Goal: Task Accomplishment & Management: Manage account settings

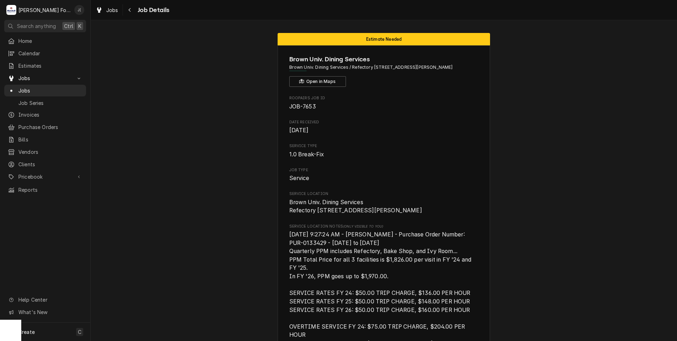
scroll to position [391, 0]
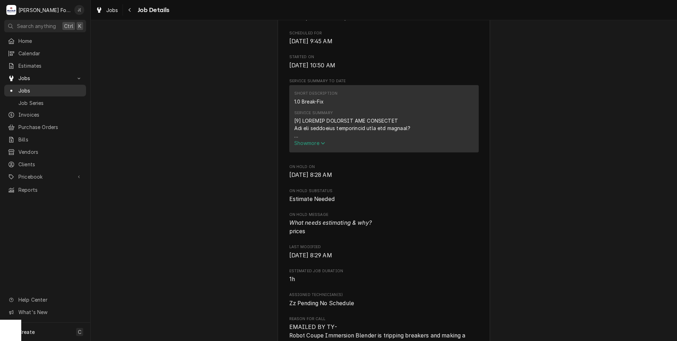
click at [34, 87] on span "Jobs" at bounding box center [50, 90] width 64 height 7
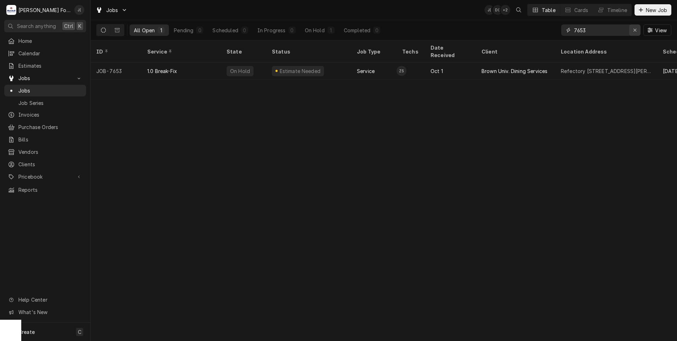
click at [635, 30] on icon "Erase input" at bounding box center [635, 30] width 4 height 5
click at [598, 30] on input "Dynamic Content Wrapper" at bounding box center [607, 29] width 67 height 11
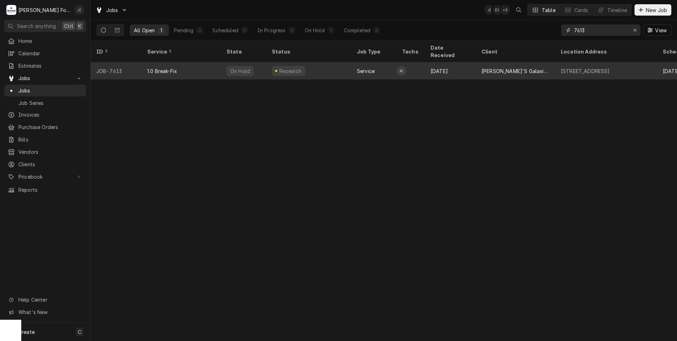
type input "7613"
click at [201, 65] on div "1.0 Break-Fix" at bounding box center [181, 70] width 79 height 17
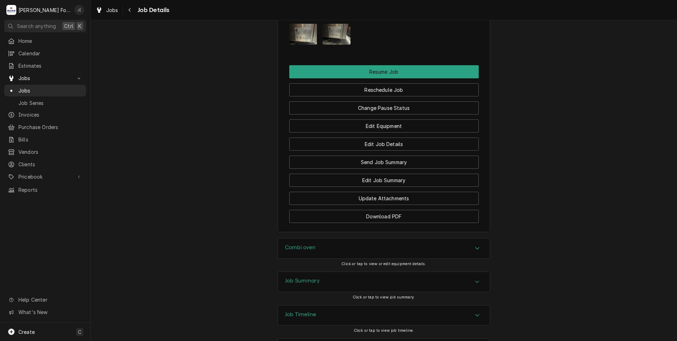
scroll to position [921, 0]
click at [298, 277] on h3 "Job Summary" at bounding box center [302, 280] width 35 height 7
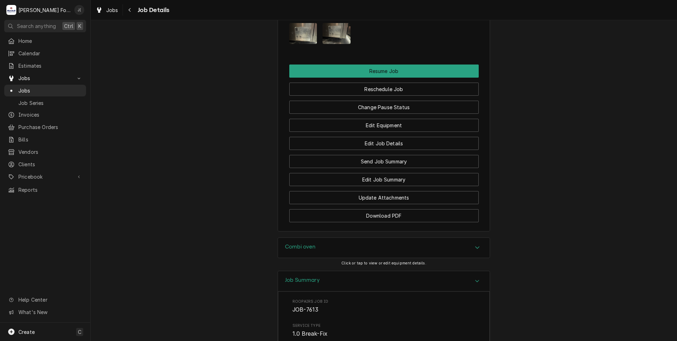
click at [304, 243] on h3 "Combi oven" at bounding box center [300, 246] width 31 height 7
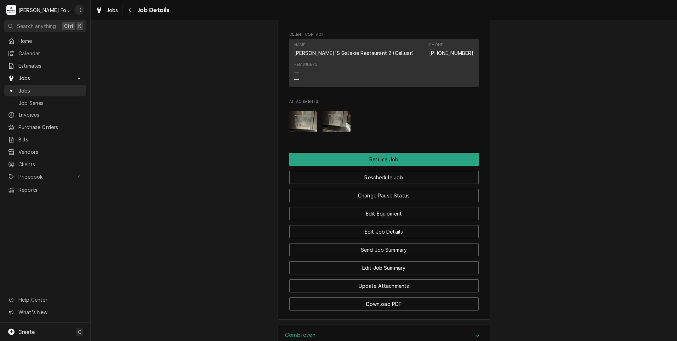
scroll to position [744, 0]
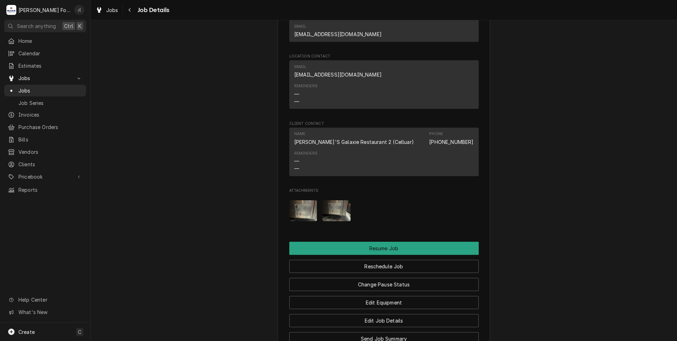
click at [301, 200] on img "Attachments" at bounding box center [303, 210] width 28 height 21
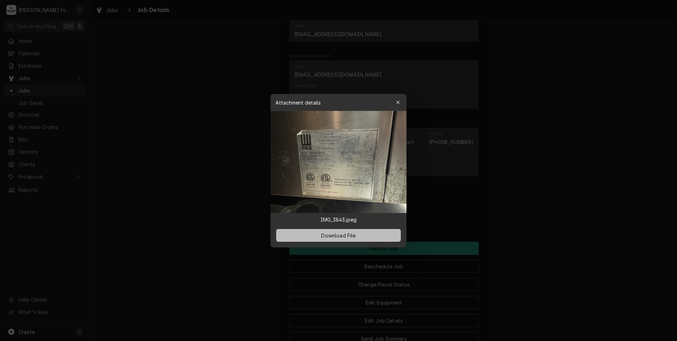
click at [331, 235] on span "Download File" at bounding box center [338, 234] width 37 height 7
click at [399, 102] on icon "button" at bounding box center [398, 102] width 4 height 5
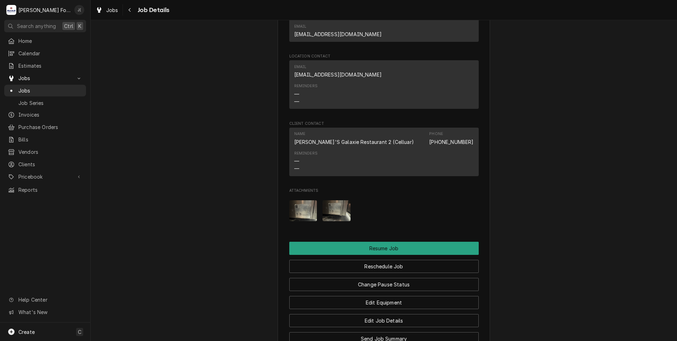
click at [293, 200] on img "Attachments" at bounding box center [303, 210] width 28 height 21
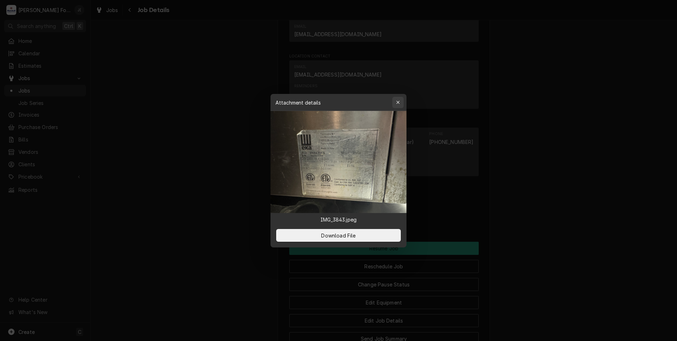
click at [399, 103] on icon "button" at bounding box center [398, 102] width 4 height 5
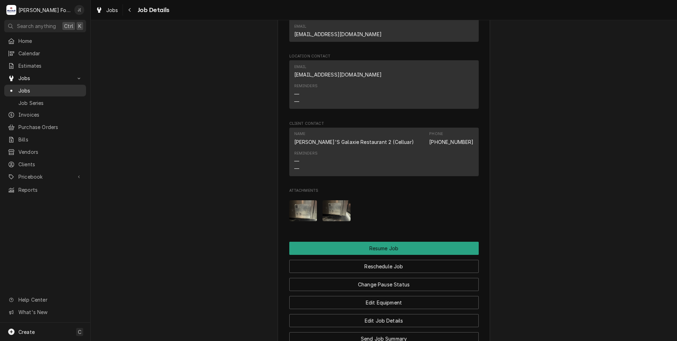
click at [29, 87] on span "Jobs" at bounding box center [50, 90] width 64 height 7
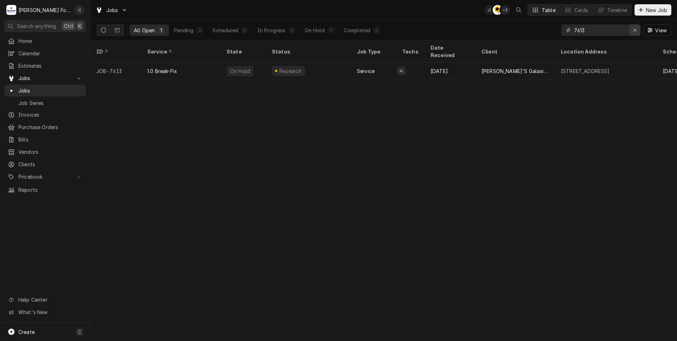
click at [636, 33] on div "Erase input" at bounding box center [634, 30] width 7 height 7
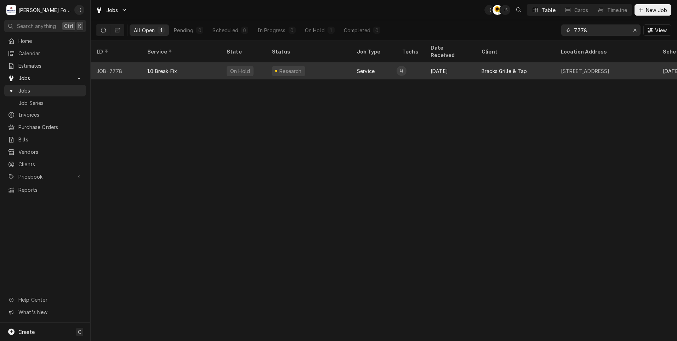
type input "7778"
click at [181, 66] on div "1.0 Break-Fix" at bounding box center [181, 70] width 79 height 17
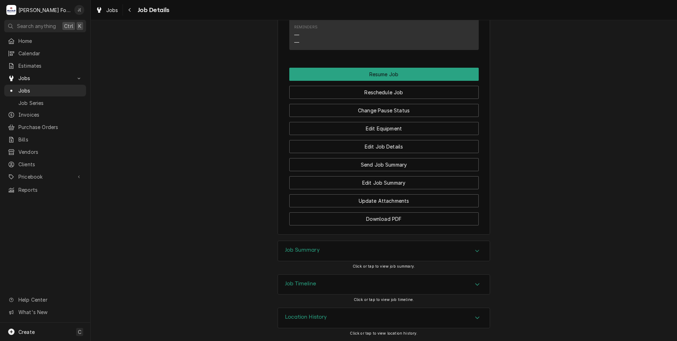
scroll to position [677, 0]
click at [313, 250] on h3 "Job Summary" at bounding box center [302, 249] width 35 height 7
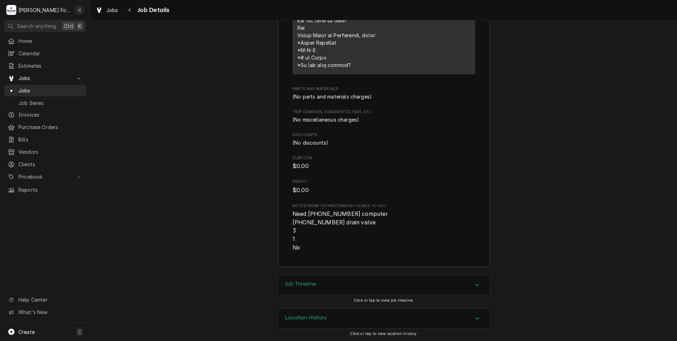
scroll to position [1244, 0]
drag, startPoint x: 338, startPoint y: 220, endPoint x: 315, endPoint y: 218, distance: 23.0
click at [315, 218] on span "Need [PHONE_NUMBER] computer [PHONE_NUMBER] drain valve 3 1 No" at bounding box center [341, 230] width 97 height 40
copy span "60126801"
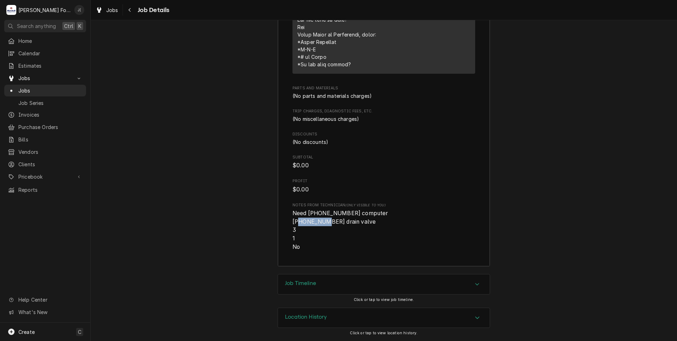
drag, startPoint x: 323, startPoint y: 220, endPoint x: 300, endPoint y: 220, distance: 23.4
click at [300, 220] on span "Need (1) 60126801 computer (1) 60131007 drain valve 3 1 No" at bounding box center [341, 230] width 97 height 40
copy span "60131007"
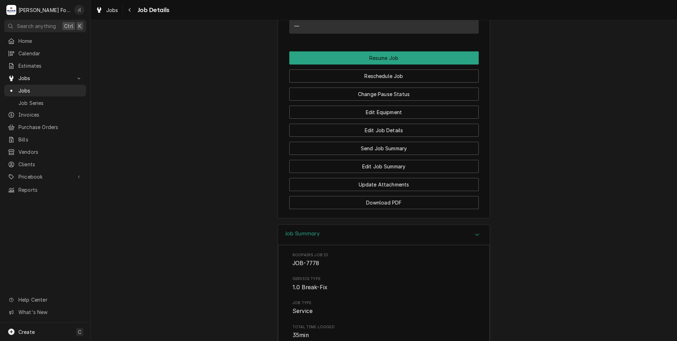
scroll to position [685, 0]
click at [391, 101] on button "Change Pause Status" at bounding box center [383, 94] width 189 height 13
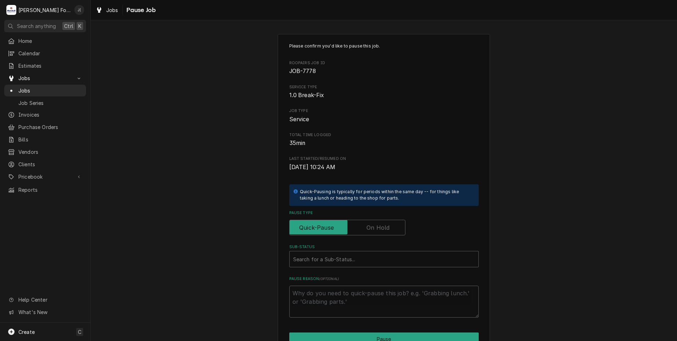
click at [377, 226] on label "Pause Type" at bounding box center [347, 228] width 116 height 16
click at [377, 226] on input "Pause Type" at bounding box center [348, 228] width 110 height 16
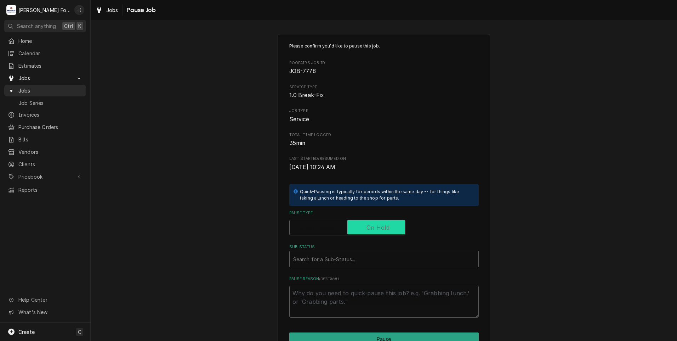
checkbox input "true"
click at [354, 259] on div "Sub-Status" at bounding box center [384, 258] width 182 height 13
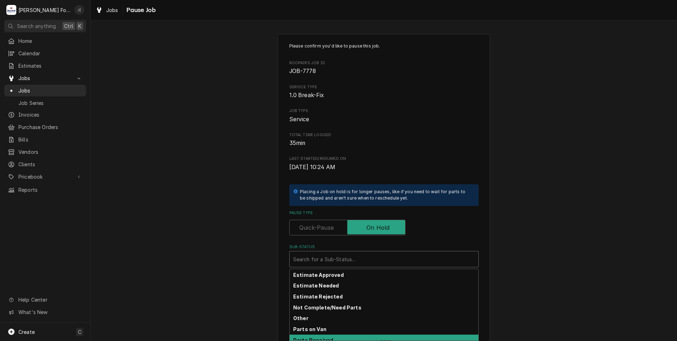
scroll to position [42, 0]
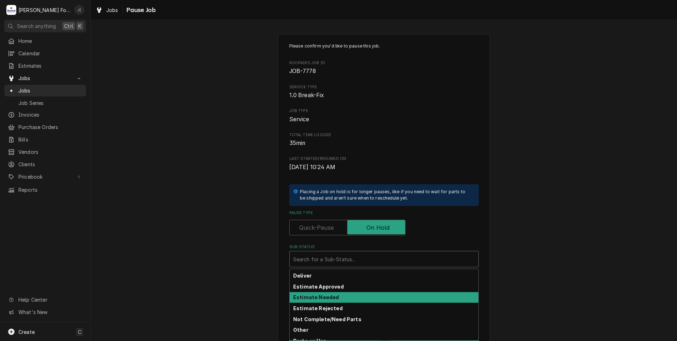
click at [334, 294] on div "Estimate Needed" at bounding box center [384, 297] width 189 height 11
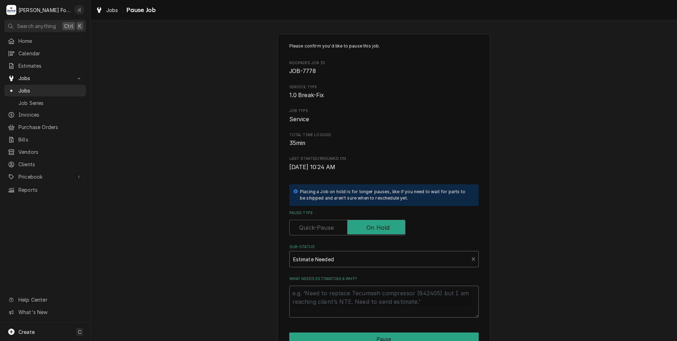
click at [334, 292] on textarea "What needs estimating & why?" at bounding box center [383, 301] width 189 height 32
type textarea "x"
type textarea "p"
type textarea "x"
type textarea "pr"
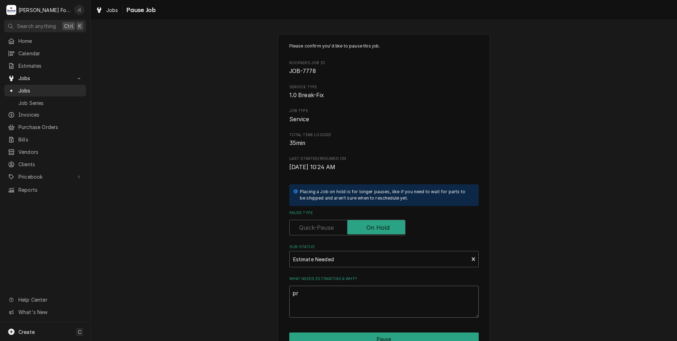
type textarea "x"
type textarea "pri"
type textarea "x"
type textarea "pric"
type textarea "x"
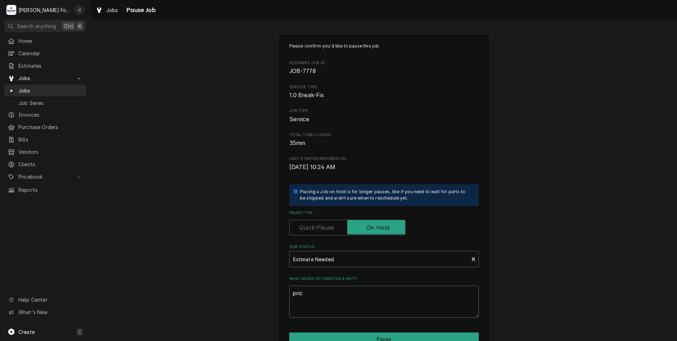
type textarea "price"
type textarea "x"
type textarea "prices"
type textarea "x"
type textarea "price"
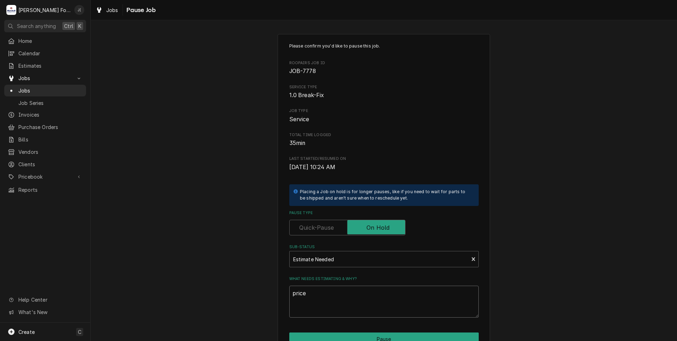
type textarea "x"
type textarea "pric"
type textarea "x"
type textarea "pri"
type textarea "x"
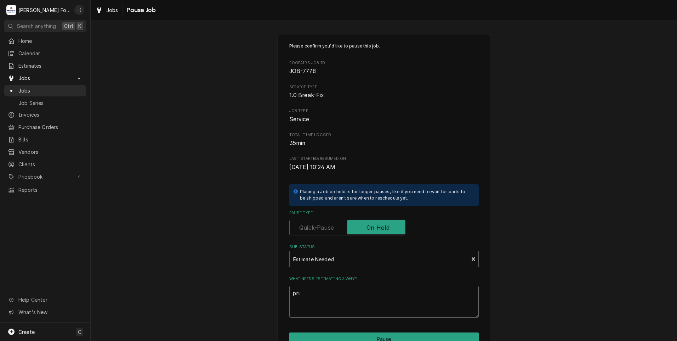
type textarea "pr"
type textarea "x"
type textarea "p"
type textarea "x"
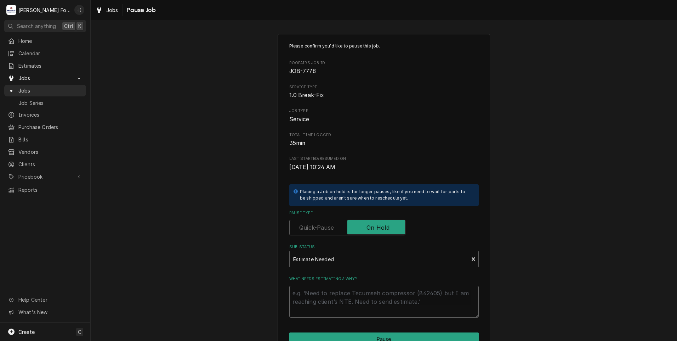
type textarea "P"
type textarea "x"
type textarea "PR"
type textarea "x"
type textarea "PRI"
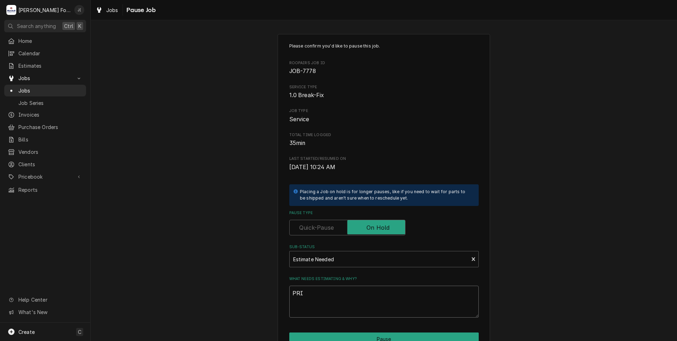
type textarea "x"
type textarea "PRIC"
type textarea "x"
type textarea "PRICE"
type textarea "x"
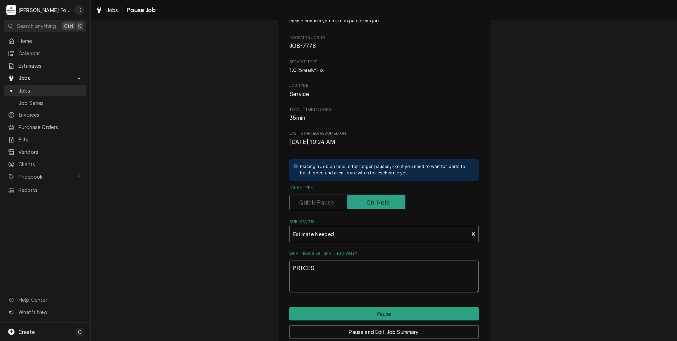
scroll to position [56, 0]
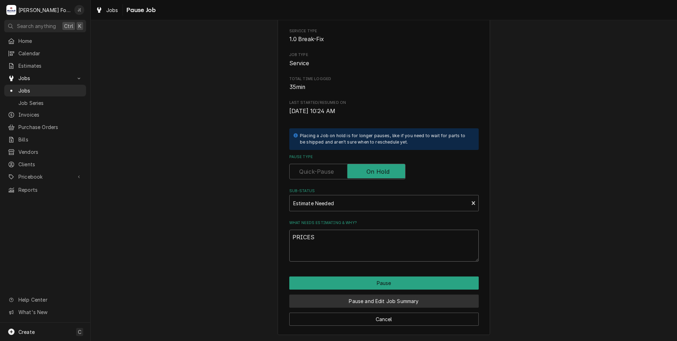
type textarea "PRICES"
click at [353, 301] on button "Pause and Edit Job Summary" at bounding box center [383, 300] width 189 height 13
type textarea "x"
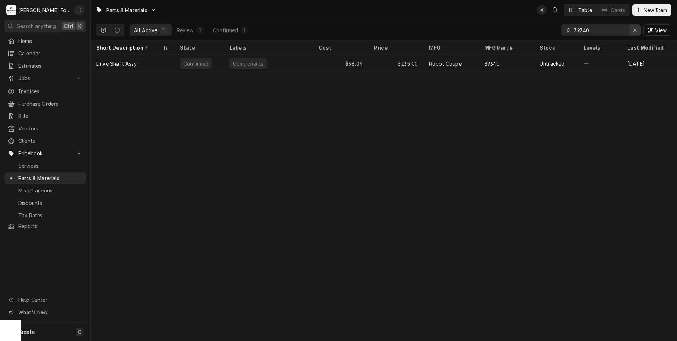
click at [636, 30] on icon "Erase input" at bounding box center [635, 30] width 4 height 5
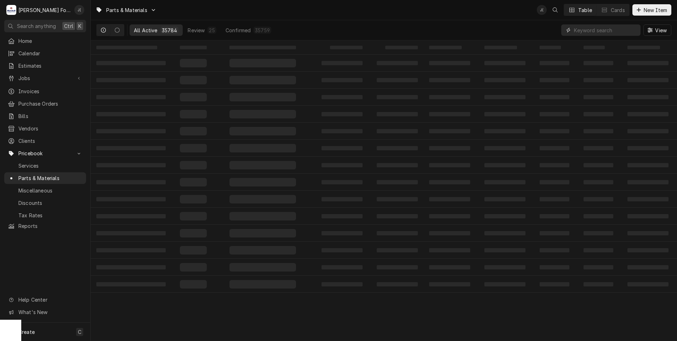
paste input "60126801-C"
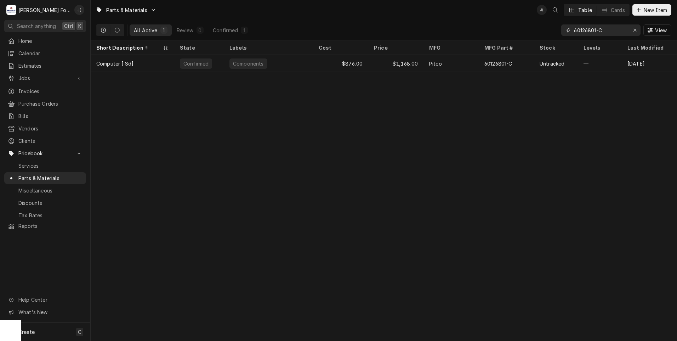
type input "60126801-C"
drag, startPoint x: 634, startPoint y: 29, endPoint x: 612, endPoint y: 27, distance: 22.7
click at [634, 29] on div "Erase input" at bounding box center [634, 30] width 7 height 7
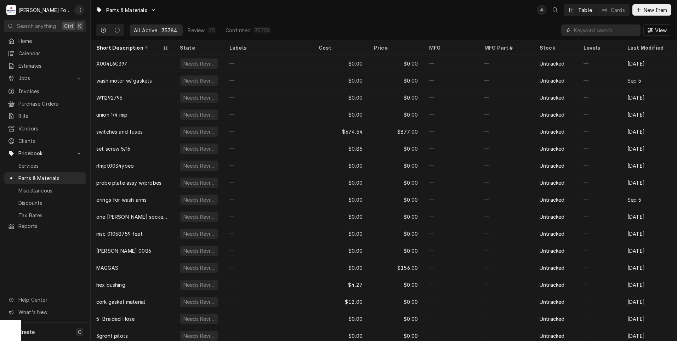
paste input "60131007"
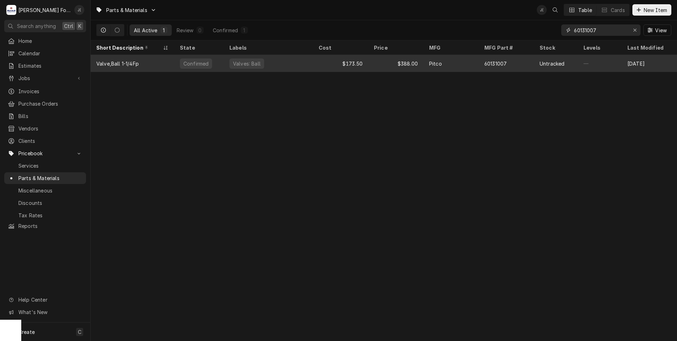
type input "60131007"
click at [400, 67] on div "$388.00" at bounding box center [395, 63] width 55 height 17
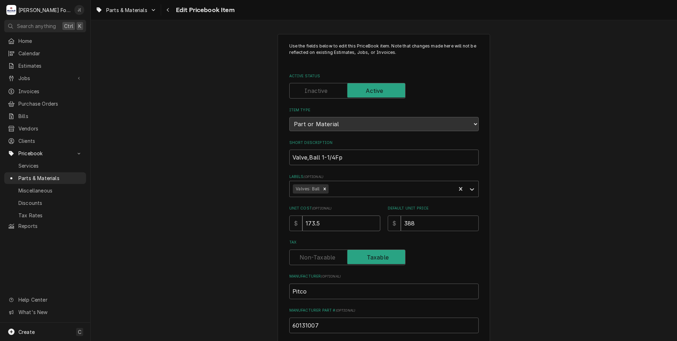
drag, startPoint x: 334, startPoint y: 218, endPoint x: 106, endPoint y: 206, distance: 229.1
click at [177, 214] on div "Use the fields below to edit this PriceBook item. Note that changes made here w…" at bounding box center [384, 277] width 586 height 499
type textarea "x"
type input "1"
type textarea "x"
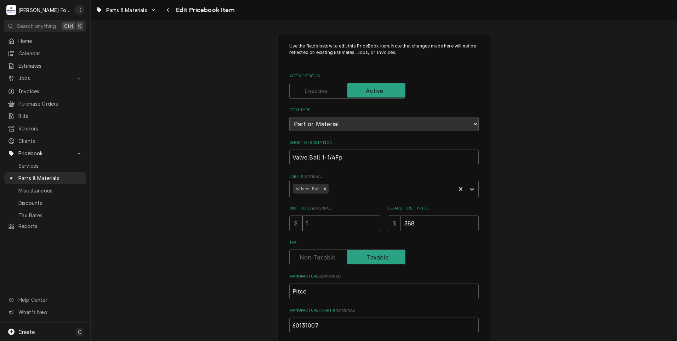
type input "15"
type textarea "x"
type input "159"
type textarea "x"
type input "159.3"
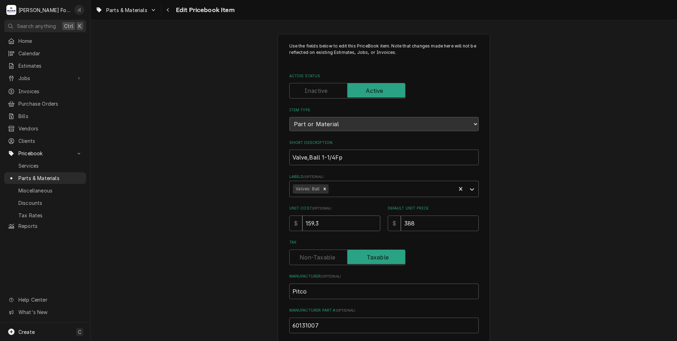
type textarea "x"
type input "159.38"
click at [439, 226] on input "388" at bounding box center [440, 223] width 78 height 16
drag, startPoint x: 439, startPoint y: 226, endPoint x: 301, endPoint y: 217, distance: 138.4
click at [317, 219] on div "Unit Cost ( optional ) $ 159.38 Default Unit Price $ 388" at bounding box center [383, 217] width 189 height 25
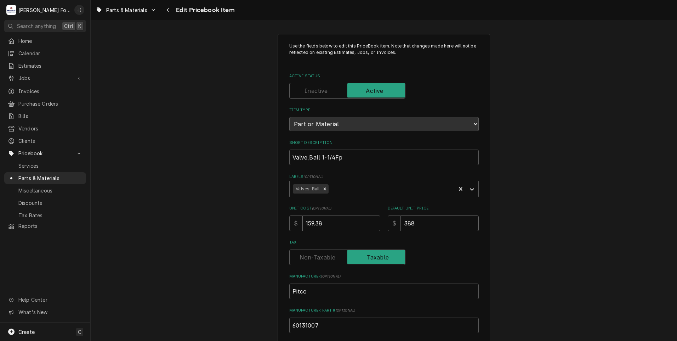
type textarea "x"
type input "4"
type textarea "x"
type input "43"
type textarea "x"
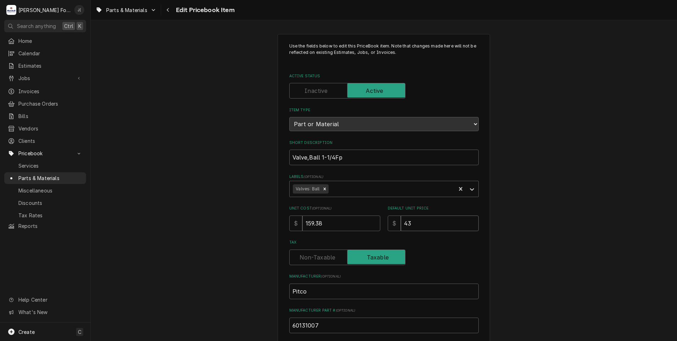
type input "430"
type textarea "x"
type input "430.0"
type textarea "x"
type input "430.00"
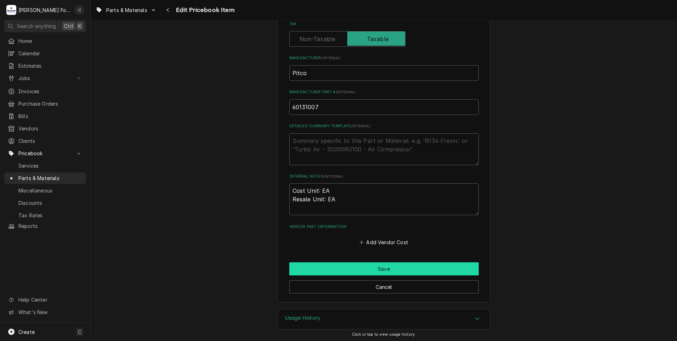
click at [347, 268] on button "Save" at bounding box center [383, 268] width 189 height 13
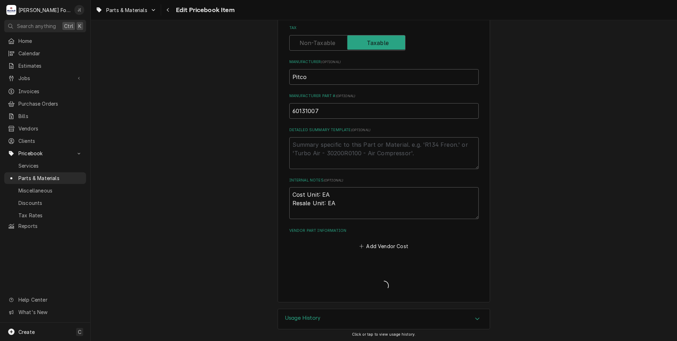
type textarea "x"
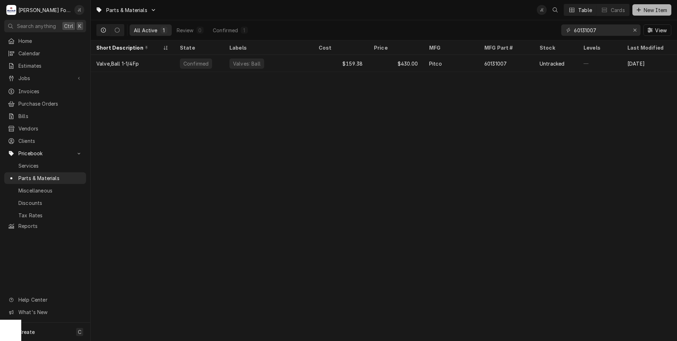
click at [642, 7] on div "Dynamic Content Wrapper" at bounding box center [638, 9] width 7 height 7
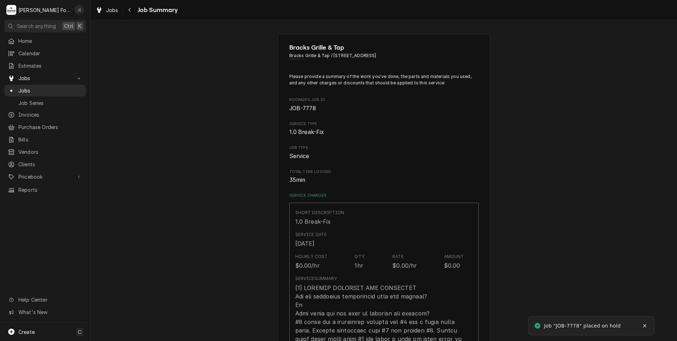
type textarea "x"
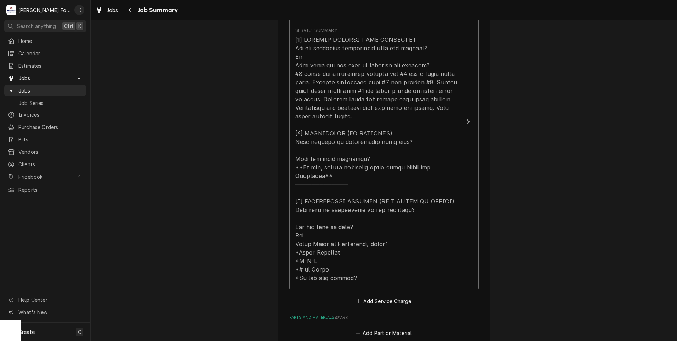
scroll to position [390, 0]
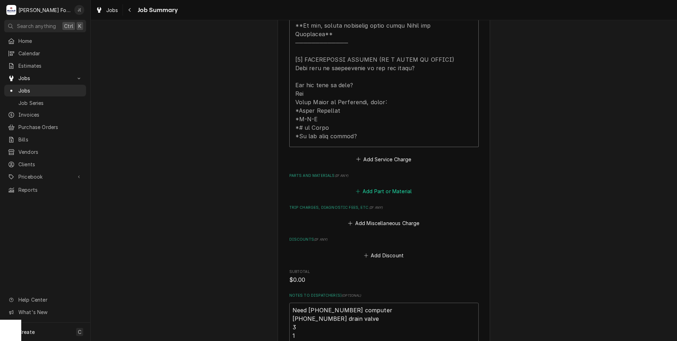
click at [364, 186] on button "Add Part or Material" at bounding box center [383, 191] width 58 height 10
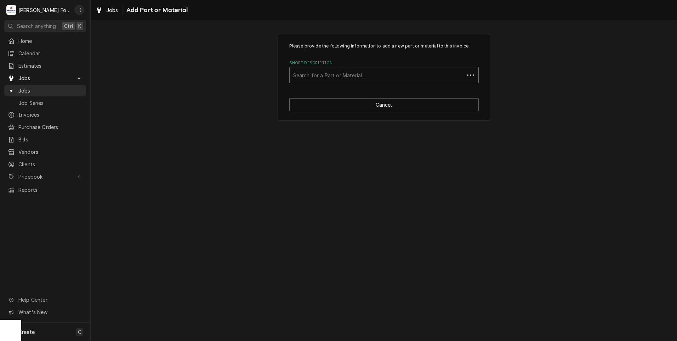
click at [302, 76] on div "Short Description" at bounding box center [377, 75] width 168 height 13
type input "60126801-C"
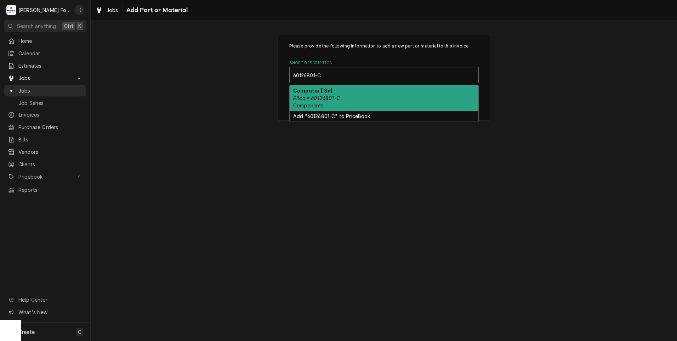
click at [330, 104] on div "Computer [ Sd] Pitco • 60126801-C Components" at bounding box center [384, 98] width 189 height 26
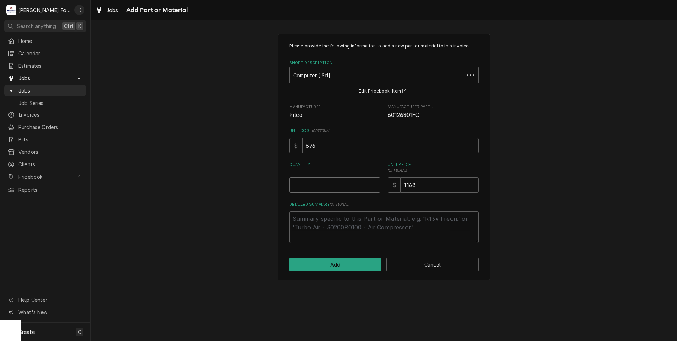
click at [346, 186] on input "Quantity" at bounding box center [334, 185] width 91 height 16
type textarea "x"
type input "1"
click at [345, 265] on button "Add" at bounding box center [335, 264] width 92 height 13
type textarea "x"
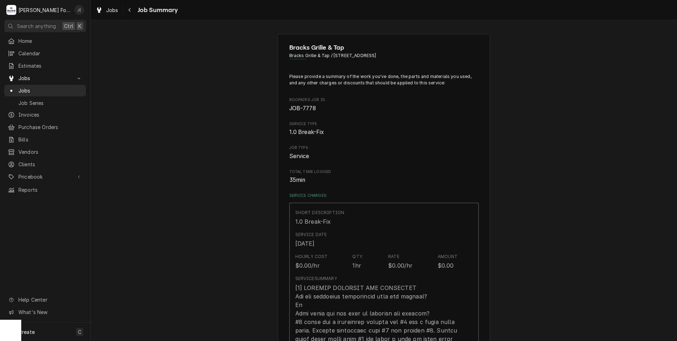
scroll to position [390, 0]
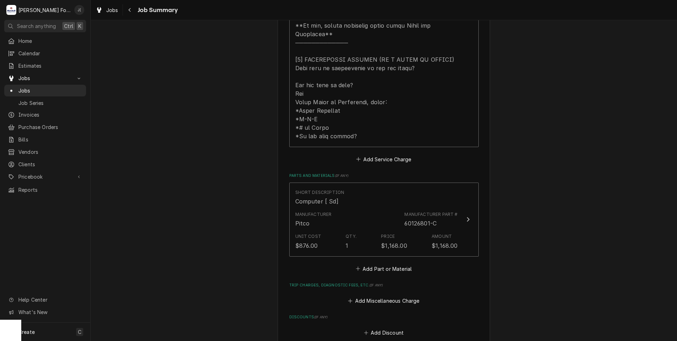
click at [361, 266] on div "Please provide a summary of the work you've done, the parts and materials you u…" at bounding box center [383, 72] width 189 height 777
click at [362, 263] on button "Add Part or Material" at bounding box center [383, 268] width 58 height 10
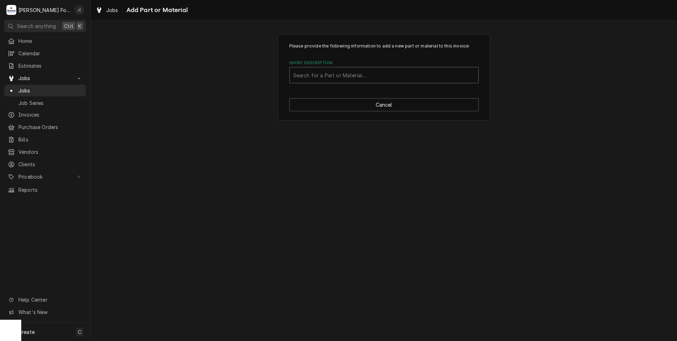
click at [347, 78] on div "Short Description" at bounding box center [384, 75] width 182 height 13
type input "60131007"
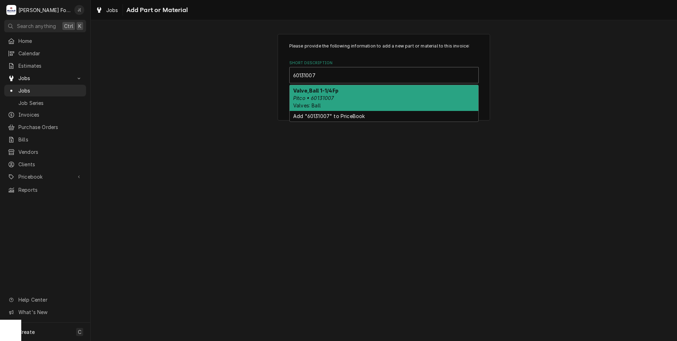
click at [346, 92] on div "Valve,Ball 1-1/4Fp Pitco • 60131007 Valves: Ball" at bounding box center [384, 98] width 189 height 26
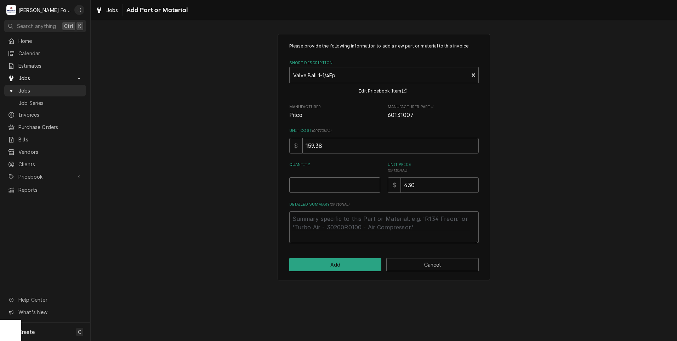
click at [346, 191] on input "Quantity" at bounding box center [334, 185] width 91 height 16
type textarea "x"
type input "1"
click at [325, 269] on button "Add" at bounding box center [335, 264] width 92 height 13
type textarea "x"
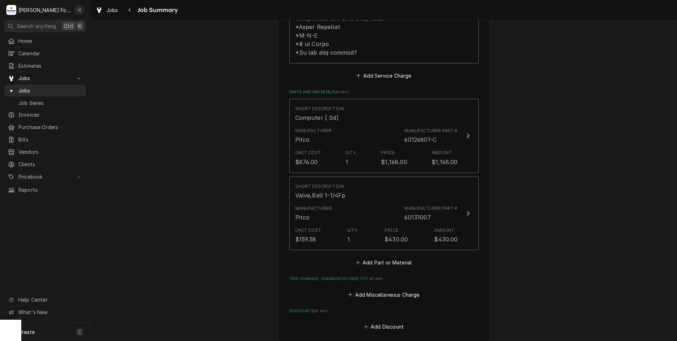
scroll to position [496, 0]
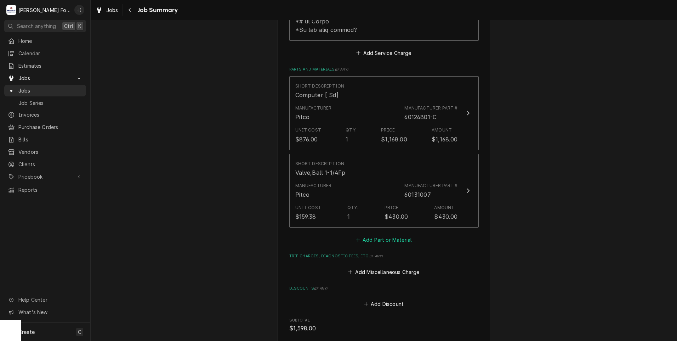
click at [376, 235] on button "Add Part or Material" at bounding box center [383, 240] width 58 height 10
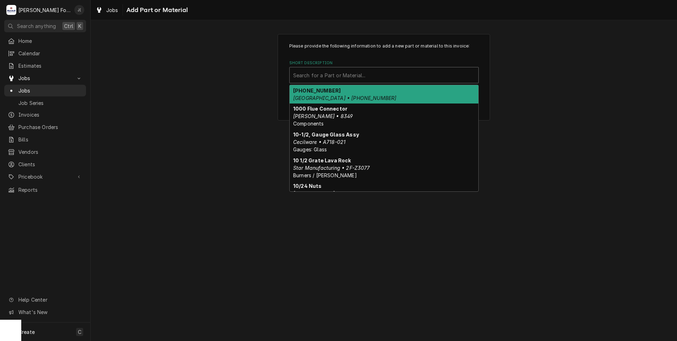
click at [342, 74] on div "Short Description" at bounding box center [384, 75] width 182 height 13
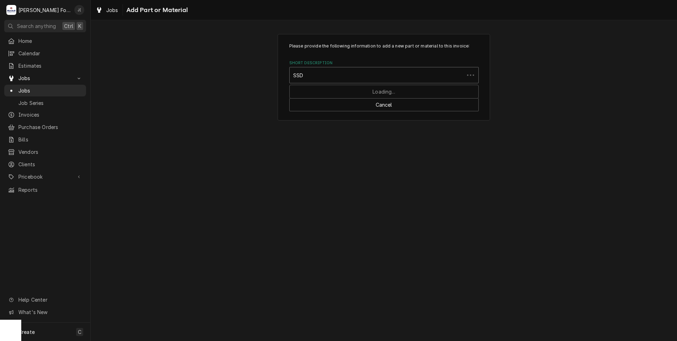
type input "SSDT"
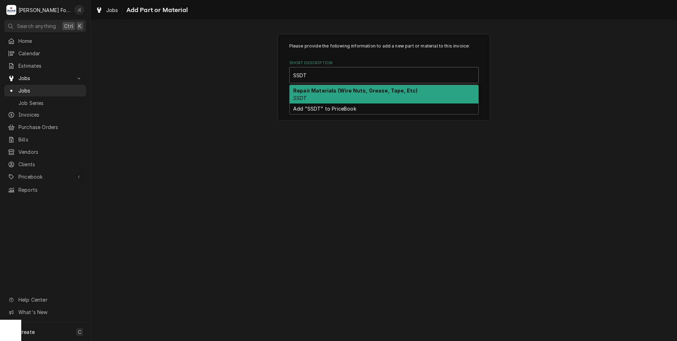
click at [325, 91] on strong "Repair Materials (Wire Nuts, Grease, Tape, Etc)" at bounding box center [355, 90] width 125 height 6
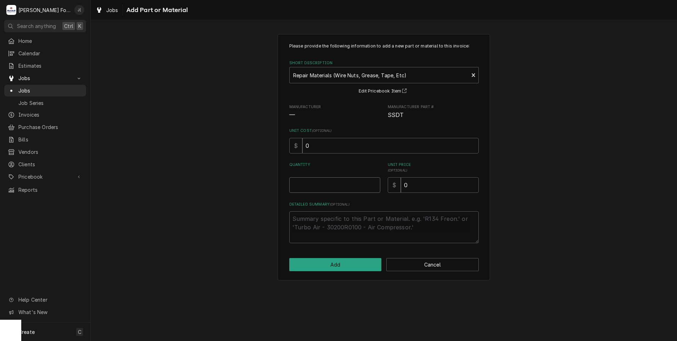
click at [319, 185] on input "Quantity" at bounding box center [334, 185] width 91 height 16
type textarea "x"
type input "1"
type textarea "x"
type input "2"
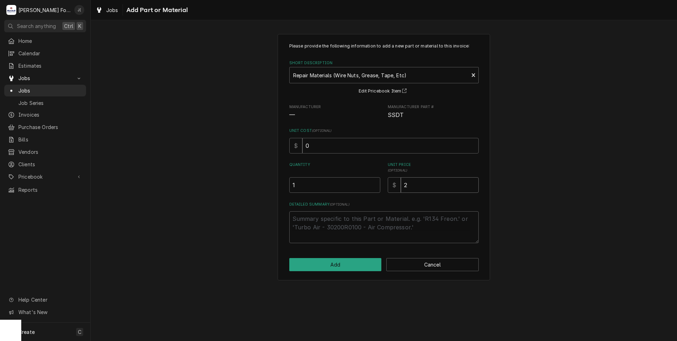
type textarea "x"
type input "20"
click at [338, 265] on button "Add" at bounding box center [335, 264] width 92 height 13
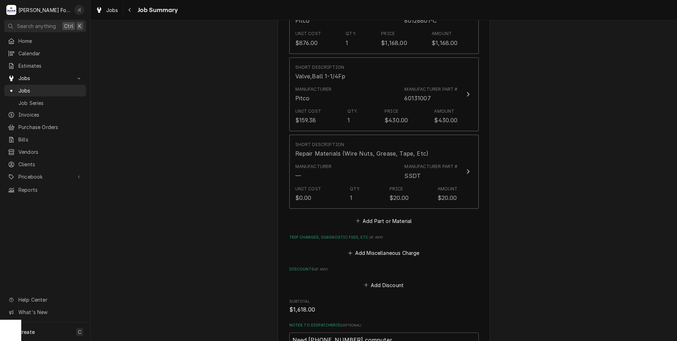
scroll to position [732, 0]
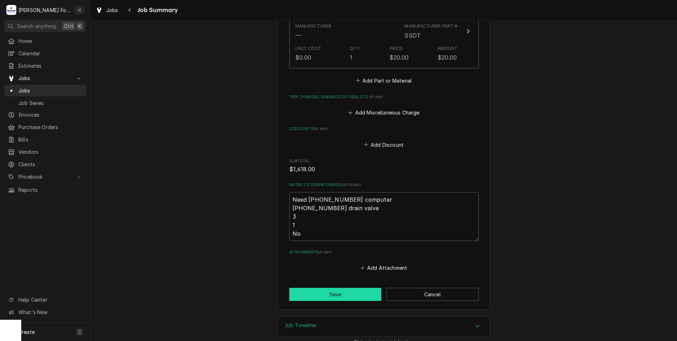
click at [308, 288] on button "Save" at bounding box center [335, 294] width 92 height 13
type textarea "x"
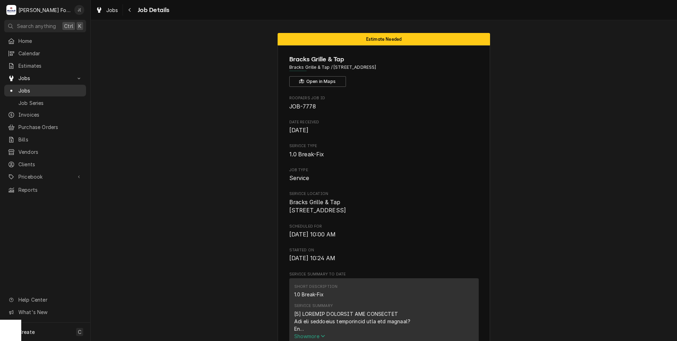
click at [29, 91] on span "Jobs" at bounding box center [50, 90] width 64 height 7
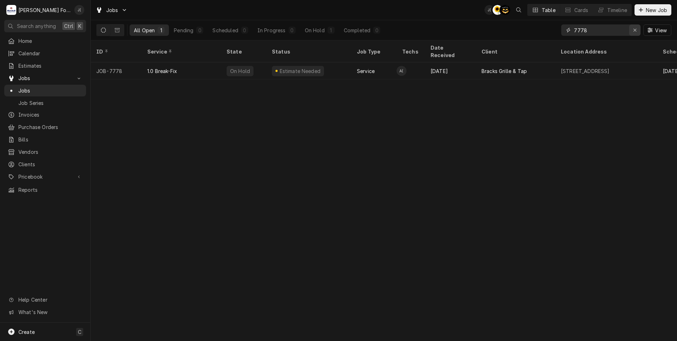
click at [634, 32] on icon "Erase input" at bounding box center [635, 30] width 4 height 5
click at [625, 32] on input "Dynamic Content Wrapper" at bounding box center [607, 29] width 67 height 11
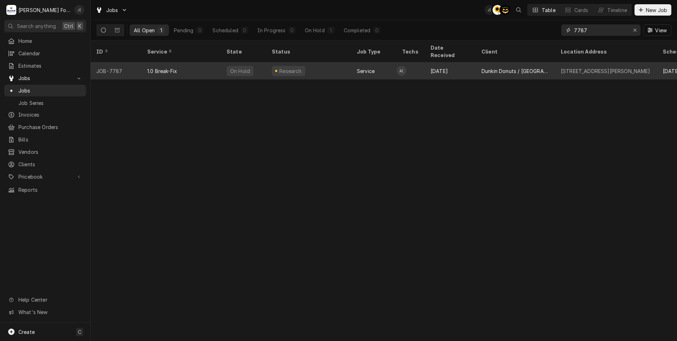
type input "7787"
click at [161, 67] on div "1.0 Break-Fix" at bounding box center [162, 70] width 30 height 7
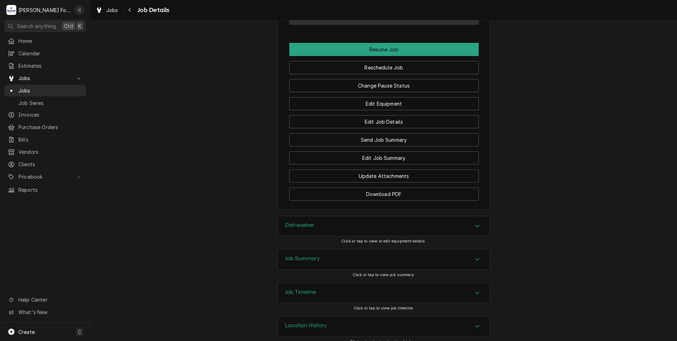
scroll to position [767, 0]
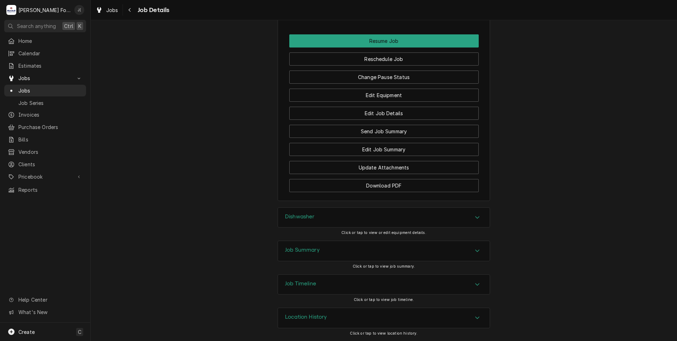
click at [333, 252] on div "Job Summary" at bounding box center [384, 251] width 212 height 20
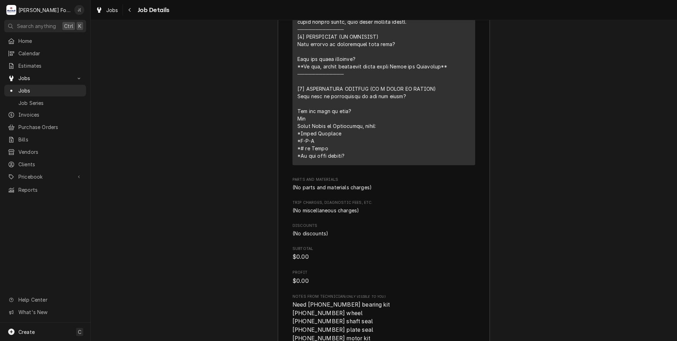
scroll to position [1344, 0]
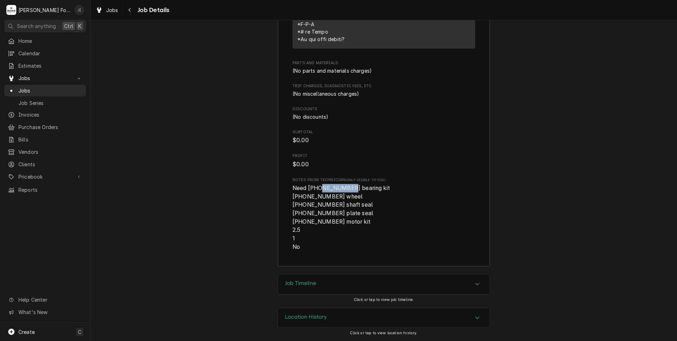
drag, startPoint x: 340, startPoint y: 188, endPoint x: 314, endPoint y: 188, distance: 25.9
click at [314, 188] on span "Need (1) 00-975019 bearing kit (1) 00-941541 wheel (1) 00-941536 shaft seal (1)…" at bounding box center [341, 217] width 97 height 65
copy span "00-975019"
drag, startPoint x: 325, startPoint y: 195, endPoint x: 299, endPoint y: 196, distance: 25.9
click at [299, 196] on span "Need (1) 00-975019 bearing kit (1) 00-941541 wheel (1) 00-941536 shaft seal (1)…" at bounding box center [341, 217] width 97 height 65
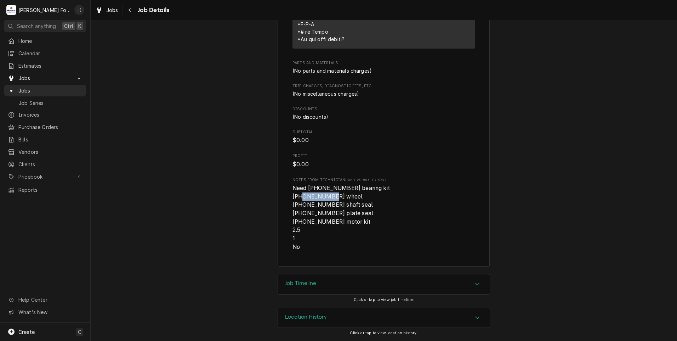
copy span "00-941541"
drag, startPoint x: 325, startPoint y: 205, endPoint x: 308, endPoint y: 205, distance: 16.3
click at [308, 205] on span "Need (1) 00-975019 bearing kit (1) 00-941541 wheel (1) 00-941536 shaft seal (1)…" at bounding box center [341, 217] width 97 height 65
drag, startPoint x: 308, startPoint y: 205, endPoint x: 303, endPoint y: 205, distance: 5.7
click at [303, 205] on span "Need (1) 00-975019 bearing kit (1) 00-941541 wheel (1) 00-941536 shaft seal (1)…" at bounding box center [341, 217] width 97 height 65
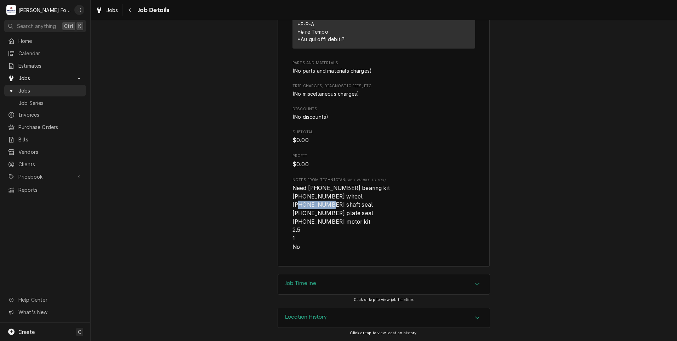
drag, startPoint x: 299, startPoint y: 204, endPoint x: 326, endPoint y: 206, distance: 26.6
click at [326, 206] on span "Need (1) 00-975019 bearing kit (1) 00-941541 wheel (1) 00-941536 shaft seal (1)…" at bounding box center [341, 217] width 97 height 65
drag, startPoint x: 326, startPoint y: 206, endPoint x: 318, endPoint y: 205, distance: 7.9
copy span "00-941536"
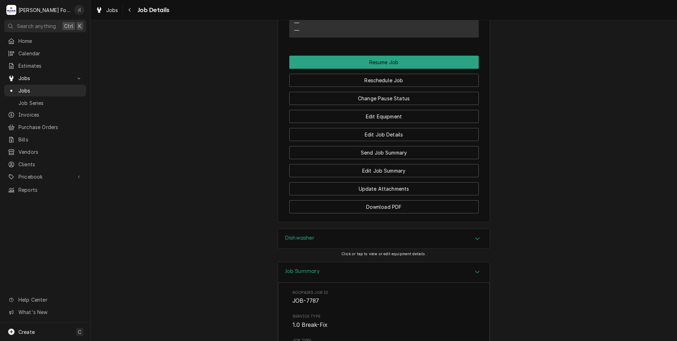
scroll to position [742, 0]
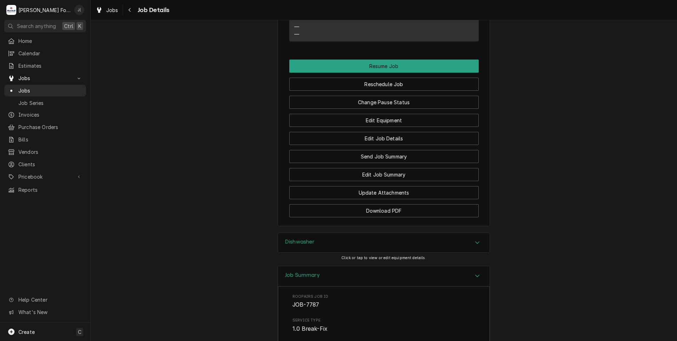
drag, startPoint x: 341, startPoint y: 245, endPoint x: 338, endPoint y: 244, distance: 3.6
click at [341, 245] on div "Dishwasher" at bounding box center [384, 243] width 212 height 20
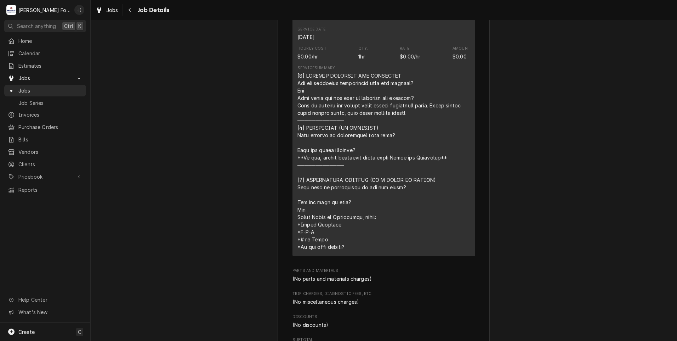
scroll to position [1486, 0]
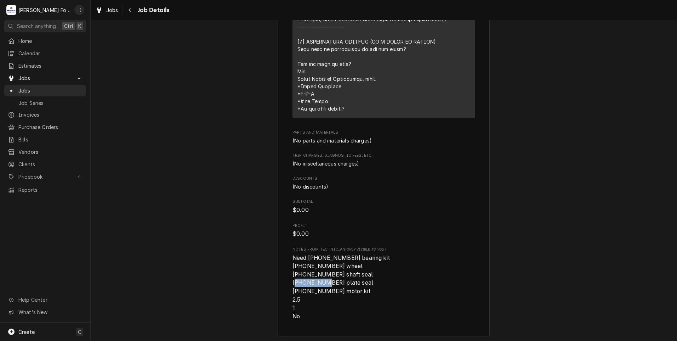
drag, startPoint x: 325, startPoint y: 284, endPoint x: 298, endPoint y: 284, distance: 26.6
click at [298, 284] on span "Need (1) 00-975019 bearing kit (1) 00-941541 wheel (1) 00-941536 shaft seal (1)…" at bounding box center [341, 286] width 97 height 65
copy span "00-941535"
drag, startPoint x: 324, startPoint y: 291, endPoint x: 299, endPoint y: 291, distance: 25.1
click at [299, 291] on span "Need [PHONE_NUMBER] bearing kit [PHONE_NUMBER] wheel [PHONE_NUMBER] shaft seal …" at bounding box center [341, 286] width 97 height 65
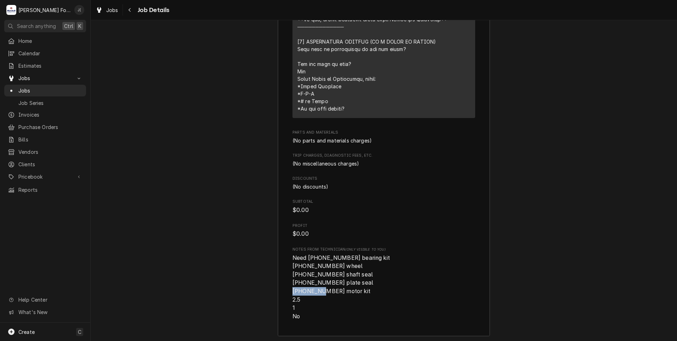
copy span "00-941538"
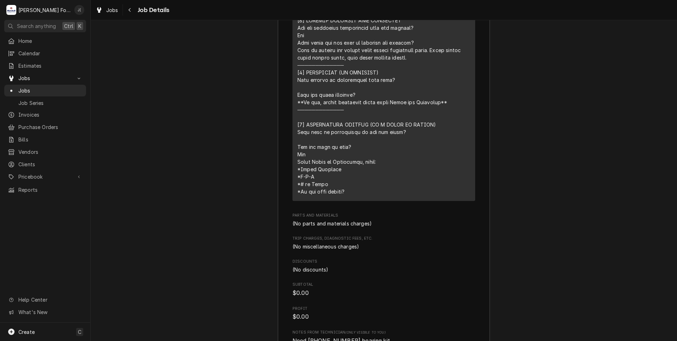
scroll to position [1451, 0]
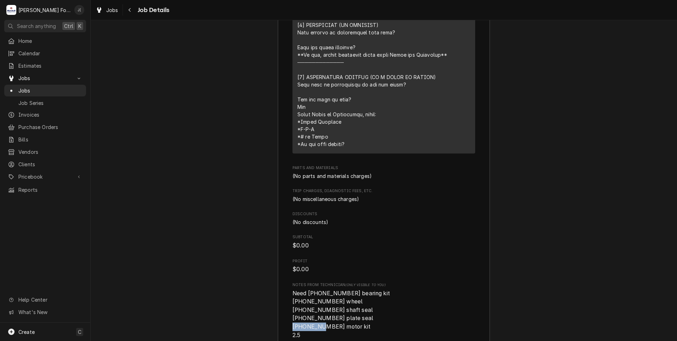
copy span "00-941538"
drag, startPoint x: 325, startPoint y: 318, endPoint x: 299, endPoint y: 317, distance: 26.6
click at [299, 317] on span "Need (1) 00-975019 bearing kit (1) 00-941541 wheel (1) 00-941536 shaft seal (1)…" at bounding box center [341, 322] width 97 height 65
copy span "00-941535"
drag, startPoint x: 324, startPoint y: 309, endPoint x: 299, endPoint y: 310, distance: 24.8
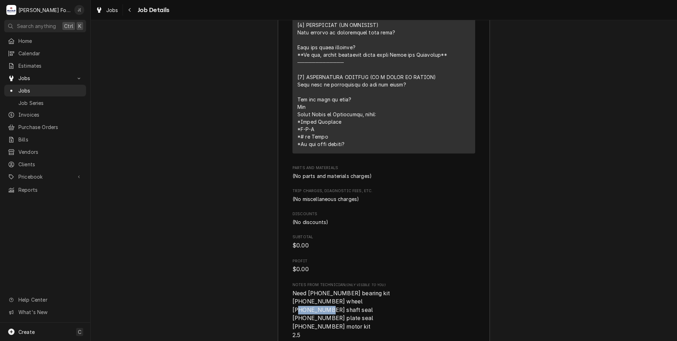
click at [299, 310] on span "Need (1) 00-975019 bearing kit (1) 00-941541 wheel (1) 00-941536 shaft seal (1)…" at bounding box center [341, 322] width 97 height 65
copy span "00-941536"
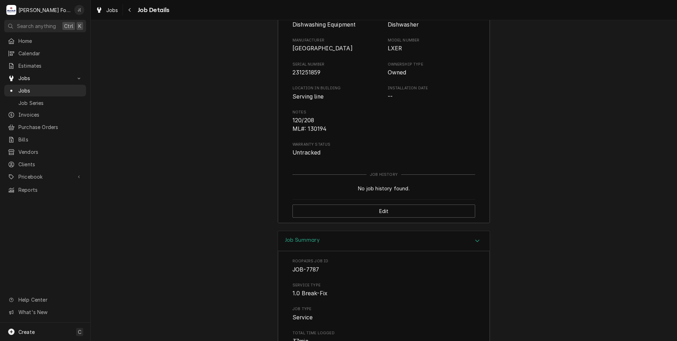
scroll to position [776, 0]
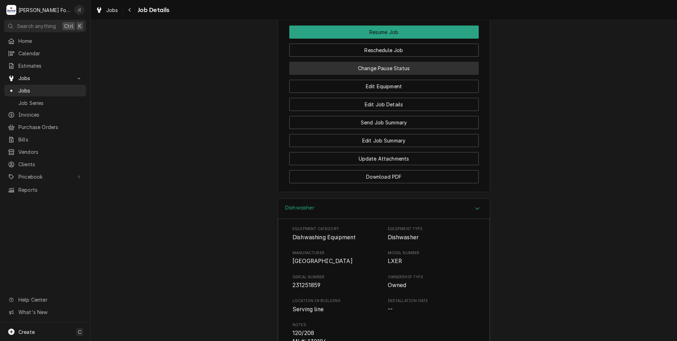
click at [392, 68] on button "Change Pause Status" at bounding box center [383, 68] width 189 height 13
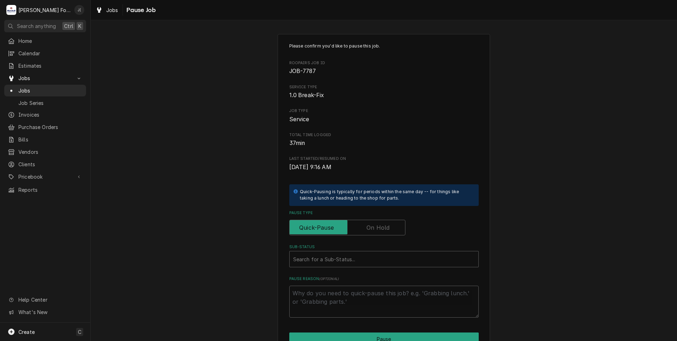
drag, startPoint x: 383, startPoint y: 229, endPoint x: 369, endPoint y: 246, distance: 21.6
click at [382, 231] on label "Pause Type" at bounding box center [347, 228] width 116 height 16
click at [382, 231] on input "Pause Type" at bounding box center [348, 228] width 110 height 16
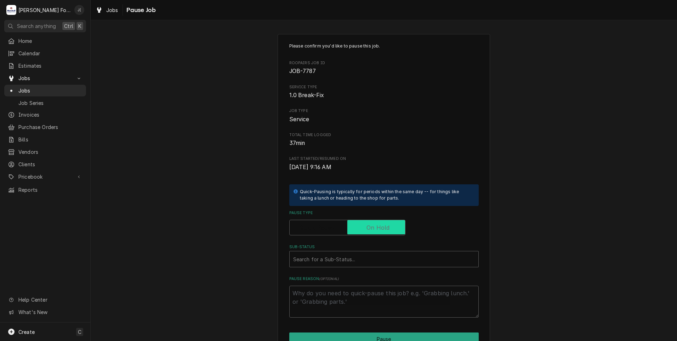
checkbox input "true"
drag, startPoint x: 353, startPoint y: 257, endPoint x: 352, endPoint y: 260, distance: 4.0
click at [352, 258] on div "Sub-Status" at bounding box center [377, 258] width 168 height 13
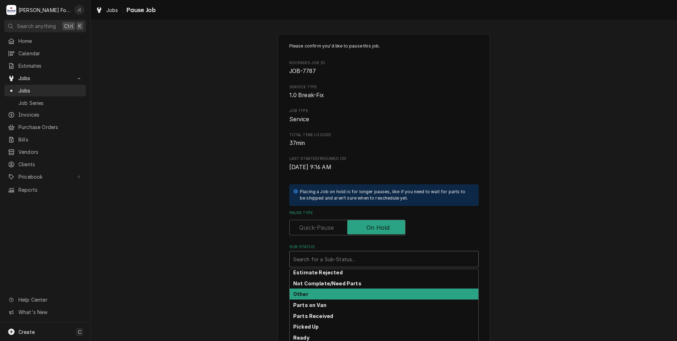
scroll to position [42, 0]
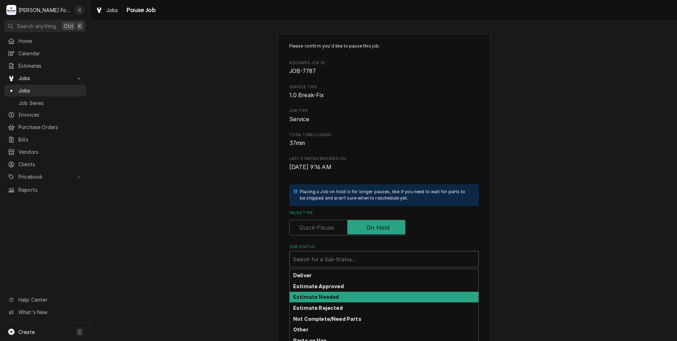
click at [329, 297] on strong "Estimate Needed" at bounding box center [316, 297] width 46 height 6
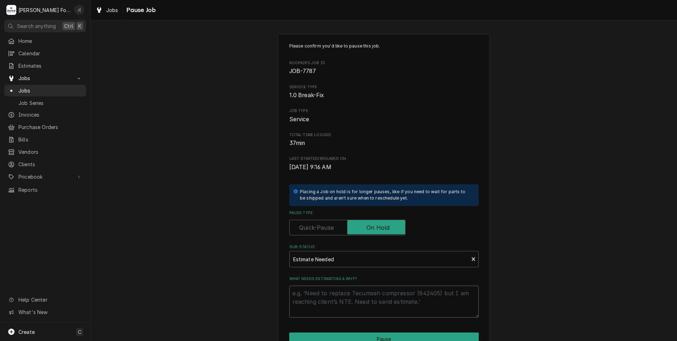
click at [324, 307] on textarea "What needs estimating & why?" at bounding box center [383, 301] width 189 height 32
type textarea "x"
type textarea "P"
type textarea "x"
type textarea "PR"
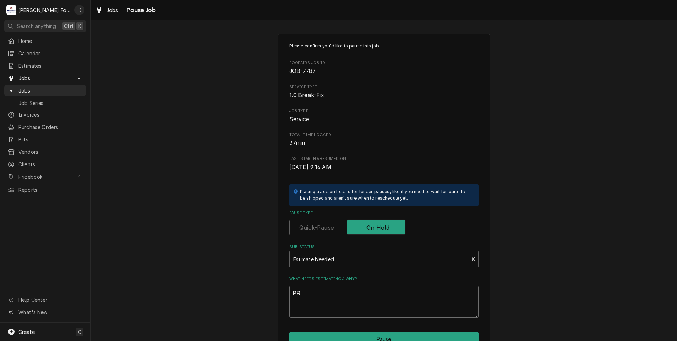
type textarea "x"
type textarea "PRI"
type textarea "x"
type textarea "PRIC"
type textarea "x"
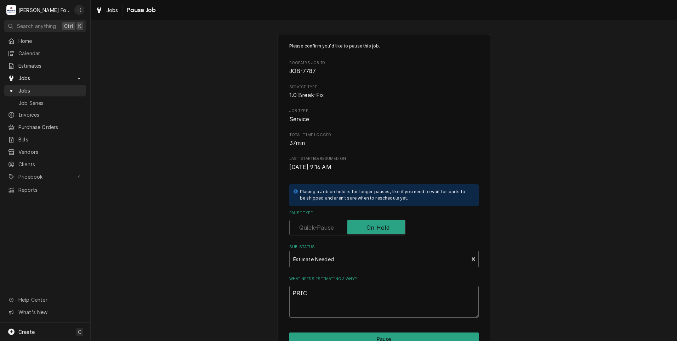
type textarea "PRICE"
type textarea "x"
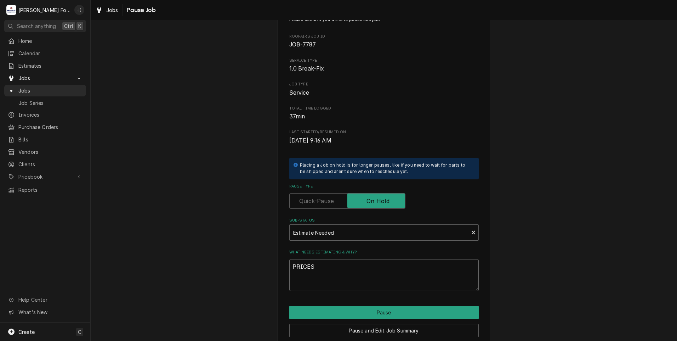
scroll to position [56, 0]
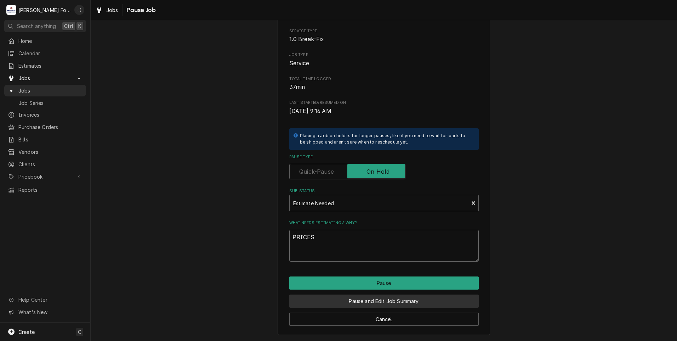
type textarea "PRICES"
click at [327, 305] on button "Pause and Edit Job Summary" at bounding box center [383, 300] width 189 height 13
type textarea "x"
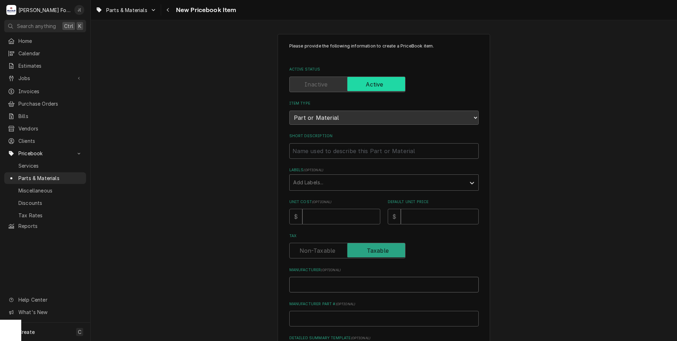
click at [306, 285] on input "Manufacturer ( optional )" at bounding box center [383, 285] width 189 height 16
click at [308, 316] on input "Manufacturer Part # ( optional )" at bounding box center [383, 319] width 189 height 16
paste input "00-975019"
type textarea "x"
type input "00-975019"
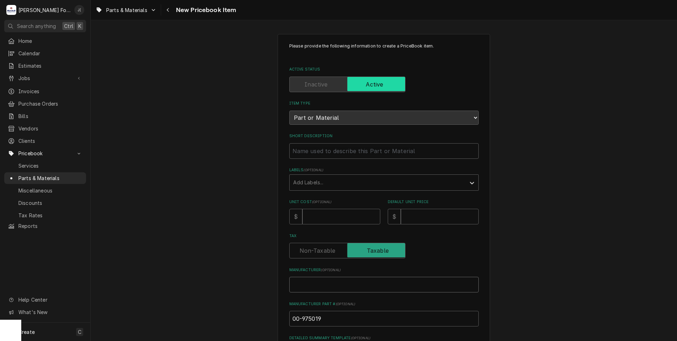
click at [299, 282] on input "Manufacturer ( optional )" at bounding box center [383, 285] width 189 height 16
type textarea "x"
type input "H"
type textarea "x"
type input "HO"
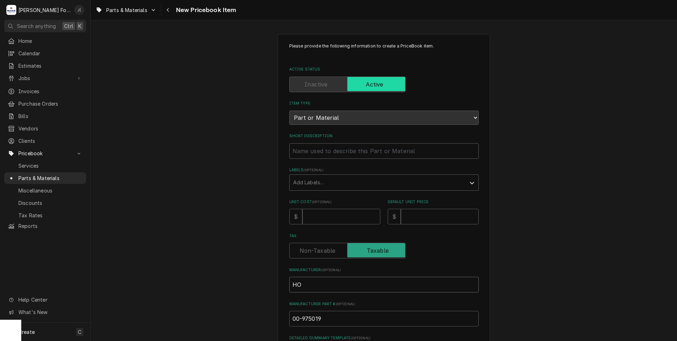
type textarea "x"
type input "HOB"
type textarea "x"
type input "HOBA"
type textarea "x"
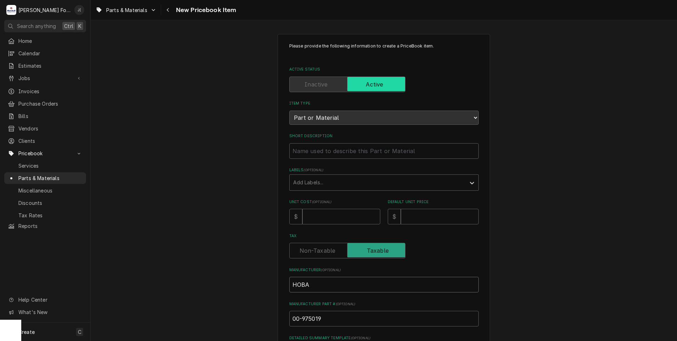
type input "HOBAR"
type textarea "x"
type input "HOBART"
click at [299, 155] on input "Short Description" at bounding box center [383, 151] width 189 height 16
paste input "BEARING COVER KIT, LXE"
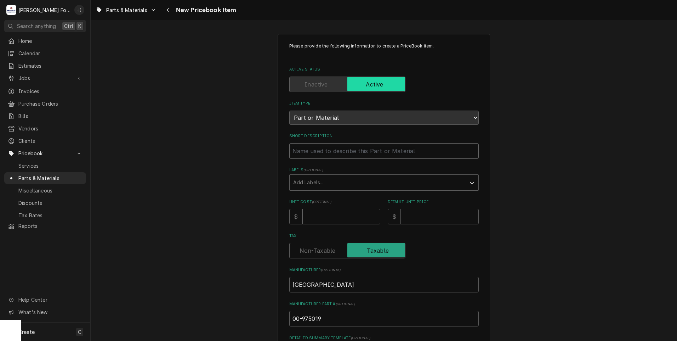
type textarea "x"
type input "BEARING COVER KIT, LXE"
click at [319, 218] on input "Unit Cost ( optional )" at bounding box center [341, 217] width 78 height 16
type textarea "x"
type input "7"
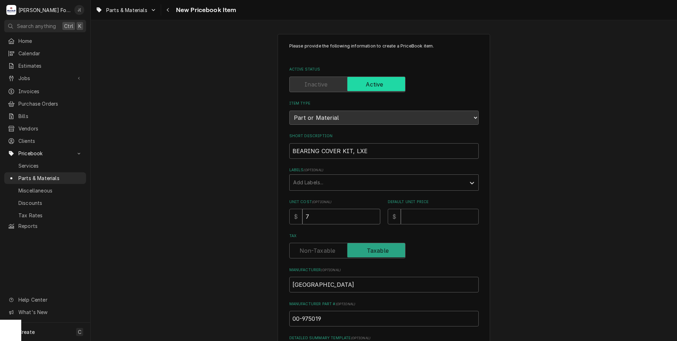
type textarea "x"
type input "76"
type textarea "x"
type input "76.5"
type textarea "x"
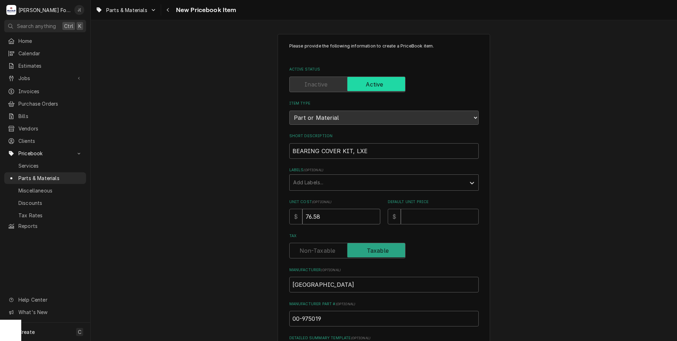
type input "76.58"
type textarea "x"
type input "9"
type textarea "x"
type input "99"
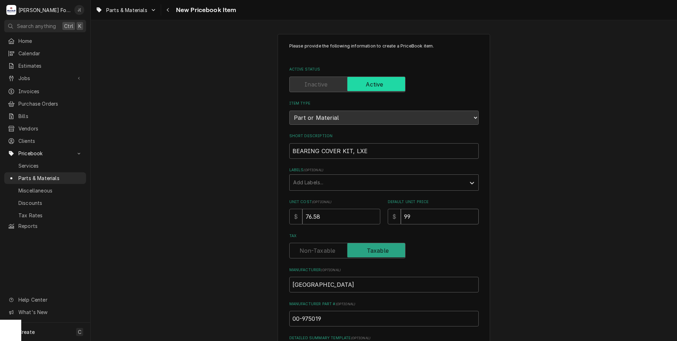
type textarea "x"
type input "99.0"
type textarea "x"
type input "99.00"
click at [307, 184] on div "Labels" at bounding box center [377, 182] width 169 height 13
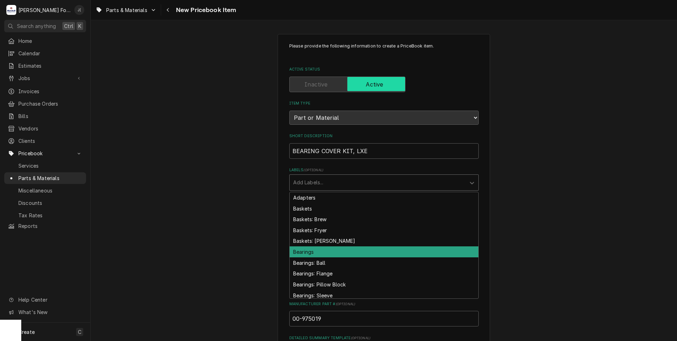
click at [306, 250] on div "Bearings" at bounding box center [384, 251] width 189 height 11
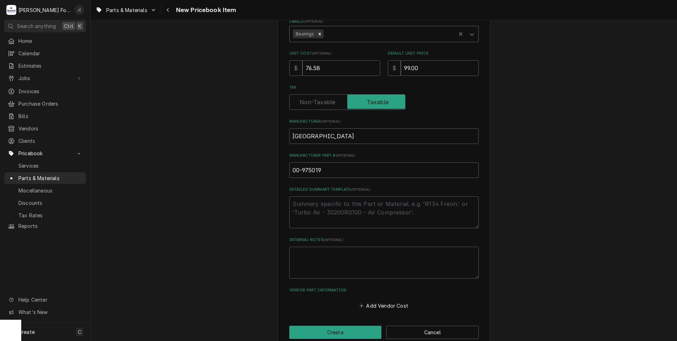
scroll to position [160, 0]
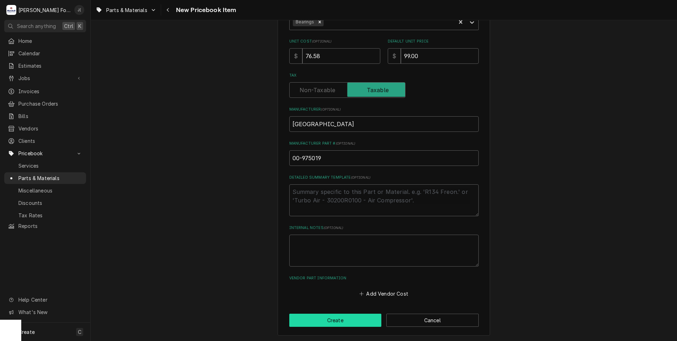
click at [309, 321] on button "Create" at bounding box center [335, 319] width 92 height 13
type textarea "x"
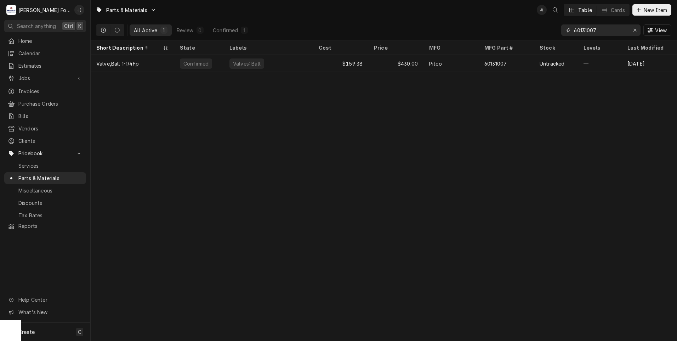
drag, startPoint x: 635, startPoint y: 31, endPoint x: 624, endPoint y: 32, distance: 11.0
click at [631, 32] on button "Erase input" at bounding box center [634, 29] width 11 height 11
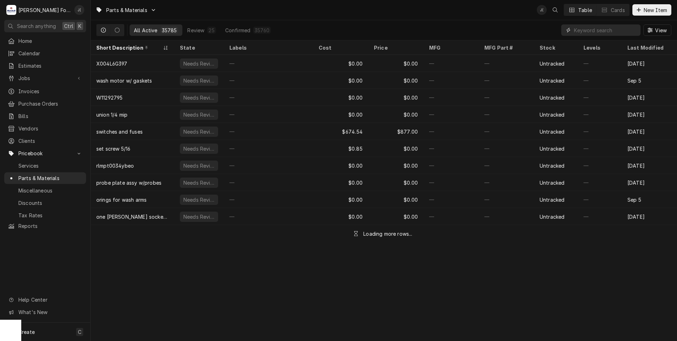
paste input "00-941541"
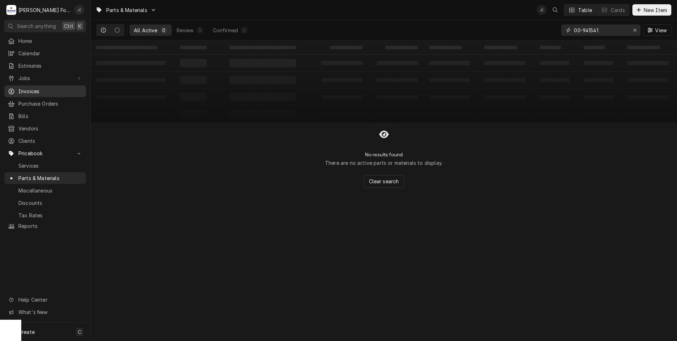
type input "00-941541"
drag, startPoint x: 646, startPoint y: 11, endPoint x: 585, endPoint y: 19, distance: 61.5
click at [646, 11] on span "New Item" at bounding box center [655, 9] width 26 height 7
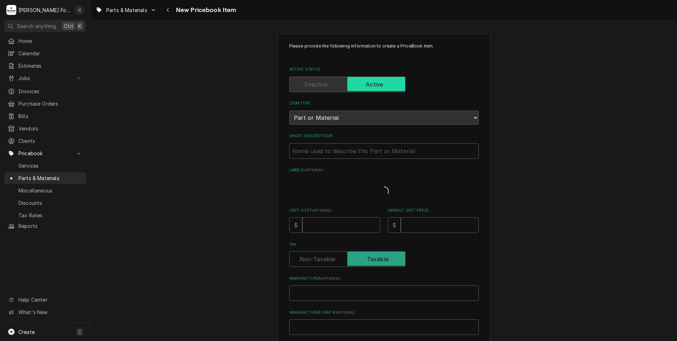
type textarea "x"
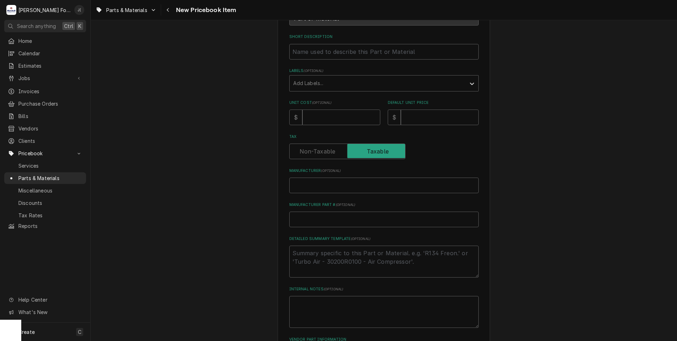
scroll to position [160, 0]
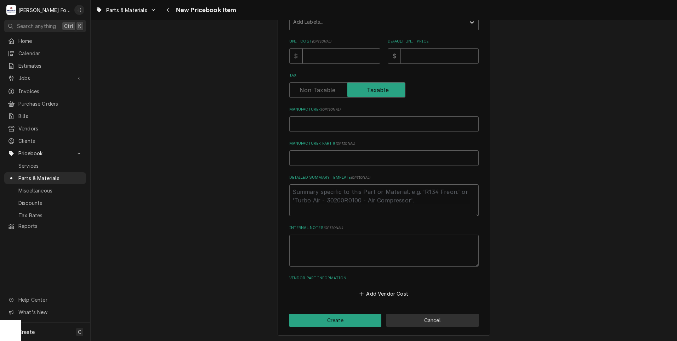
click at [427, 320] on button "Cancel" at bounding box center [432, 319] width 92 height 13
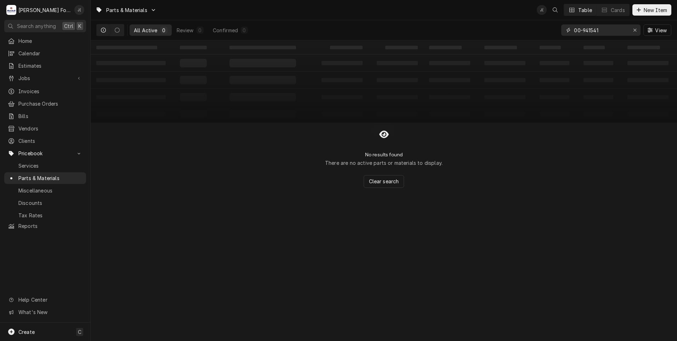
drag, startPoint x: 637, startPoint y: 30, endPoint x: 623, endPoint y: 30, distance: 14.5
click at [636, 30] on icon "Erase input" at bounding box center [635, 30] width 4 height 5
click at [613, 29] on input "Dynamic Content Wrapper" at bounding box center [607, 29] width 67 height 11
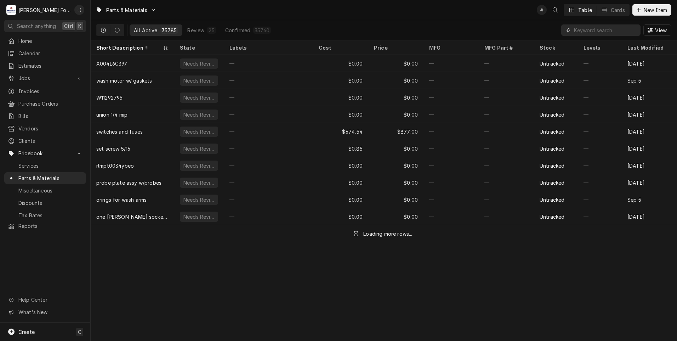
paste input "00-941536"
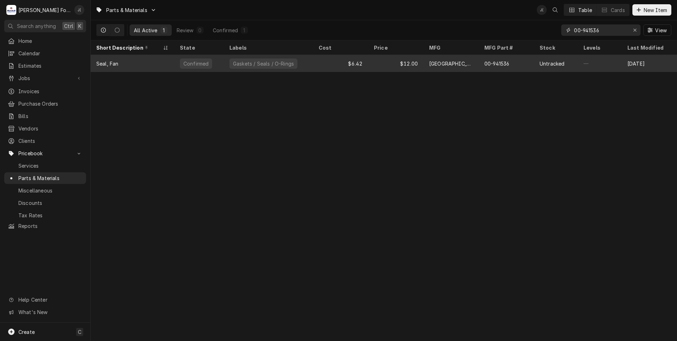
type input "00-941536"
click at [142, 63] on div "Seal, Fan" at bounding box center [133, 63] width 84 height 17
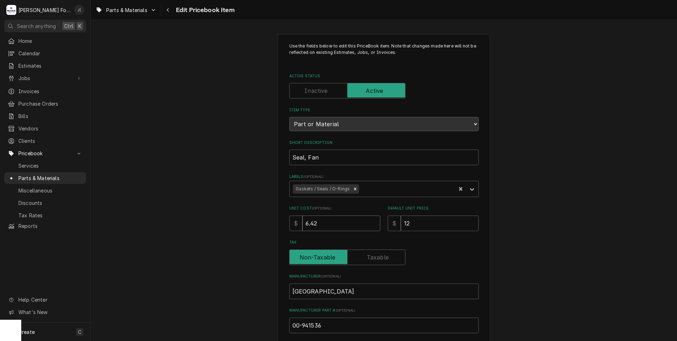
drag, startPoint x: 328, startPoint y: 223, endPoint x: 120, endPoint y: 216, distance: 208.0
click at [158, 217] on div "Use the fields below to edit this PriceBook item. Note that changes made here w…" at bounding box center [384, 277] width 586 height 499
type textarea "x"
type input "6"
type textarea "x"
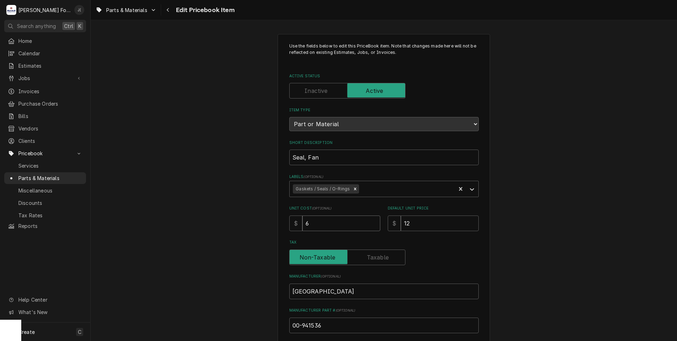
type input "6.8"
type textarea "x"
type input "6.81"
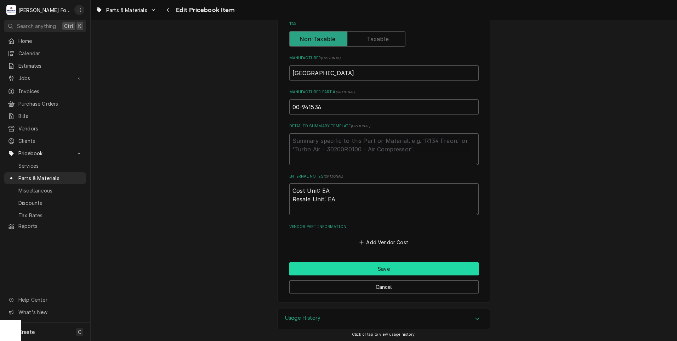
click at [316, 269] on button "Save" at bounding box center [383, 268] width 189 height 13
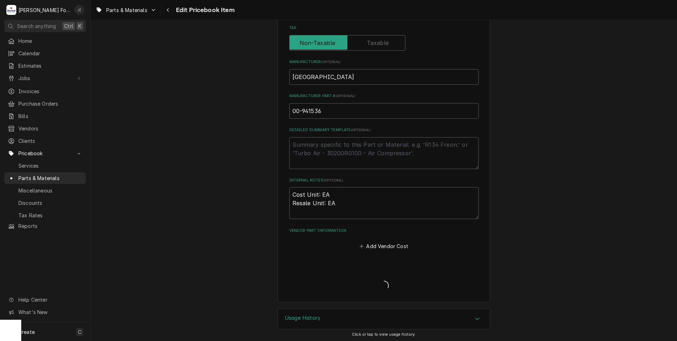
type textarea "x"
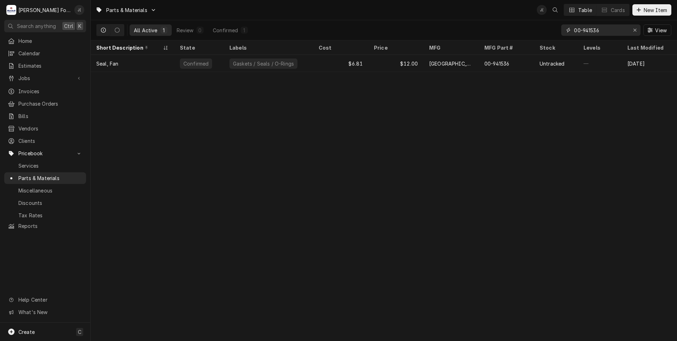
drag, startPoint x: 635, startPoint y: 33, endPoint x: 632, endPoint y: 35, distance: 4.1
click at [632, 35] on button "Erase input" at bounding box center [634, 29] width 11 height 11
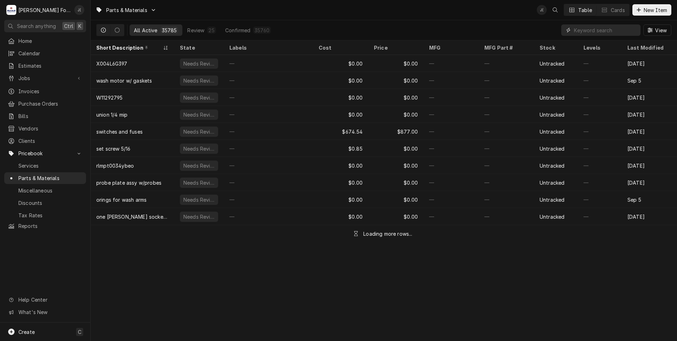
paste input "00-941535"
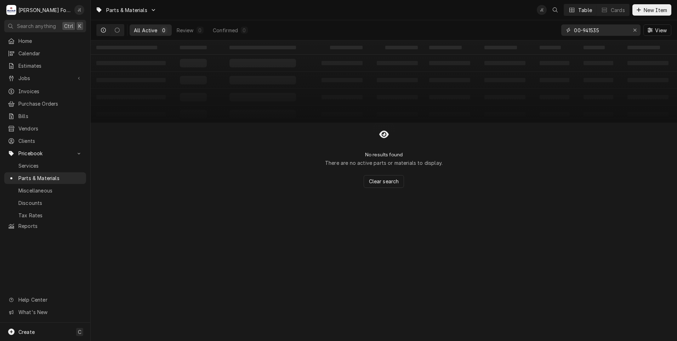
type input "00-941535"
drag, startPoint x: 641, startPoint y: 11, endPoint x: 518, endPoint y: 42, distance: 125.9
click at [641, 11] on icon "Dynamic Content Wrapper" at bounding box center [639, 9] width 4 height 5
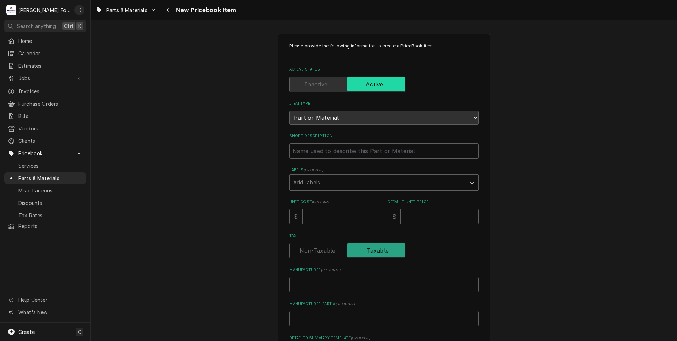
scroll to position [35, 0]
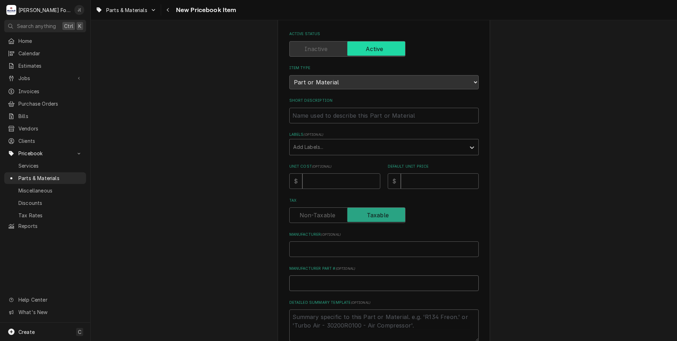
click at [317, 279] on input "Manufacturer Part # ( optional )" at bounding box center [383, 283] width 189 height 16
paste input "00-941535"
type textarea "x"
type input "00-941535"
click at [299, 246] on input "Manufacturer ( optional )" at bounding box center [383, 249] width 189 height 16
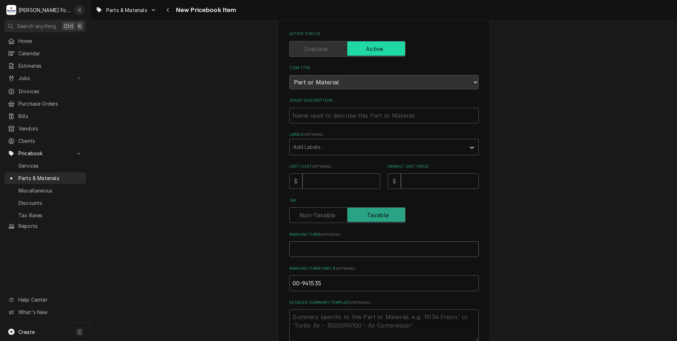
type textarea "x"
type input "H"
type textarea "x"
type input "HO"
type textarea "x"
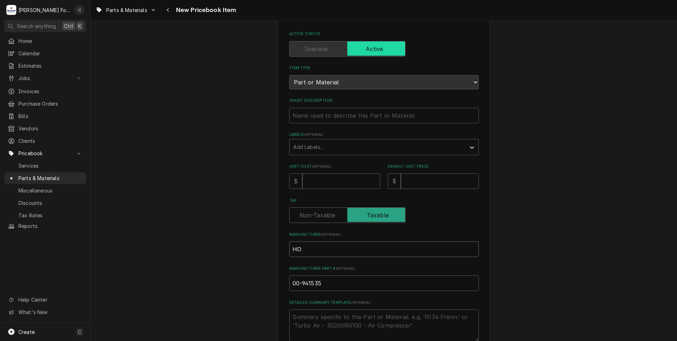
type input "HOB"
type textarea "x"
type input "HOBA"
type textarea "x"
type input "HOBAR"
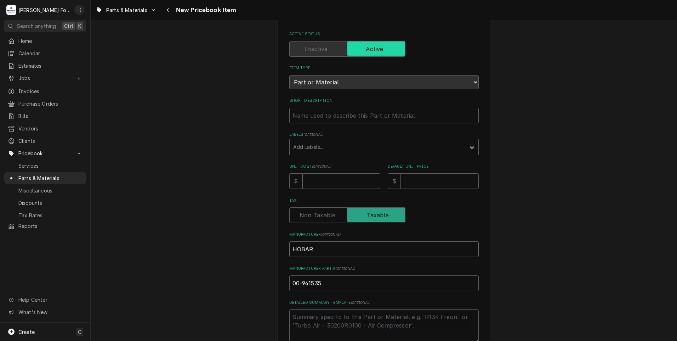
type textarea "x"
type input "[GEOGRAPHIC_DATA]"
click at [349, 180] on input "Unit Cost ( optional )" at bounding box center [341, 181] width 78 height 16
type textarea "x"
type input "5"
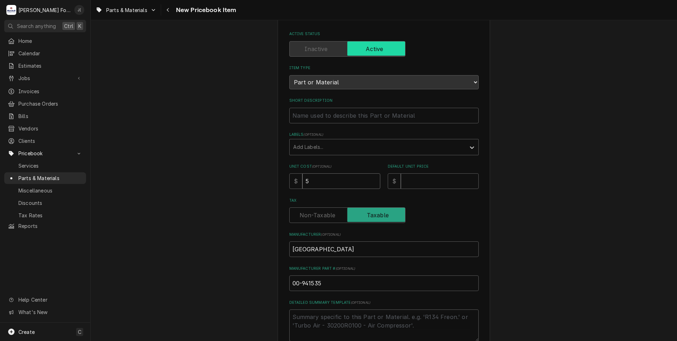
type textarea "x"
type input "5.3"
type textarea "x"
type input "5.39"
type textarea "x"
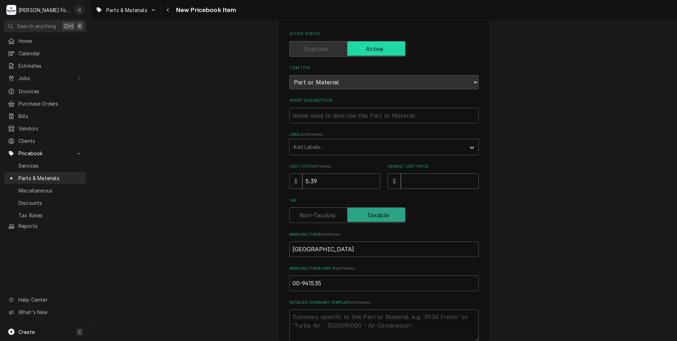
type input "1"
type textarea "x"
type input "10"
type textarea "x"
type input "10.0"
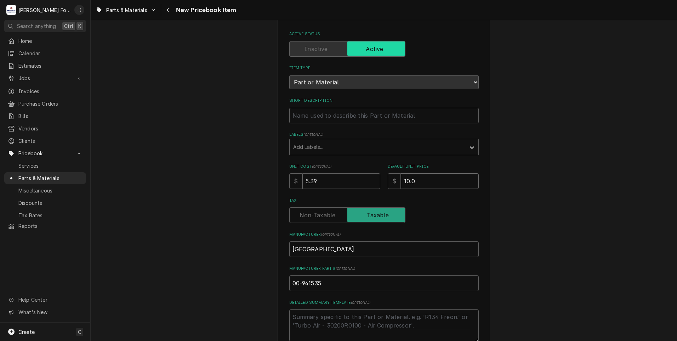
type textarea "x"
type input "10.00"
drag, startPoint x: 344, startPoint y: 141, endPoint x: 341, endPoint y: 143, distance: 3.8
click at [342, 142] on div "Labels" at bounding box center [377, 147] width 169 height 13
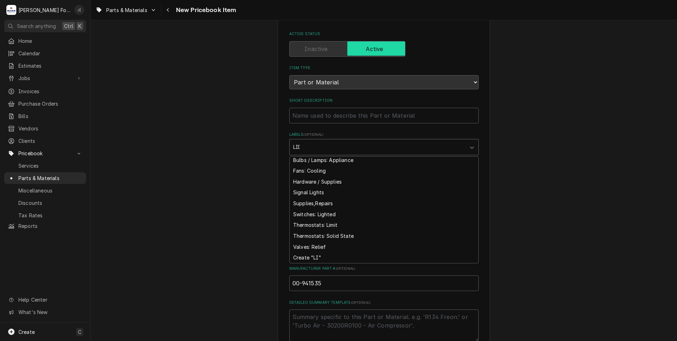
scroll to position [0, 0]
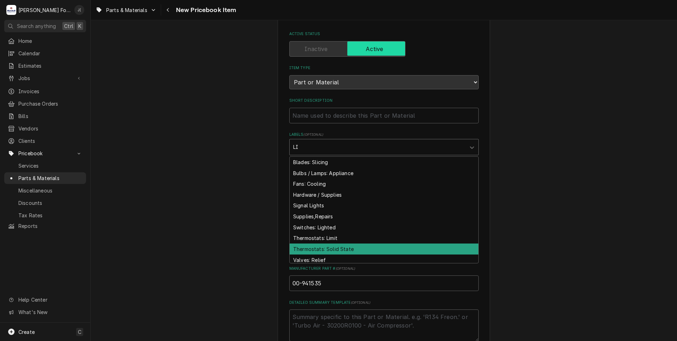
type input "L"
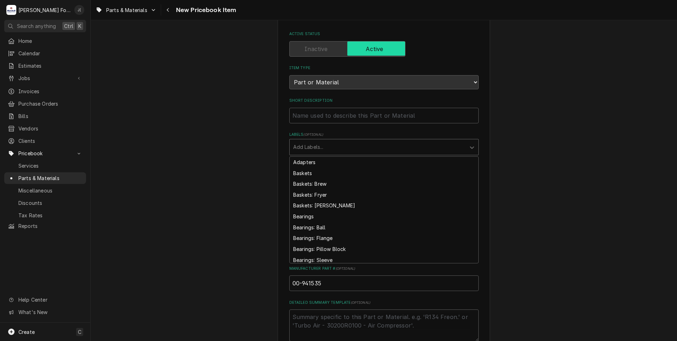
type textarea "x"
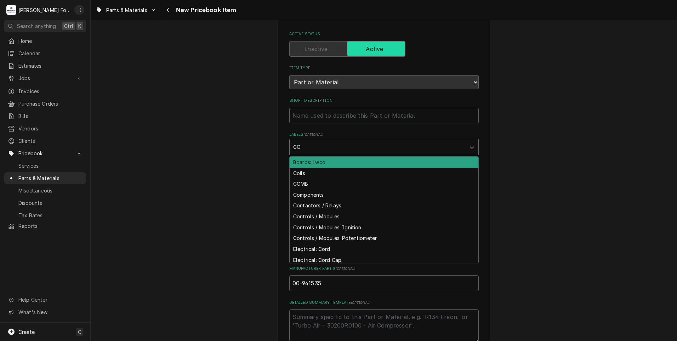
type input "C"
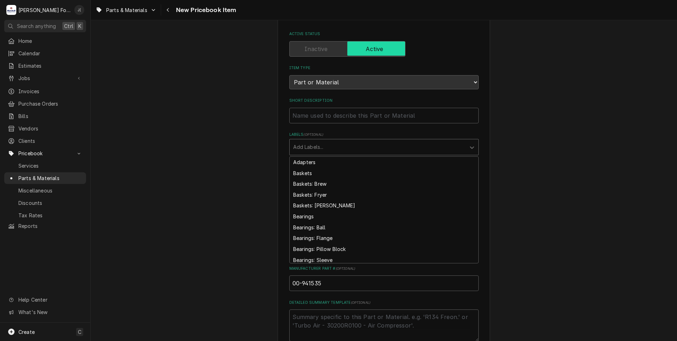
type textarea "x"
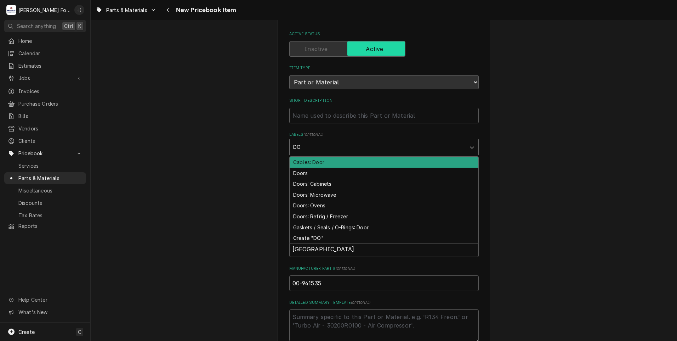
type input "D"
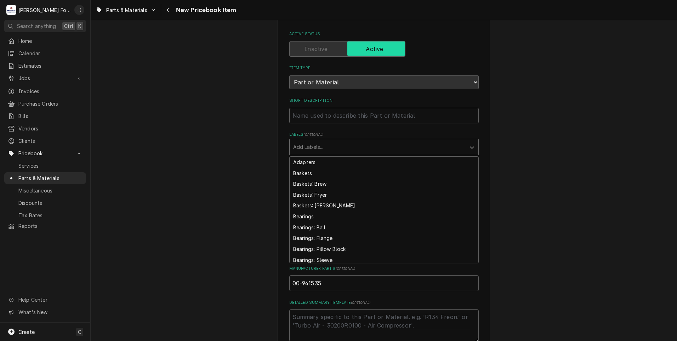
type textarea "x"
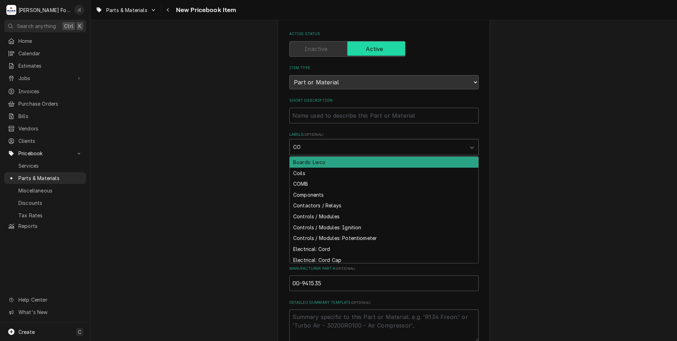
type input "C"
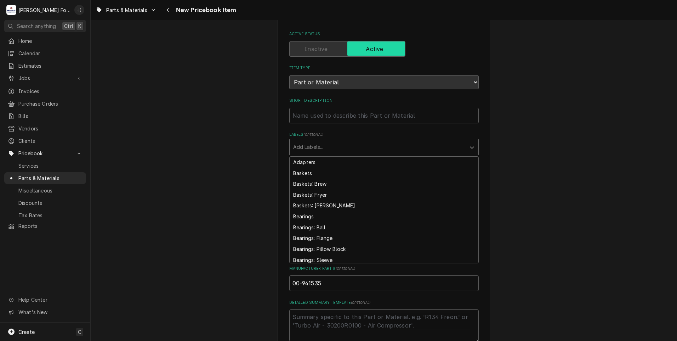
type textarea "x"
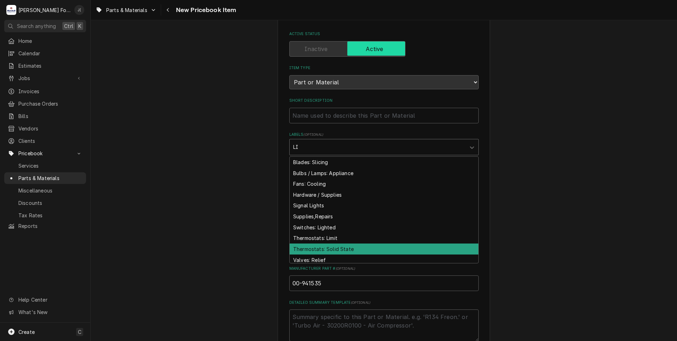
type input "L"
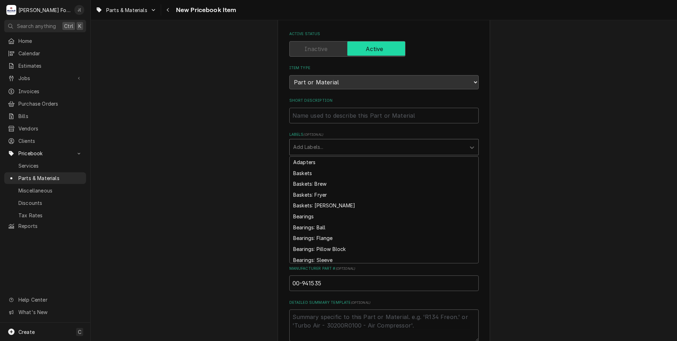
type textarea "x"
type input "C"
type textarea "x"
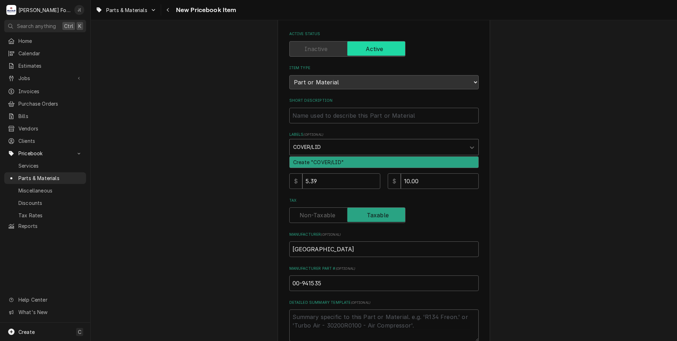
type input "COVER/LID"
click at [266, 164] on div "Please provide the following information to create a PriceBook item. Active Sta…" at bounding box center [384, 229] width 586 height 475
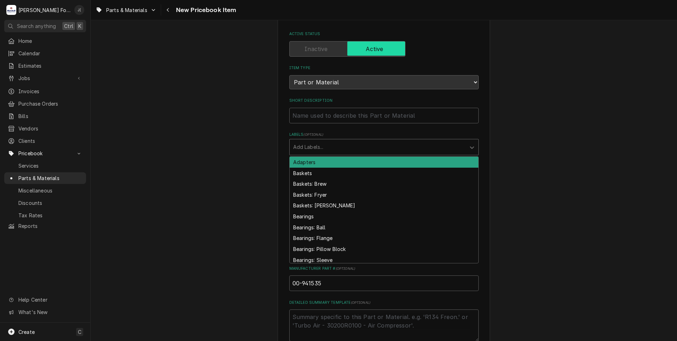
click at [303, 145] on div "Labels" at bounding box center [377, 147] width 169 height 13
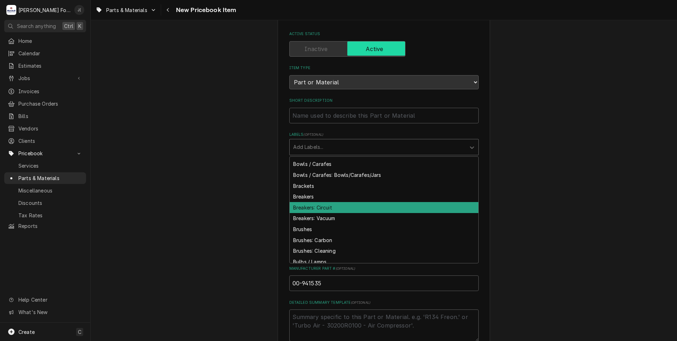
scroll to position [248, 0]
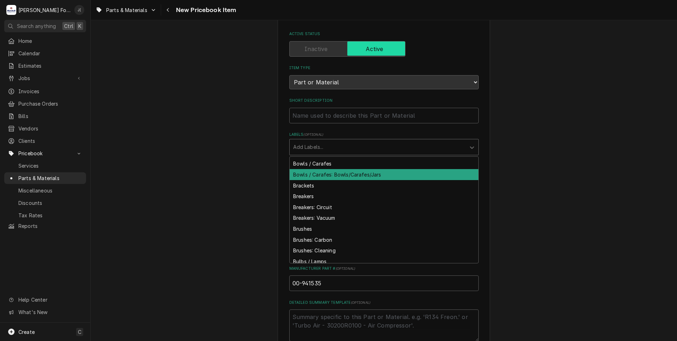
click at [326, 172] on div "Bowls / Carafes: Bowls/Carafes/Jars" at bounding box center [384, 174] width 189 height 11
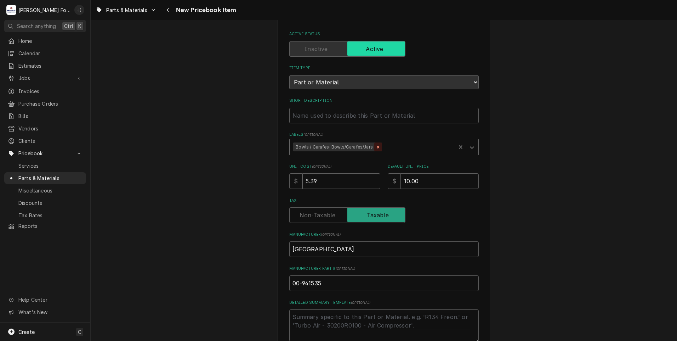
click at [376, 148] on icon "Remove Bowls / Carafes: Bowls/Carafes/Jars" at bounding box center [378, 146] width 5 height 5
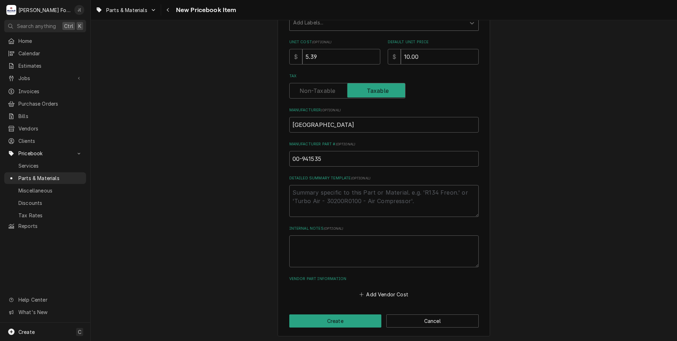
scroll to position [160, 0]
click at [352, 321] on button "Create" at bounding box center [335, 319] width 92 height 13
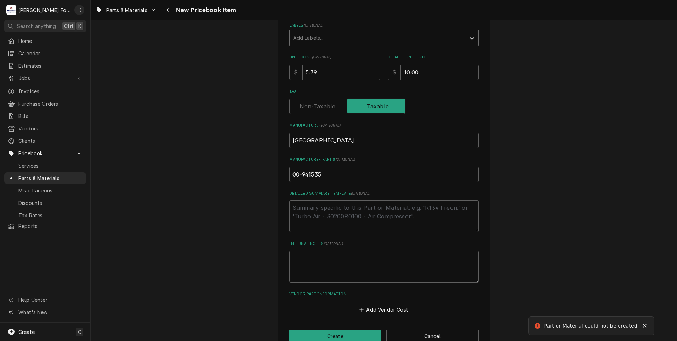
scroll to position [112, 0]
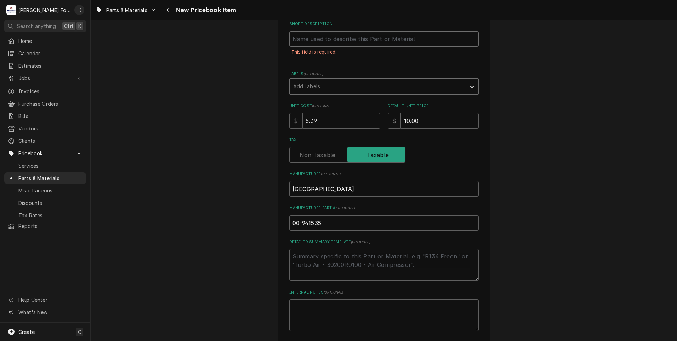
click at [321, 40] on input "Short Description" at bounding box center [383, 39] width 189 height 16
paste input "PLATE-SEAL"
type textarea "x"
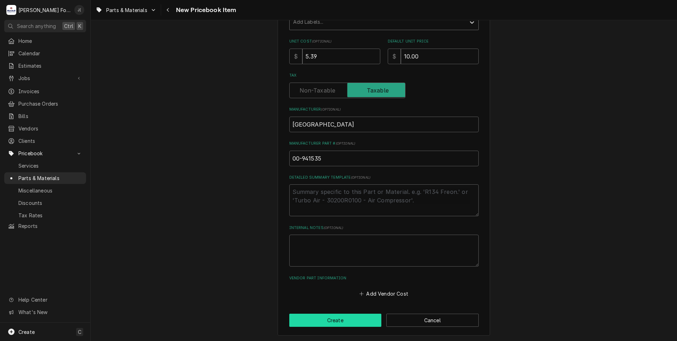
type input "PLATE-SEAL"
click at [331, 321] on button "Create" at bounding box center [335, 319] width 92 height 13
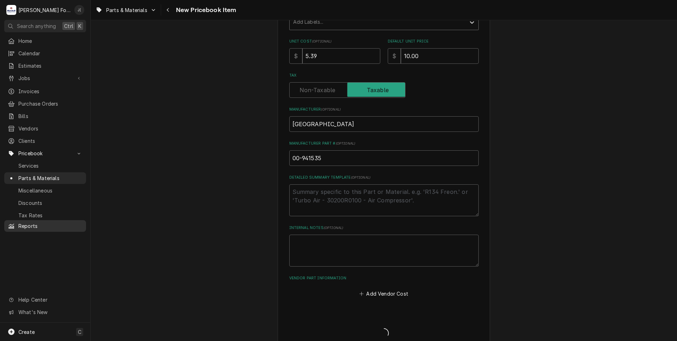
type textarea "x"
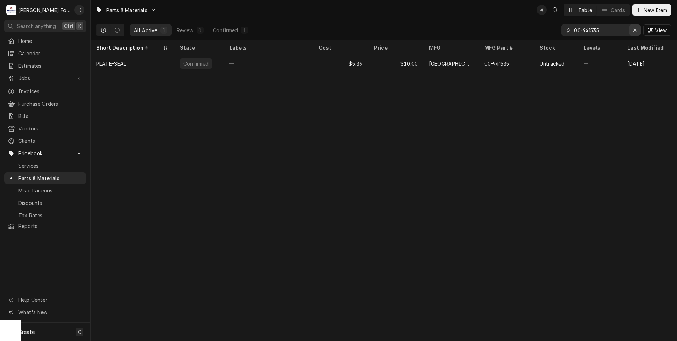
click at [636, 32] on icon "Erase input" at bounding box center [635, 30] width 4 height 5
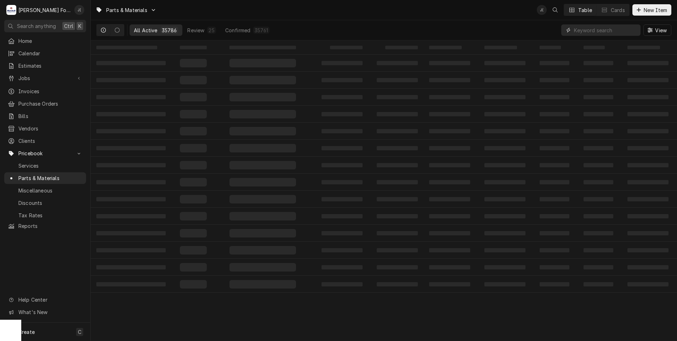
paste input "00-913102-00391"
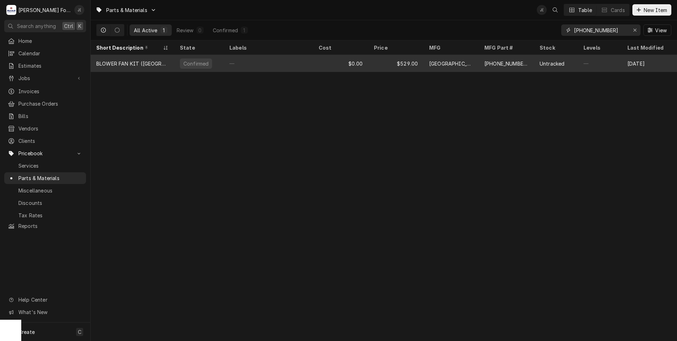
type input "00-913102-00391"
click at [232, 62] on div "—" at bounding box center [268, 63] width 89 height 17
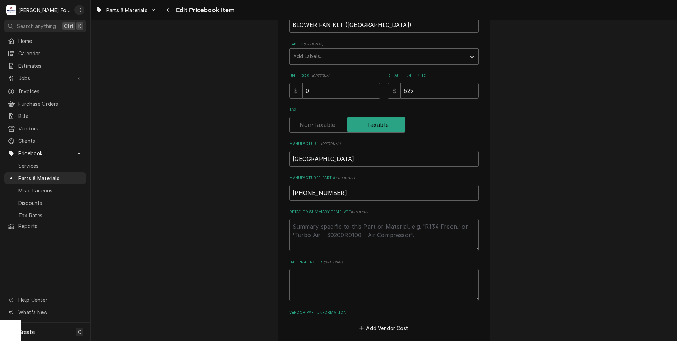
scroll to position [142, 0]
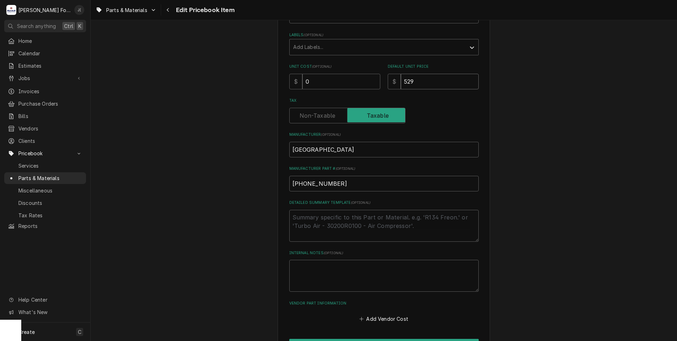
drag, startPoint x: 373, startPoint y: 71, endPoint x: 306, endPoint y: 70, distance: 66.9
click at [307, 70] on div "Unit Cost ( optional ) $ 0 Default Unit Price $ 529" at bounding box center [383, 76] width 189 height 25
type textarea "x"
type input "2"
type textarea "x"
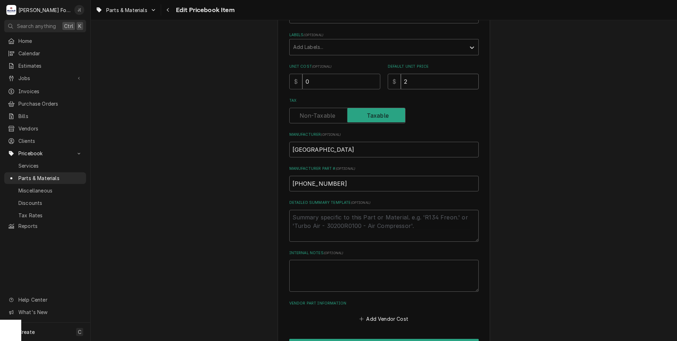
type input "29"
type textarea "x"
type input "290"
type textarea "x"
type input "290.0"
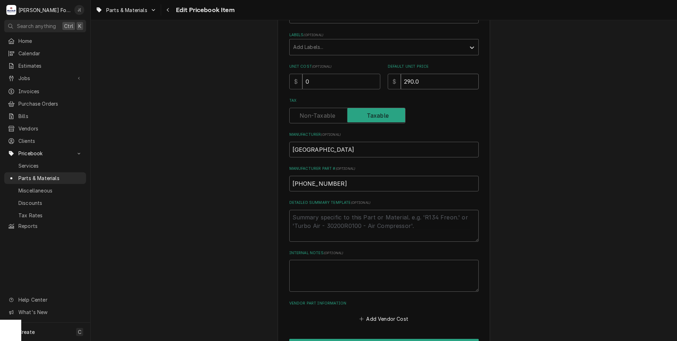
type textarea "x"
type input "290.00"
drag, startPoint x: 311, startPoint y: 80, endPoint x: 160, endPoint y: 78, distance: 150.9
click at [213, 81] on div "Use the fields below to edit this PriceBook item. Note that changes made here w…" at bounding box center [384, 135] width 586 height 499
type textarea "x"
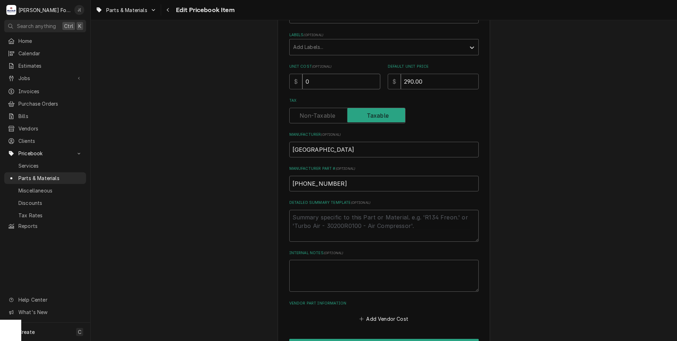
type input "2"
type textarea "x"
type input "22"
type textarea "x"
type input "223"
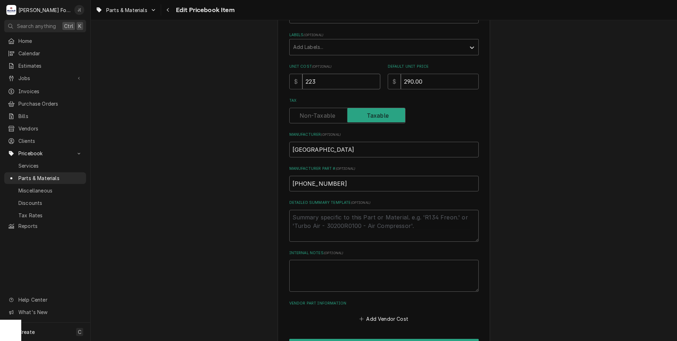
type textarea "x"
type input "223.8"
type textarea "x"
type input "223.81"
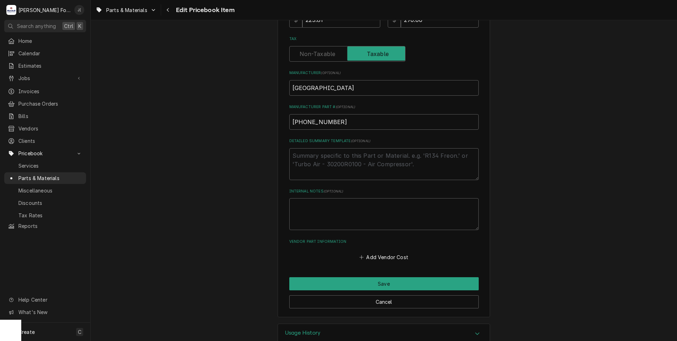
scroll to position [218, 0]
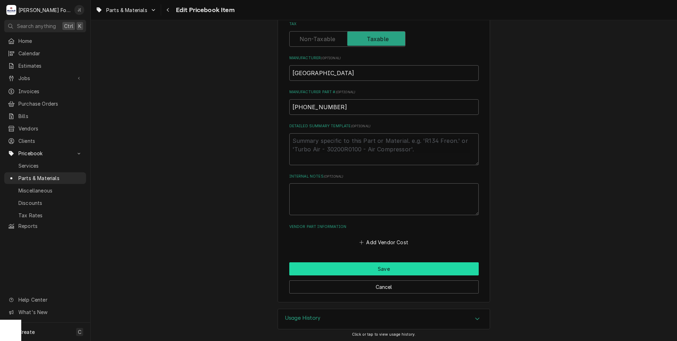
click at [358, 271] on button "Save" at bounding box center [383, 268] width 189 height 13
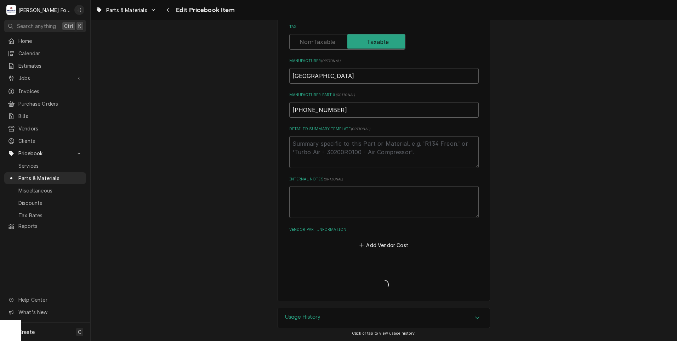
scroll to position [214, 0]
type textarea "x"
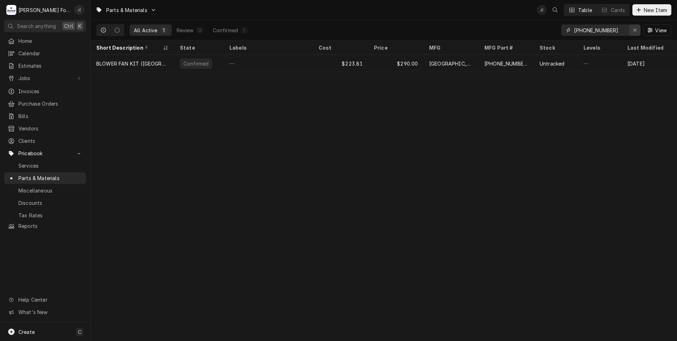
click at [635, 29] on icon "Erase input" at bounding box center [635, 30] width 4 height 5
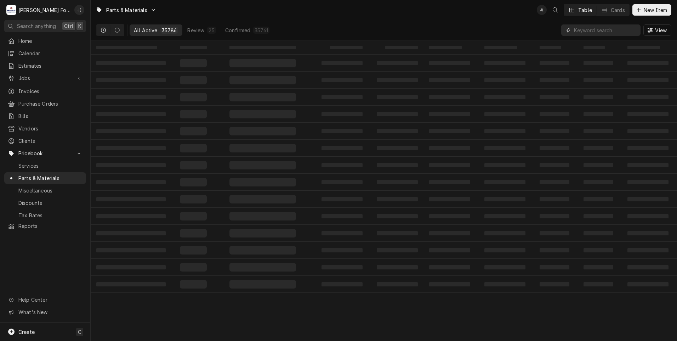
paste input "00-941538"
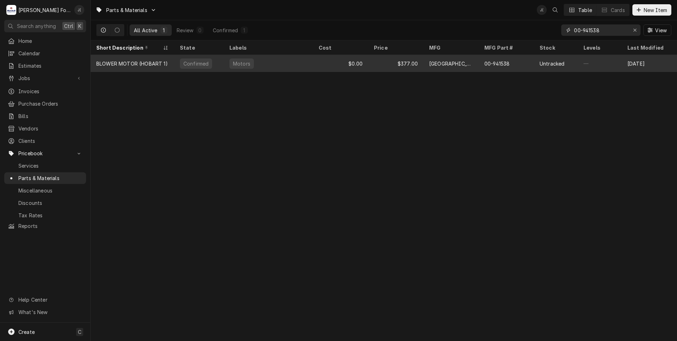
type input "00-941538"
click at [135, 64] on div "BLOWER MOTOR (HOBART 1)" at bounding box center [132, 63] width 72 height 7
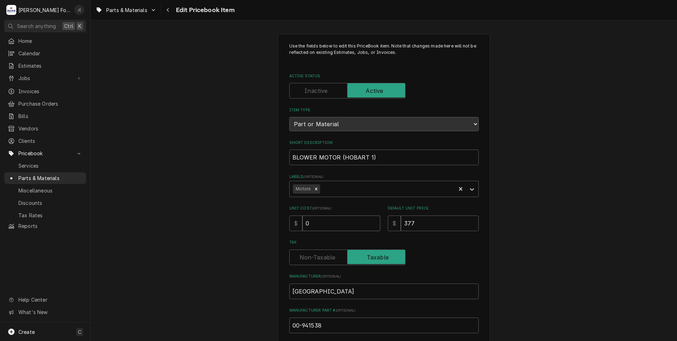
drag, startPoint x: 298, startPoint y: 221, endPoint x: 273, endPoint y: 223, distance: 24.5
click at [278, 221] on div "Use the fields below to edit this PriceBook item. Note that changes made here w…" at bounding box center [384, 277] width 212 height 487
type textarea "x"
type input "3"
type textarea "x"
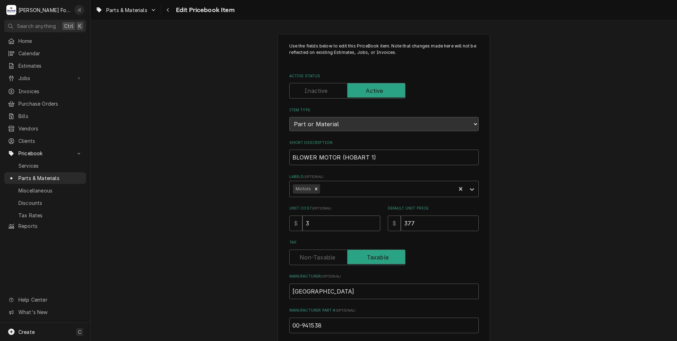
type input "31"
type textarea "x"
type input "319"
type textarea "x"
type input "31"
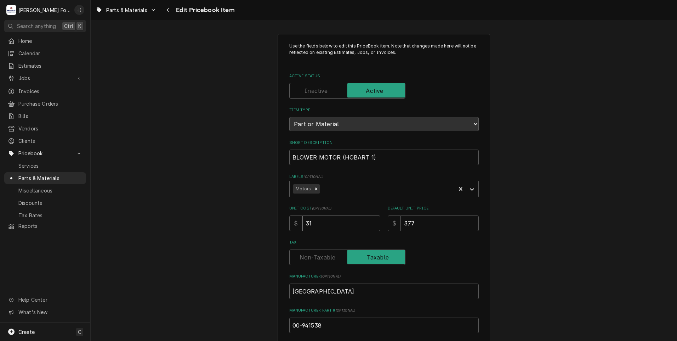
type textarea "x"
type input "316"
type textarea "x"
type input "316.8"
type textarea "x"
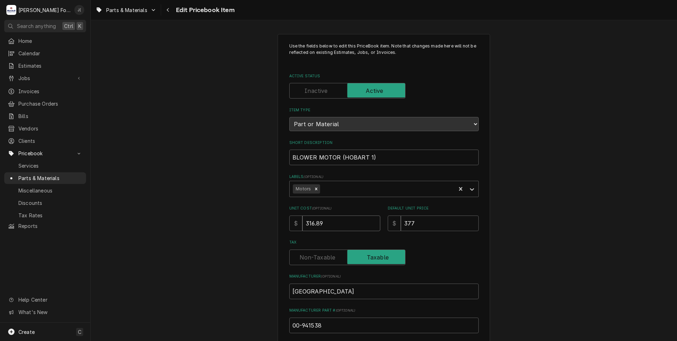
type input "316.89"
type textarea "x"
type input "4"
type textarea "x"
type input "41"
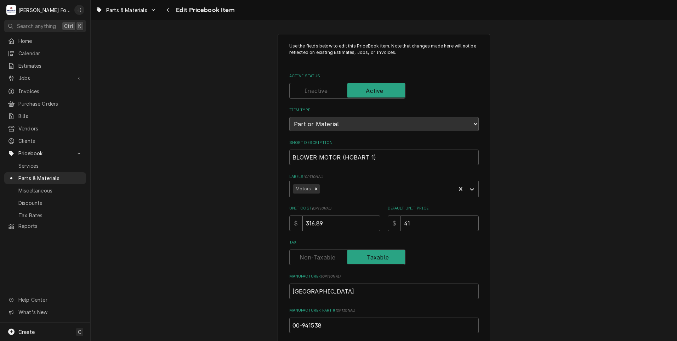
type textarea "x"
type input "411"
type textarea "x"
type input "411.0"
type textarea "x"
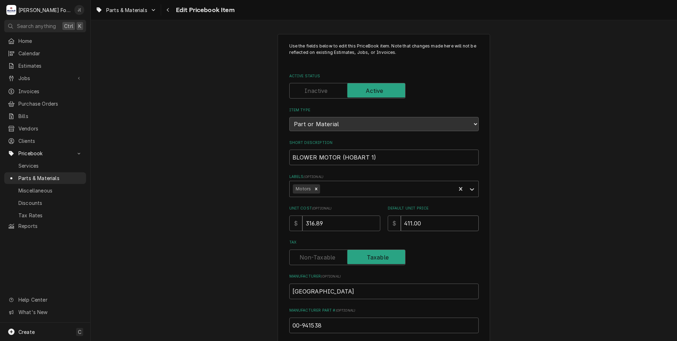
type input "411.00"
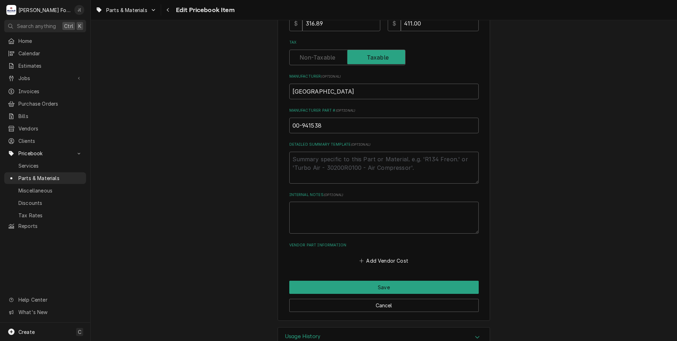
scroll to position [218, 0]
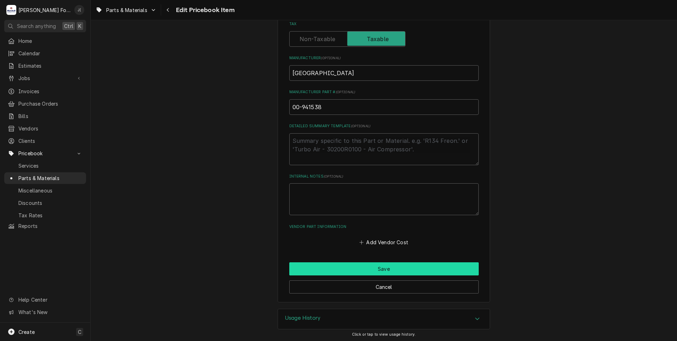
click at [336, 263] on button "Save" at bounding box center [383, 268] width 189 height 13
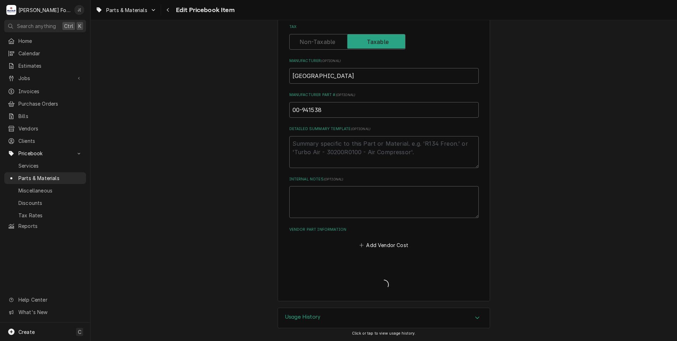
scroll to position [214, 0]
type textarea "x"
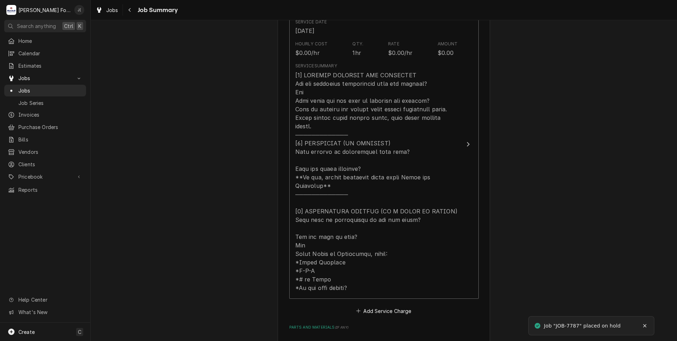
scroll to position [390, 0]
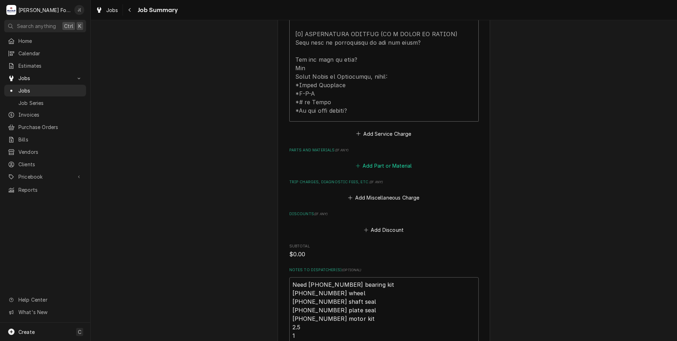
click at [381, 161] on button "Add Part or Material" at bounding box center [383, 166] width 58 height 10
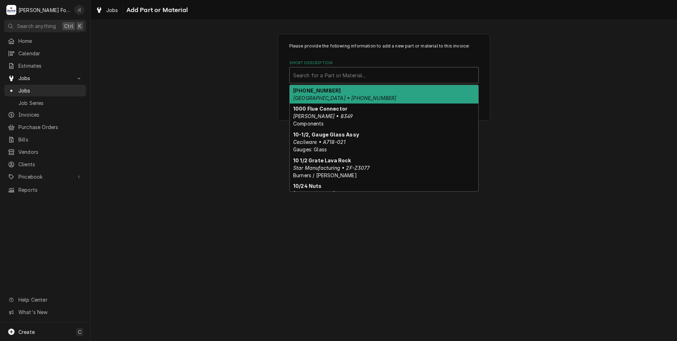
click at [335, 75] on div "Short Description" at bounding box center [384, 75] width 182 height 13
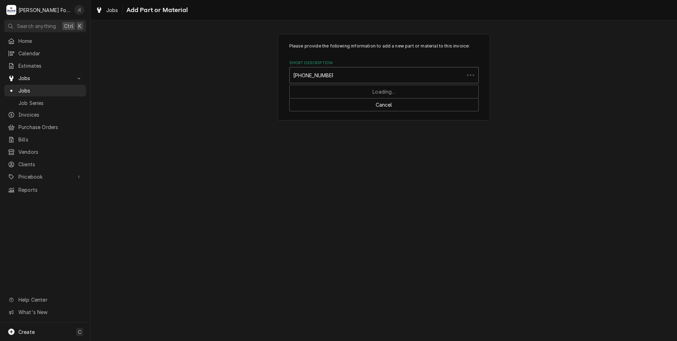
type input "00-913102-00391"
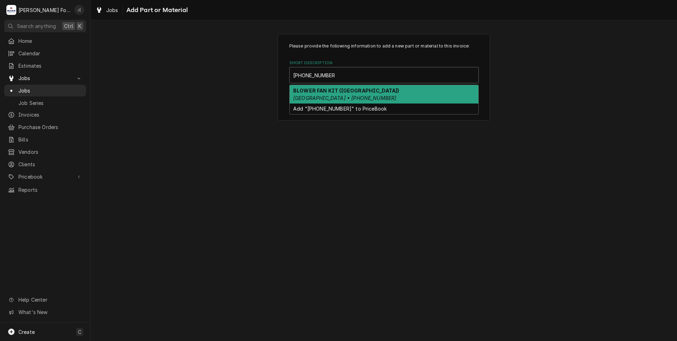
click at [330, 93] on strong "BLOWER FAN KIT (HOBART)" at bounding box center [346, 90] width 106 height 6
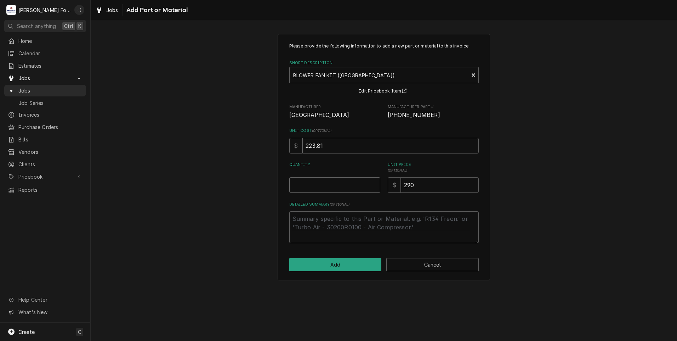
click at [334, 181] on input "Quantity" at bounding box center [334, 185] width 91 height 16
type textarea "x"
type input "1"
click at [336, 266] on button "Add" at bounding box center [335, 264] width 92 height 13
type textarea "x"
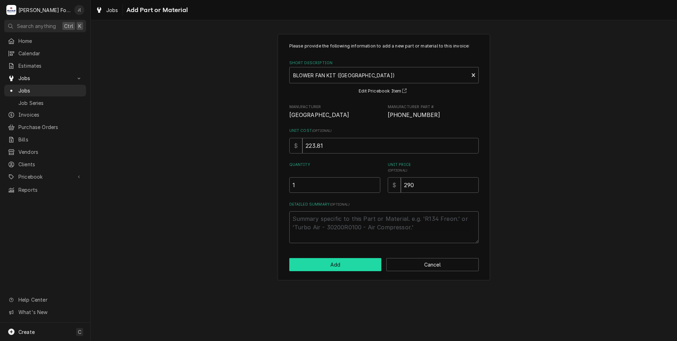
scroll to position [390, 0]
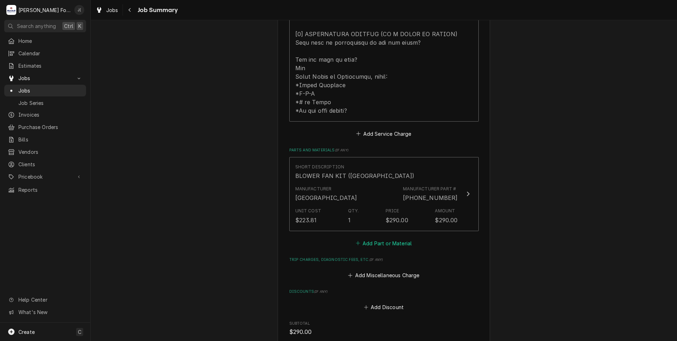
click at [383, 238] on button "Add Part or Material" at bounding box center [383, 243] width 58 height 10
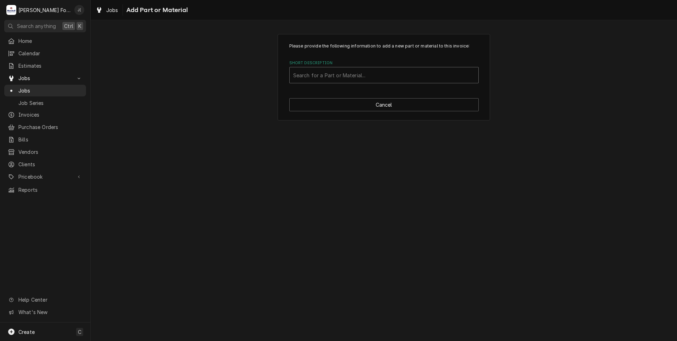
click at [360, 78] on div "Short Description" at bounding box center [384, 75] width 182 height 13
type input "00-941538"
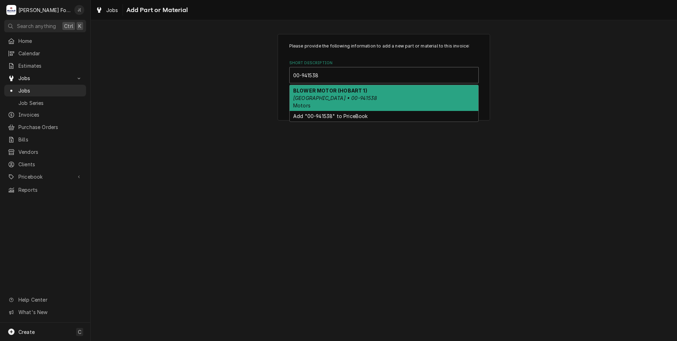
drag, startPoint x: 348, startPoint y: 94, endPoint x: 346, endPoint y: 97, distance: 3.8
click at [347, 95] on div "BLOWER MOTOR (HOBART 1) HOBART • 00-941538 Motors" at bounding box center [384, 98] width 189 height 26
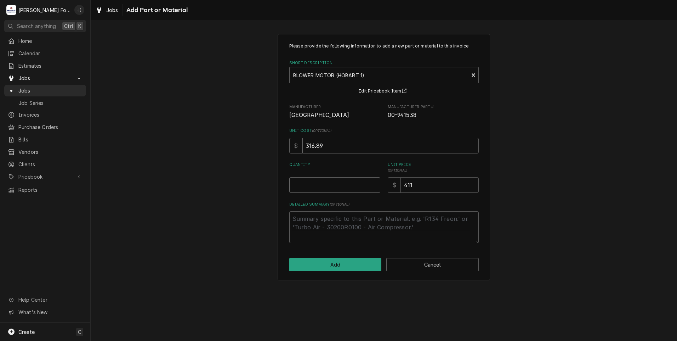
click at [336, 187] on input "Quantity" at bounding box center [334, 185] width 91 height 16
type textarea "x"
type input "1"
click at [345, 263] on button "Add" at bounding box center [335, 264] width 92 height 13
type textarea "x"
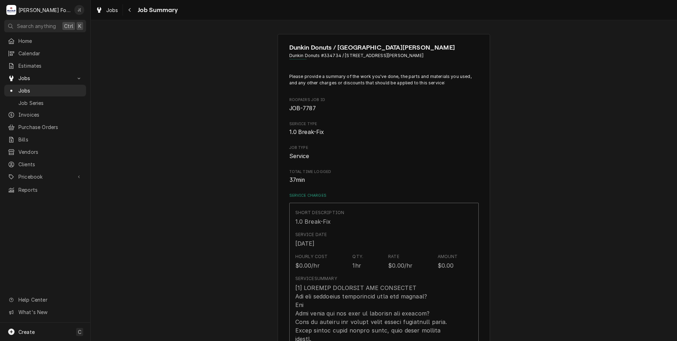
scroll to position [390, 0]
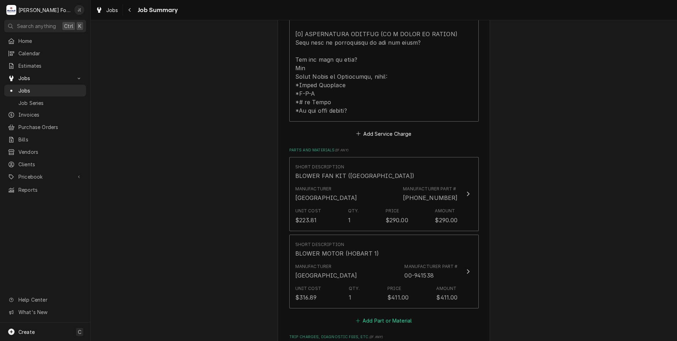
click at [370, 316] on button "Add Part or Material" at bounding box center [383, 321] width 58 height 10
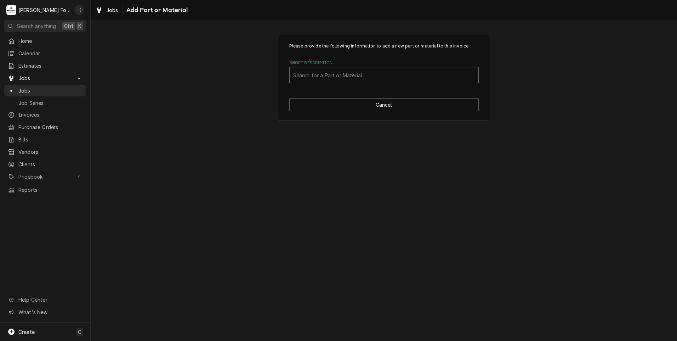
click at [347, 73] on div "Short Description" at bounding box center [384, 75] width 182 height 13
type input "00-941535"
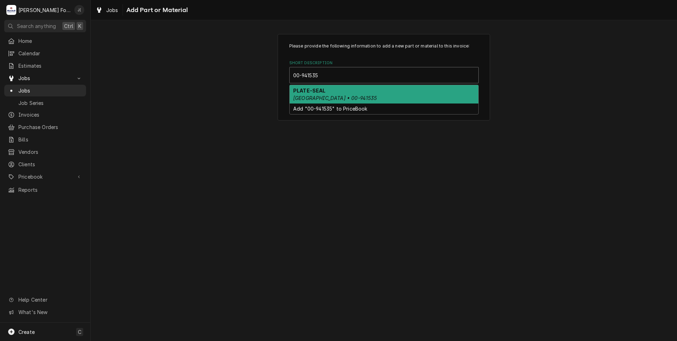
click at [329, 97] on em "HOBART • 00-941535" at bounding box center [335, 98] width 84 height 6
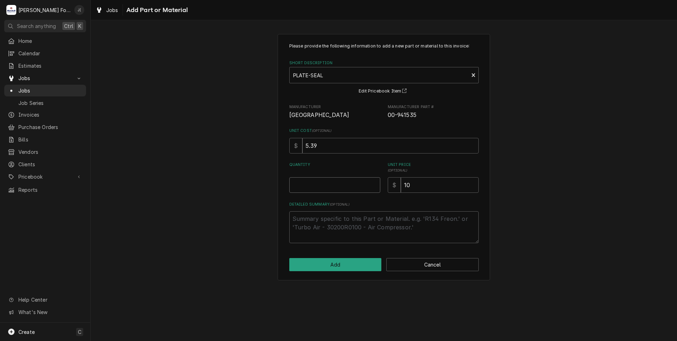
click at [353, 185] on input "Quantity" at bounding box center [334, 185] width 91 height 16
type textarea "x"
type input "1"
click at [346, 264] on button "Add" at bounding box center [335, 264] width 92 height 13
type textarea "x"
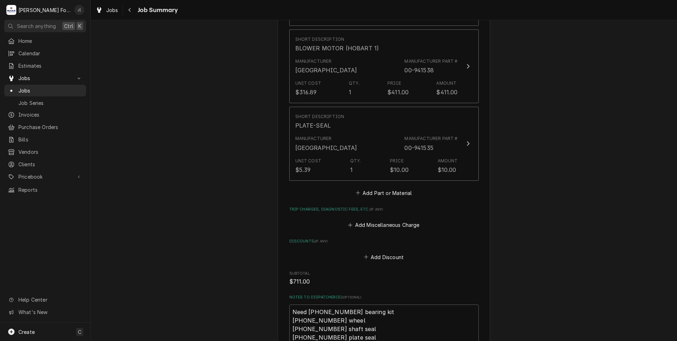
scroll to position [602, 0]
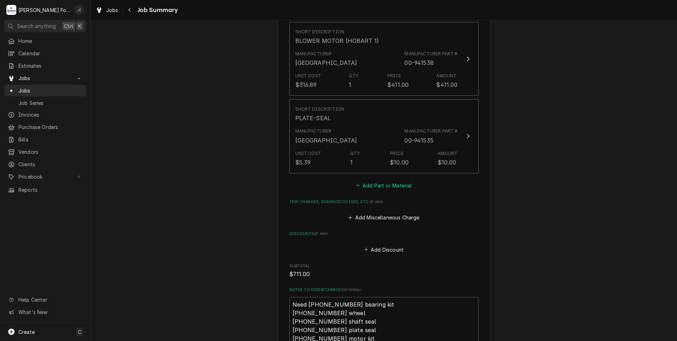
click at [372, 180] on button "Add Part or Material" at bounding box center [383, 185] width 58 height 10
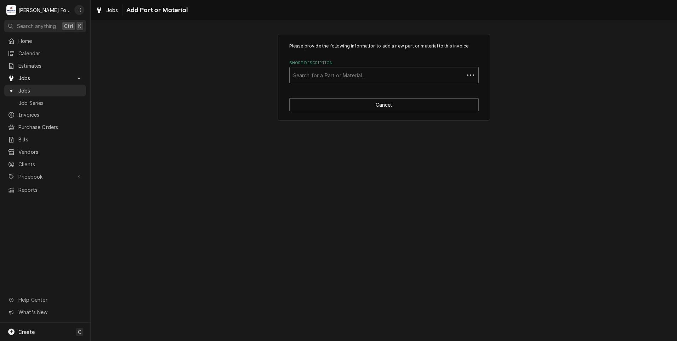
click at [343, 73] on div "Short Description" at bounding box center [377, 75] width 168 height 13
type input "00-941536"
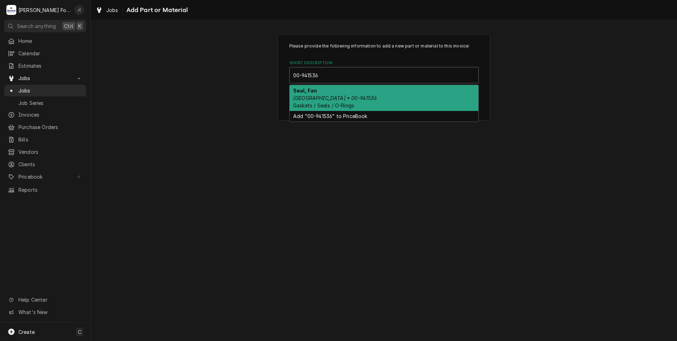
click at [334, 95] on div "Seal, Fan Hobart • 00-941536 Gaskets / Seals / O-Rings" at bounding box center [384, 98] width 189 height 26
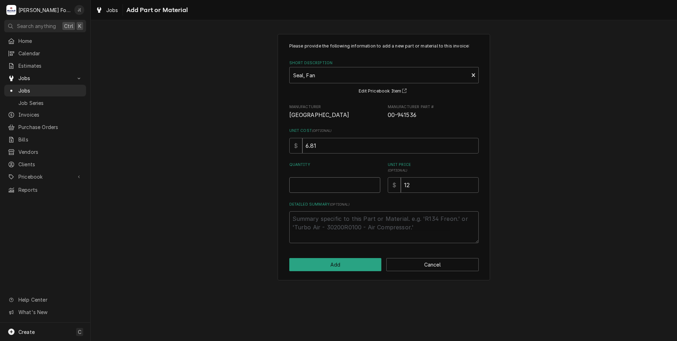
click at [346, 186] on input "Quantity" at bounding box center [334, 185] width 91 height 16
type textarea "x"
type input "1"
click at [346, 260] on button "Add" at bounding box center [335, 264] width 92 height 13
type textarea "x"
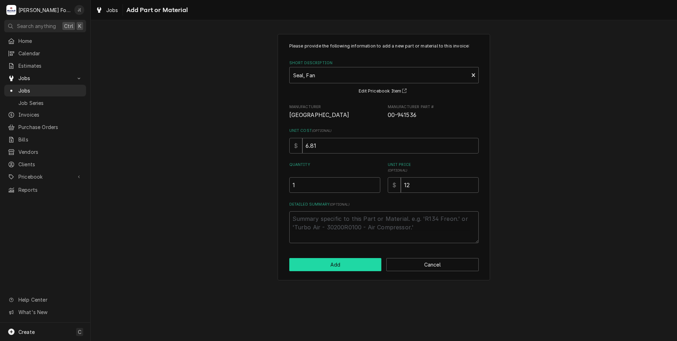
scroll to position [602, 0]
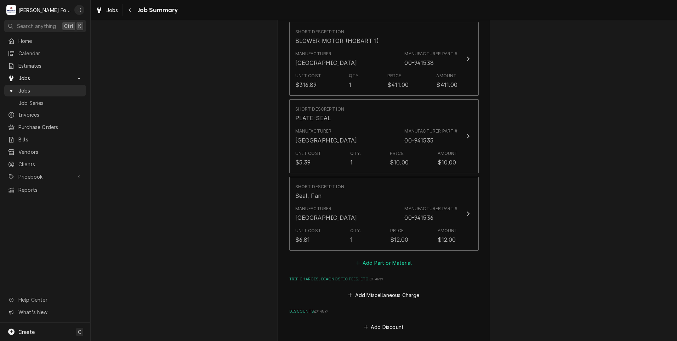
click at [365, 258] on button "Add Part or Material" at bounding box center [383, 263] width 58 height 10
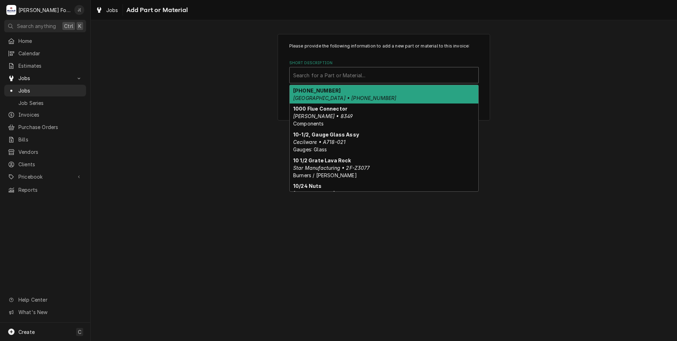
click at [318, 71] on div "Short Description" at bounding box center [384, 75] width 182 height 13
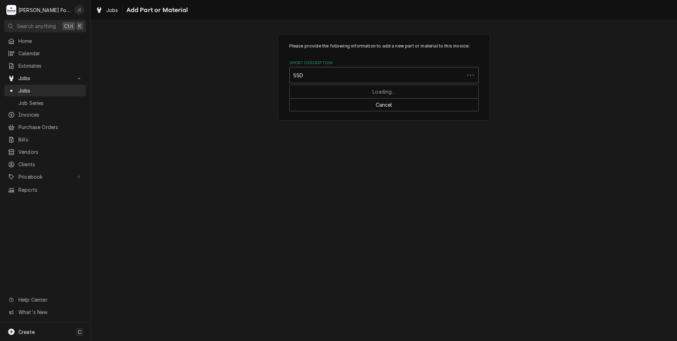
type input "SSDT"
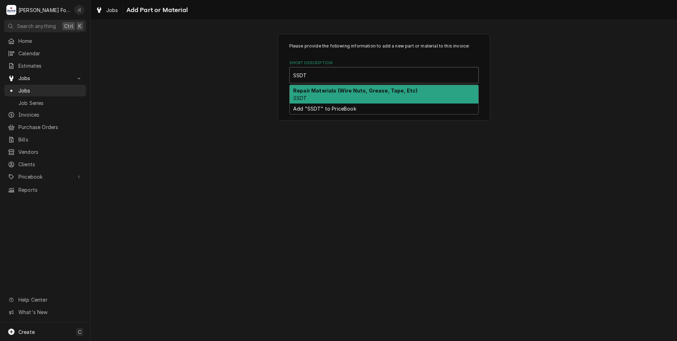
click at [318, 97] on div "Repair Materials (Wire Nuts, Grease, Tape, Etc) SSDT" at bounding box center [384, 94] width 189 height 18
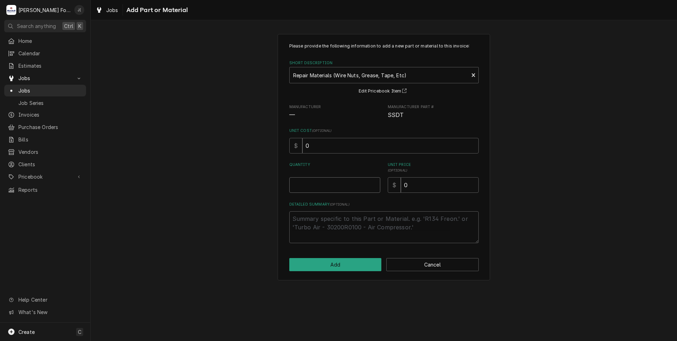
click at [324, 185] on input "Quantity" at bounding box center [334, 185] width 91 height 16
type textarea "x"
type input "1"
type textarea "x"
type input "1"
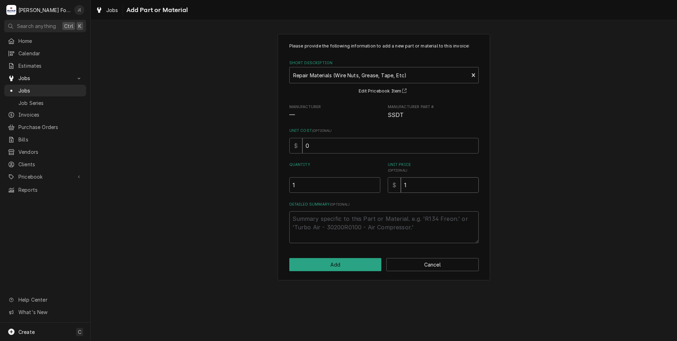
type textarea "x"
type input "16"
drag, startPoint x: 329, startPoint y: 260, endPoint x: 329, endPoint y: 264, distance: 4.0
click at [329, 264] on button "Add" at bounding box center [335, 264] width 92 height 13
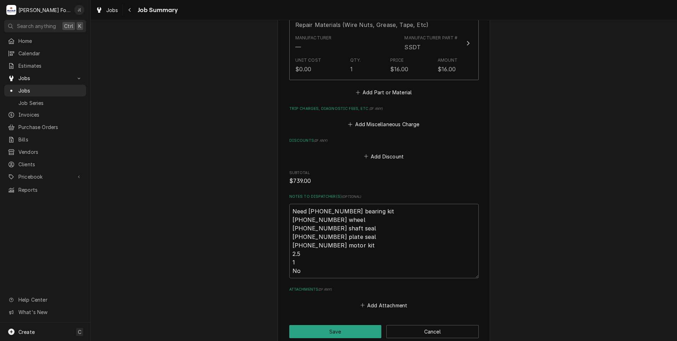
scroll to position [912, 0]
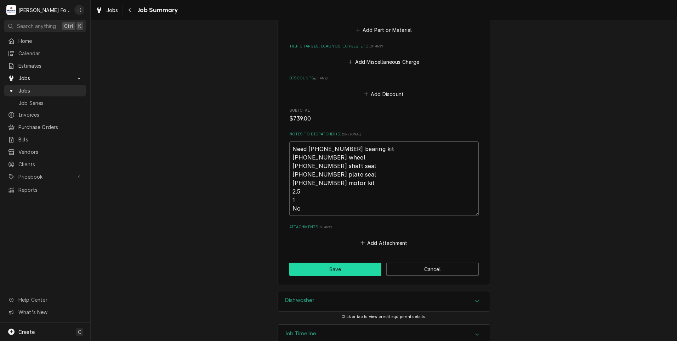
click at [318, 262] on button "Save" at bounding box center [335, 268] width 92 height 13
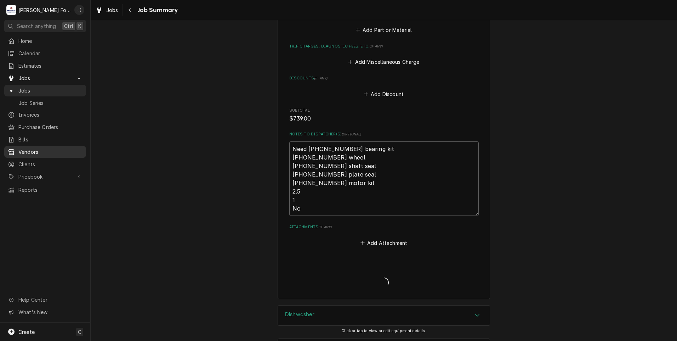
type textarea "x"
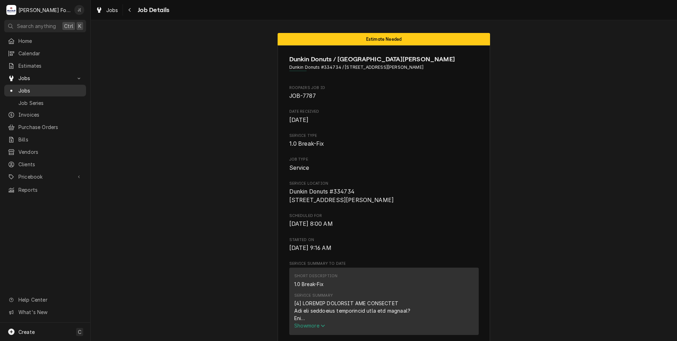
click at [39, 89] on span "Jobs" at bounding box center [50, 90] width 64 height 7
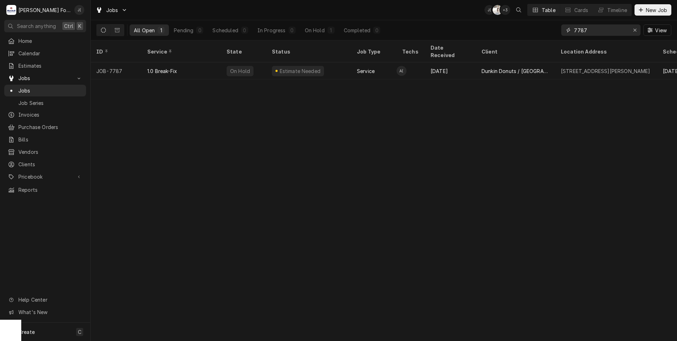
click at [634, 31] on div "Erase input" at bounding box center [634, 30] width 7 height 7
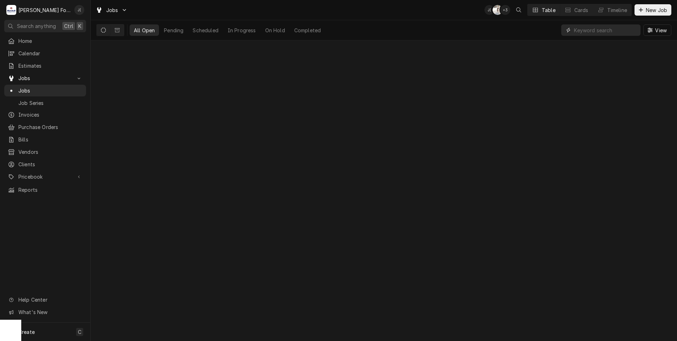
click at [612, 30] on input "Dynamic Content Wrapper" at bounding box center [605, 29] width 63 height 11
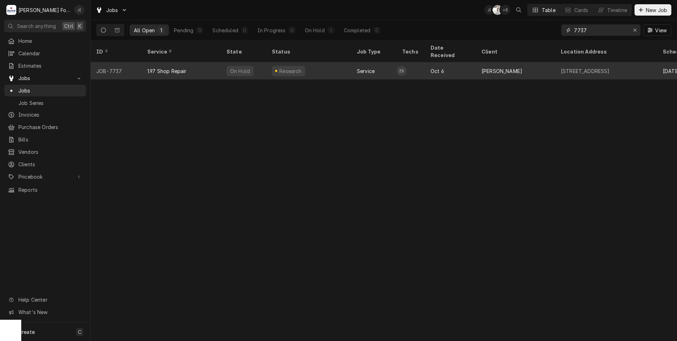
type input "7737"
click at [315, 62] on div "Research" at bounding box center [308, 70] width 85 height 17
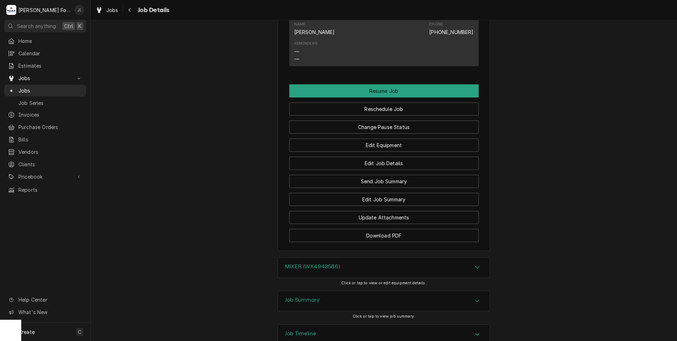
scroll to position [719, 0]
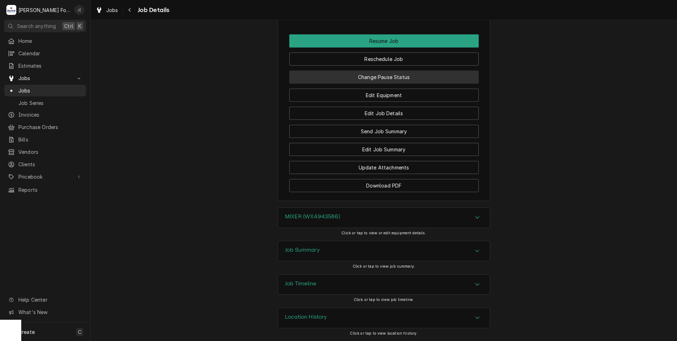
click at [349, 78] on button "Change Pause Status" at bounding box center [383, 76] width 189 height 13
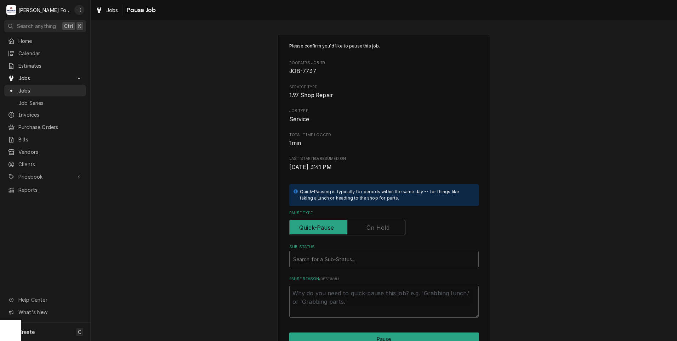
click at [373, 227] on label "Pause Type" at bounding box center [347, 228] width 116 height 16
click at [373, 227] on input "Pause Type" at bounding box center [348, 228] width 110 height 16
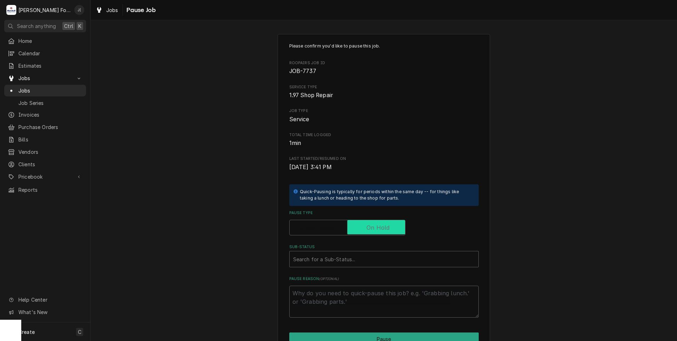
checkbox input "true"
click at [350, 257] on div "Sub-Status" at bounding box center [384, 258] width 182 height 13
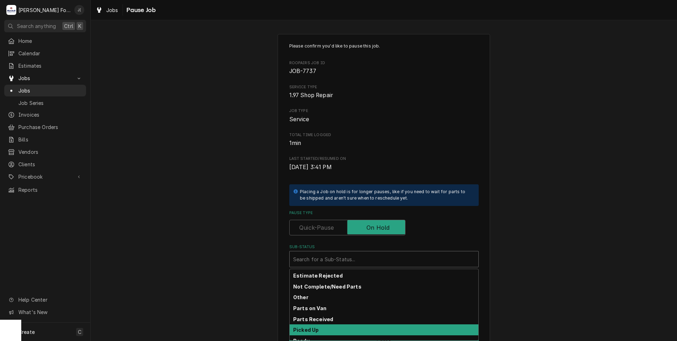
scroll to position [42, 0]
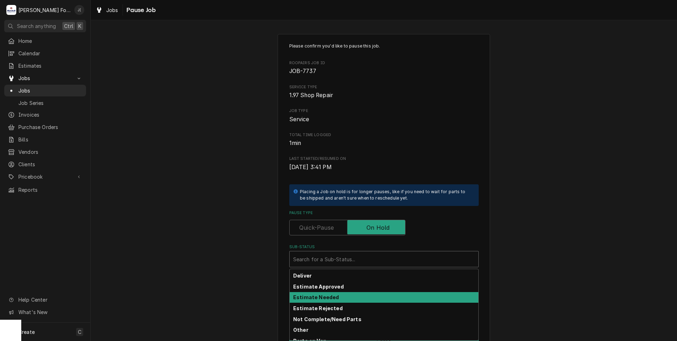
click at [319, 297] on strong "Estimate Needed" at bounding box center [316, 297] width 46 height 6
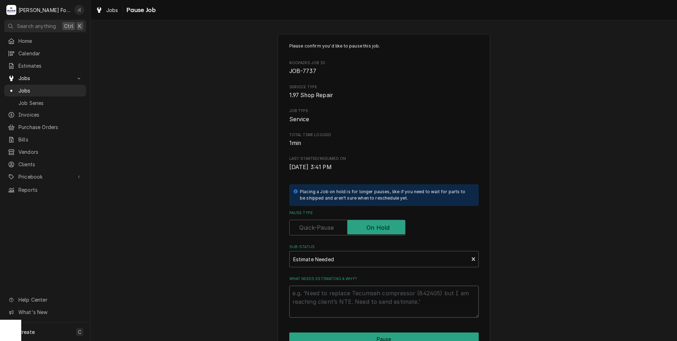
click at [313, 294] on textarea "What needs estimating & why?" at bounding box center [383, 301] width 189 height 32
type textarea "x"
type textarea "P"
type textarea "x"
type textarea "PR"
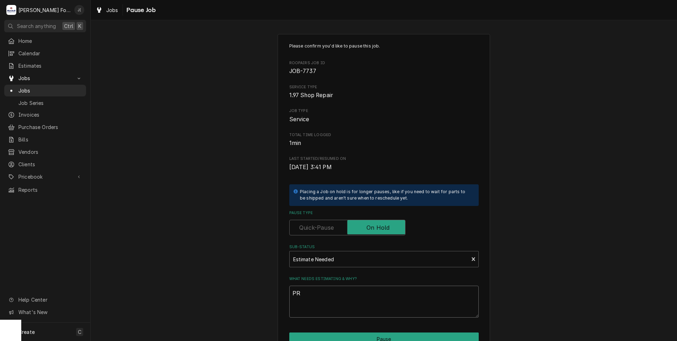
type textarea "x"
type textarea "PRI"
type textarea "x"
type textarea "PRIC"
type textarea "x"
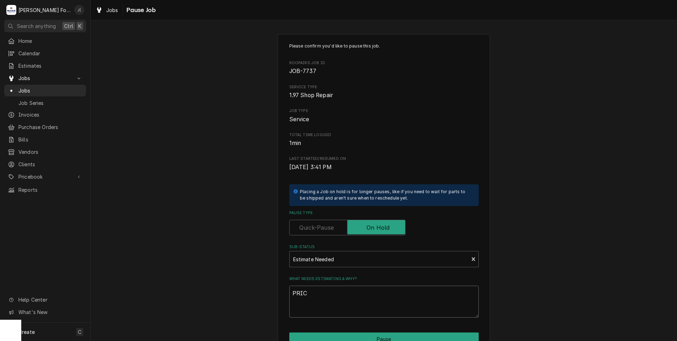
type textarea "PRICE"
type textarea "x"
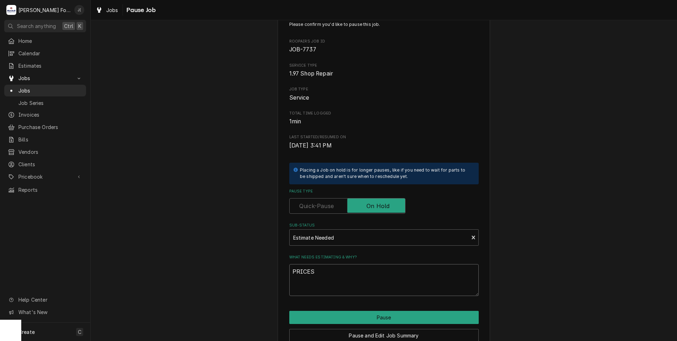
scroll to position [56, 0]
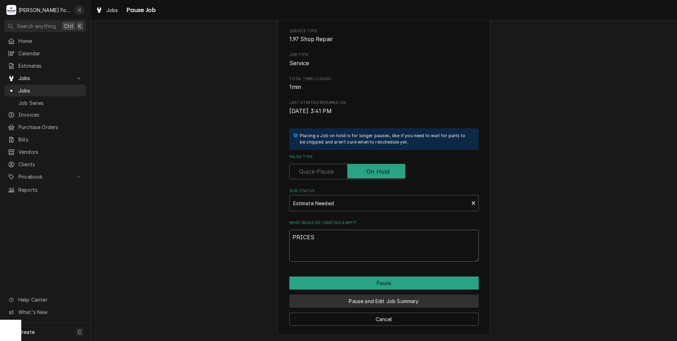
type textarea "PRICES"
click at [339, 304] on button "Pause and Edit Job Summary" at bounding box center [383, 300] width 189 height 13
type textarea "x"
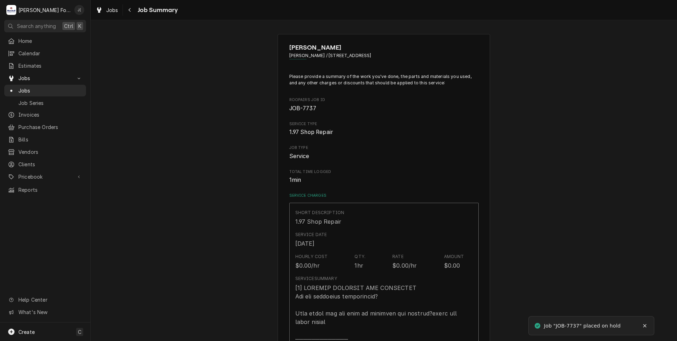
type textarea "x"
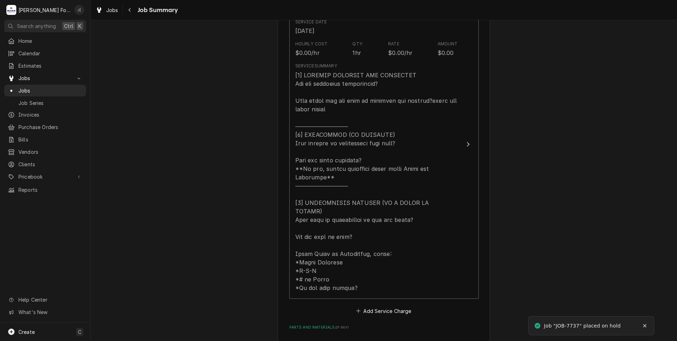
scroll to position [354, 0]
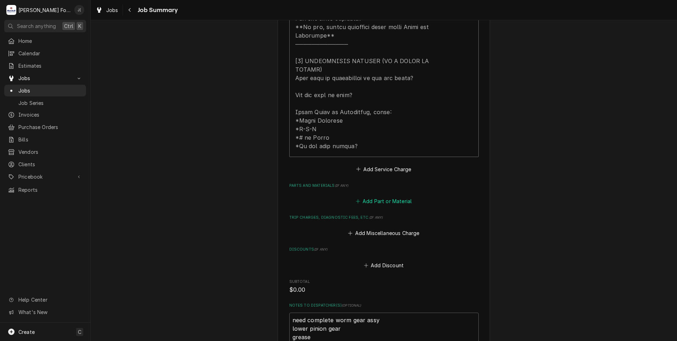
click at [375, 196] on button "Add Part or Material" at bounding box center [383, 201] width 58 height 10
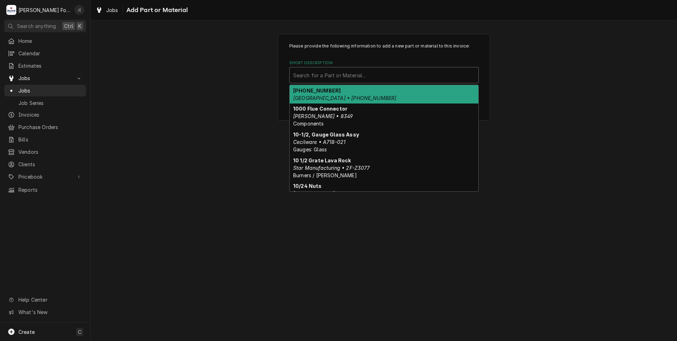
click at [339, 75] on div "Short Description" at bounding box center [384, 75] width 182 height 13
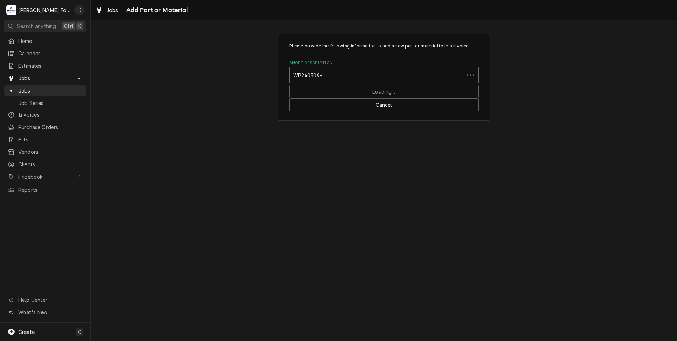
type input "WP240309-2"
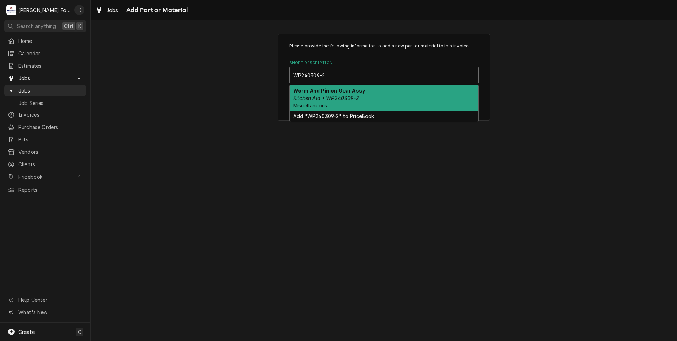
click at [337, 100] on em "Kitchen Aid • WP240309-2" at bounding box center [326, 98] width 66 height 6
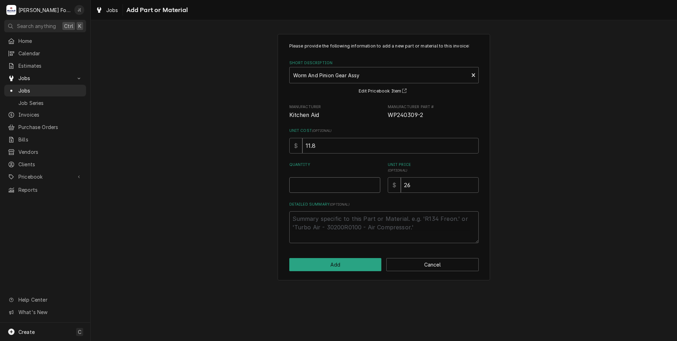
click at [327, 189] on input "Quantity" at bounding box center [334, 185] width 91 height 16
type textarea "x"
type input "1"
click at [329, 265] on button "Add" at bounding box center [335, 264] width 92 height 13
type textarea "x"
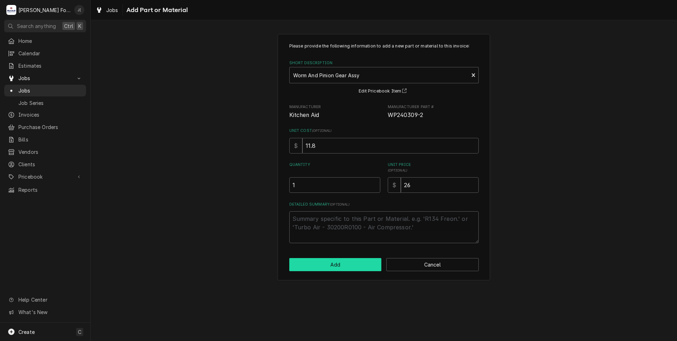
scroll to position [354, 0]
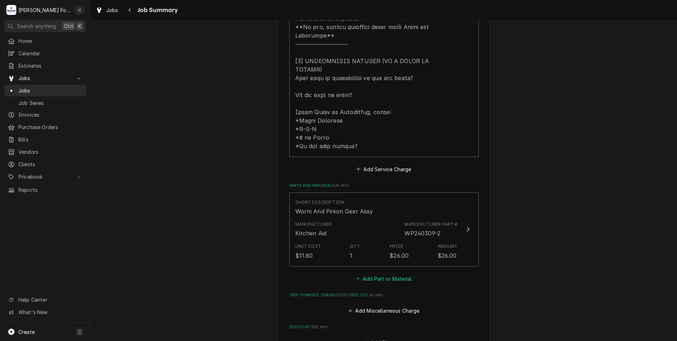
click at [367, 273] on button "Add Part or Material" at bounding box center [383, 278] width 58 height 10
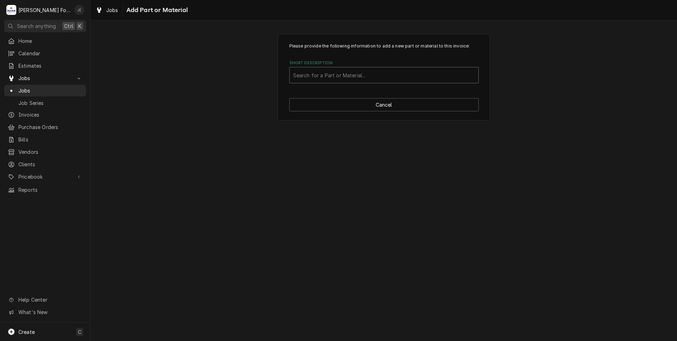
click at [333, 70] on div "Short Description" at bounding box center [384, 75] width 182 height 13
type input "W11175140"
drag, startPoint x: 329, startPoint y: 75, endPoint x: 169, endPoint y: 47, distance: 163.0
click at [245, 61] on div "Please provide the following information to add a new part or material to this …" at bounding box center [384, 77] width 586 height 99
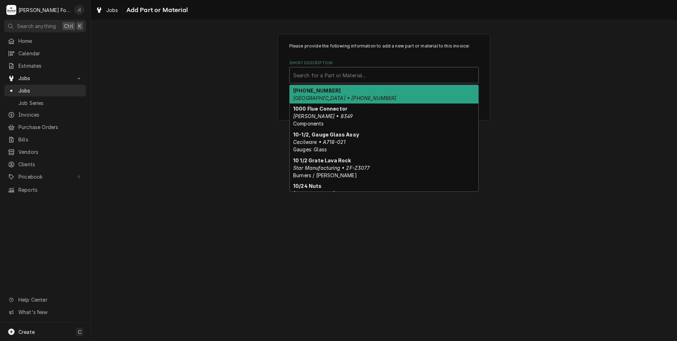
click at [299, 79] on div "Short Description" at bounding box center [384, 75] width 182 height 13
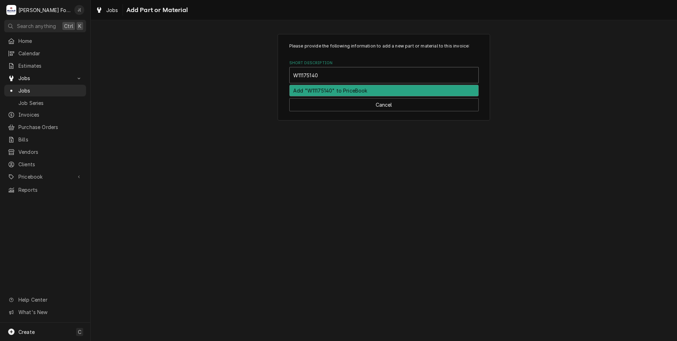
type input "W11175140"
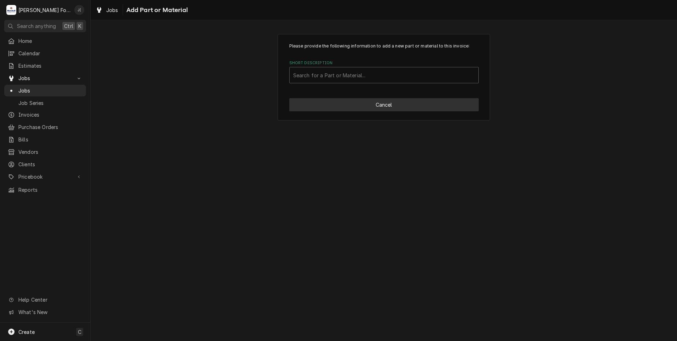
click at [442, 106] on button "Cancel" at bounding box center [383, 104] width 189 height 13
type textarea "x"
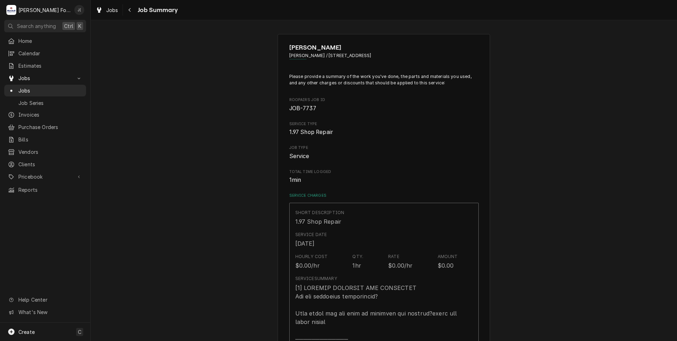
scroll to position [354, 0]
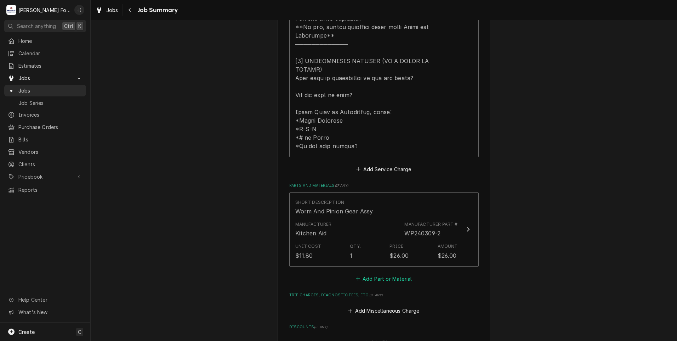
click at [390, 273] on button "Add Part or Material" at bounding box center [383, 278] width 58 height 10
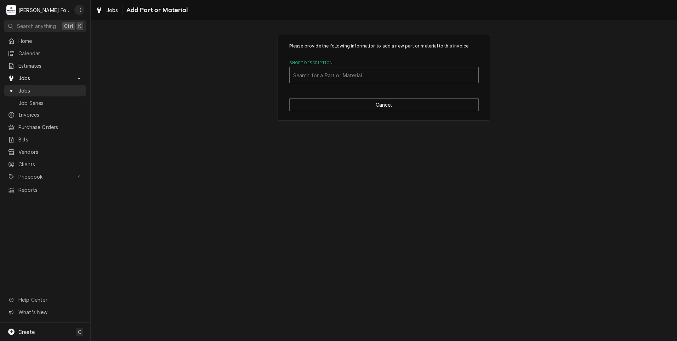
click at [348, 72] on div "Short Description" at bounding box center [384, 75] width 182 height 13
type input "W11192794"
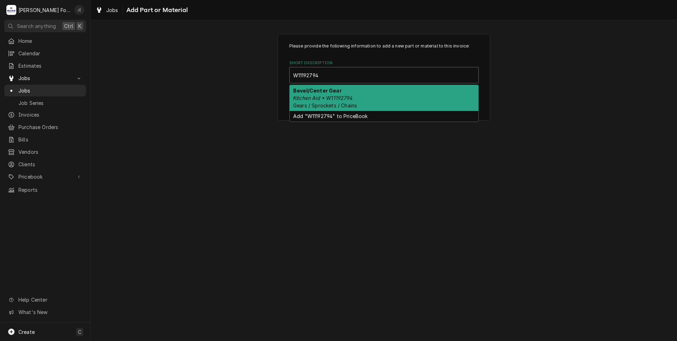
click at [341, 93] on div "Bevel/Center Gear Kitchen Aid • W11192794 Gears / Sprockets / Chains" at bounding box center [384, 98] width 189 height 26
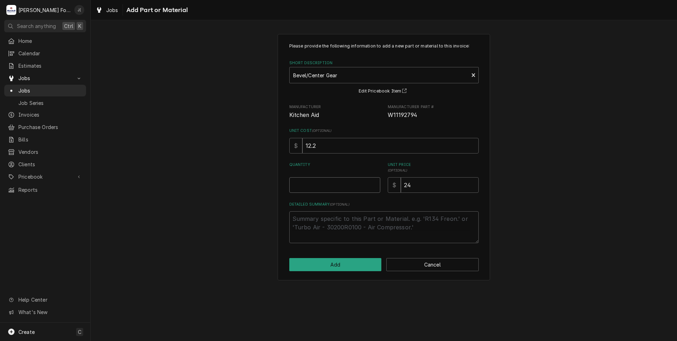
click at [349, 186] on input "Quantity" at bounding box center [334, 185] width 91 height 16
type textarea "x"
type input "1"
click at [346, 271] on button "Add" at bounding box center [335, 264] width 92 height 13
type textarea "x"
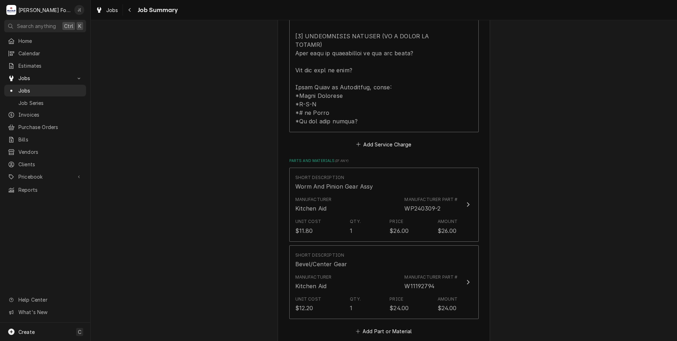
scroll to position [460, 0]
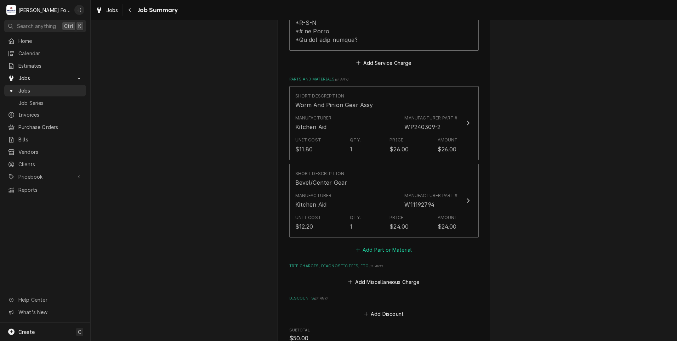
click at [359, 247] on icon "Parts and Materials" at bounding box center [358, 249] width 4 height 5
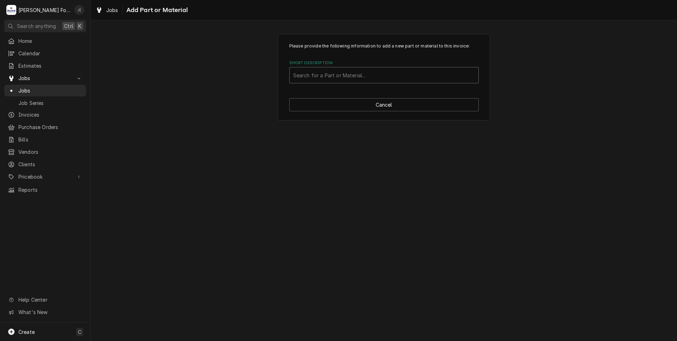
click at [361, 76] on div "Short Description" at bounding box center [384, 75] width 182 height 13
type input "GRE"
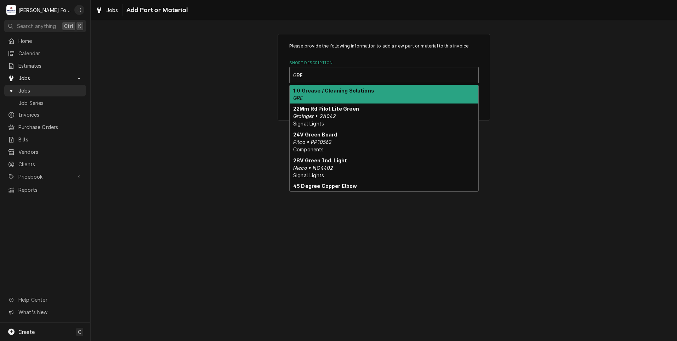
click at [342, 100] on div "1.0 Grease / Cleaning Solutions GRE" at bounding box center [384, 94] width 189 height 18
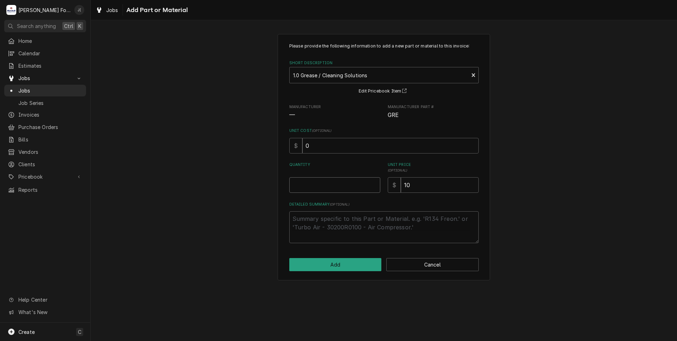
click at [358, 187] on input "Quantity" at bounding box center [334, 185] width 91 height 16
type textarea "x"
type input "1"
click at [363, 268] on button "Add" at bounding box center [335, 264] width 92 height 13
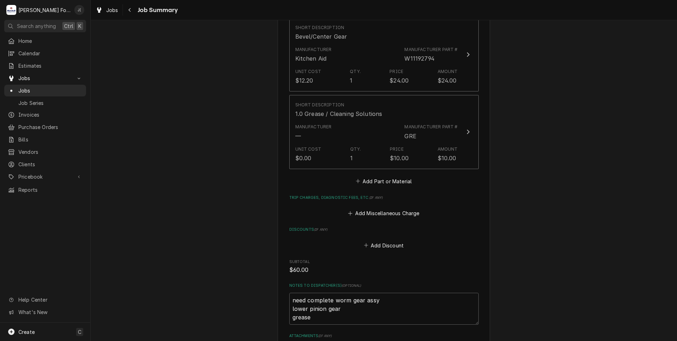
scroll to position [673, 0]
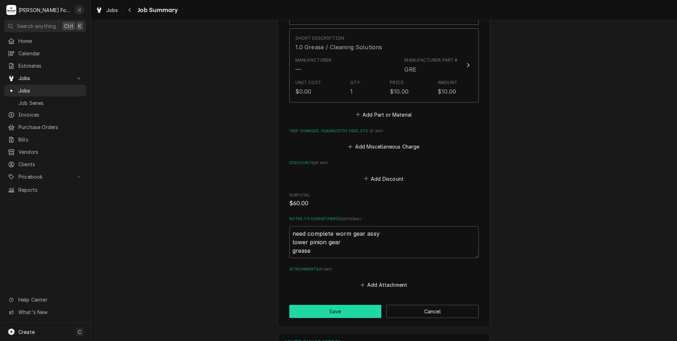
click at [354, 305] on button "Save" at bounding box center [335, 311] width 92 height 13
type textarea "x"
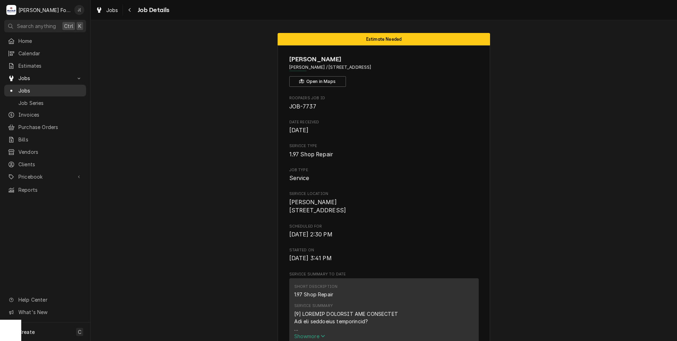
click at [45, 87] on span "Jobs" at bounding box center [50, 90] width 64 height 7
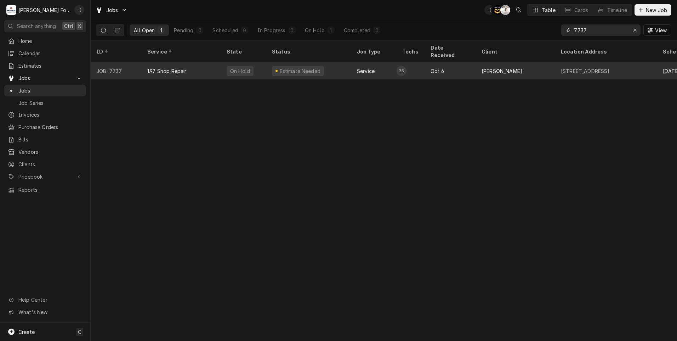
drag, startPoint x: 597, startPoint y: 30, endPoint x: 352, endPoint y: 59, distance: 246.3
click at [379, 52] on div "Jobs J( AT K( Table Cards Timeline New Job All Open 1 Pending 0 Scheduled 0 In …" at bounding box center [384, 170] width 586 height 341
type input "7589"
click at [206, 66] on div "1.97 Shop Repair" at bounding box center [181, 70] width 79 height 17
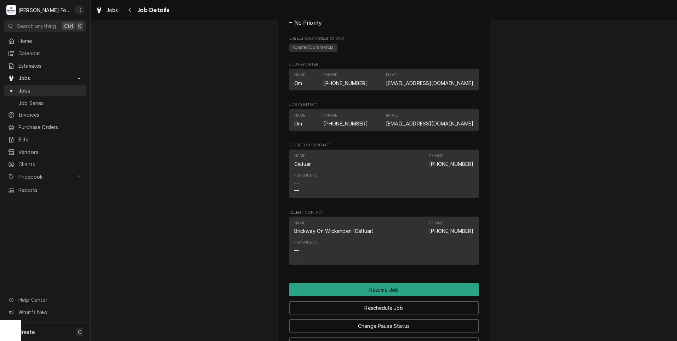
scroll to position [815, 0]
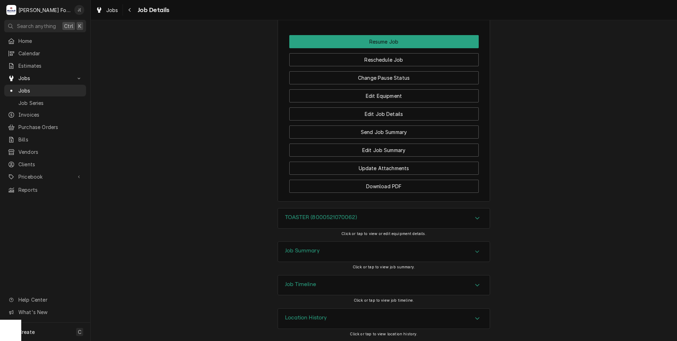
click at [316, 221] on h3 "TOASTER (8000521070062)" at bounding box center [321, 217] width 72 height 7
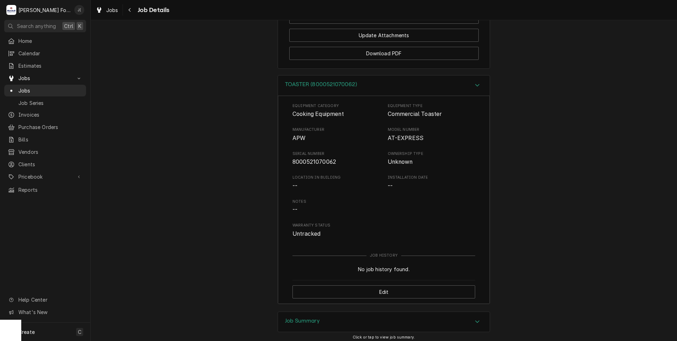
scroll to position [992, 0]
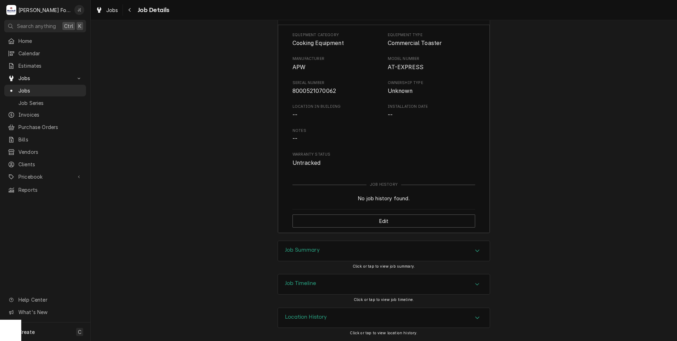
click at [292, 249] on h3 "Job Summary" at bounding box center [302, 249] width 35 height 7
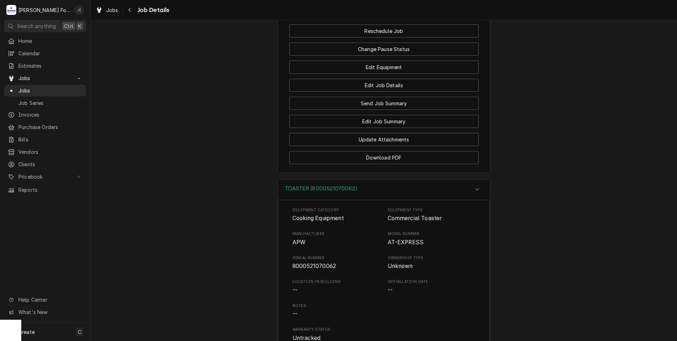
scroll to position [791, 0]
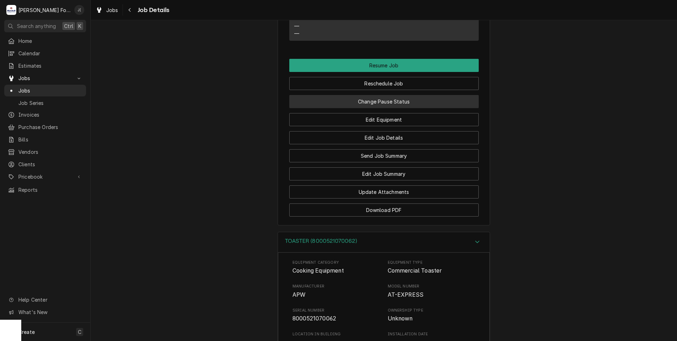
click at [373, 107] on button "Change Pause Status" at bounding box center [383, 101] width 189 height 13
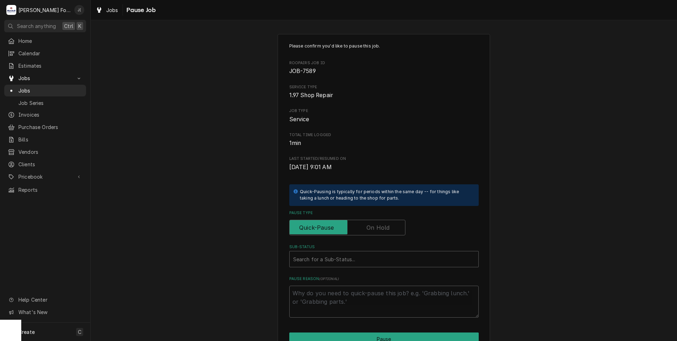
click at [386, 227] on label "Pause Type" at bounding box center [347, 228] width 116 height 16
click at [386, 227] on input "Pause Type" at bounding box center [348, 228] width 110 height 16
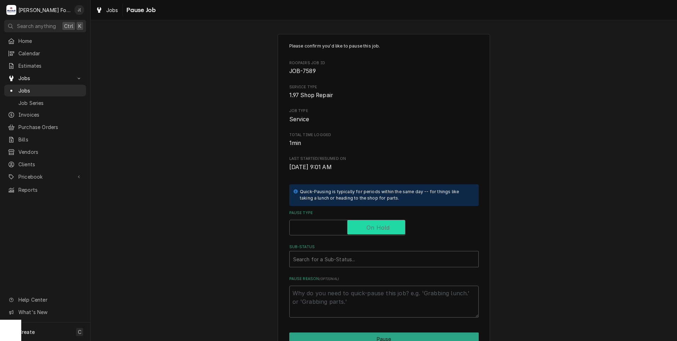
checkbox input "true"
click at [361, 255] on div "Sub-Status" at bounding box center [384, 258] width 182 height 13
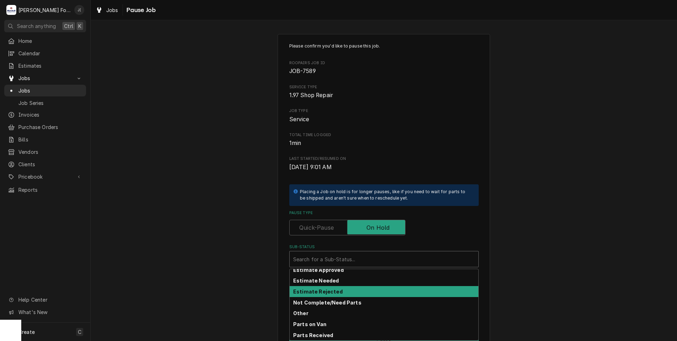
scroll to position [42, 0]
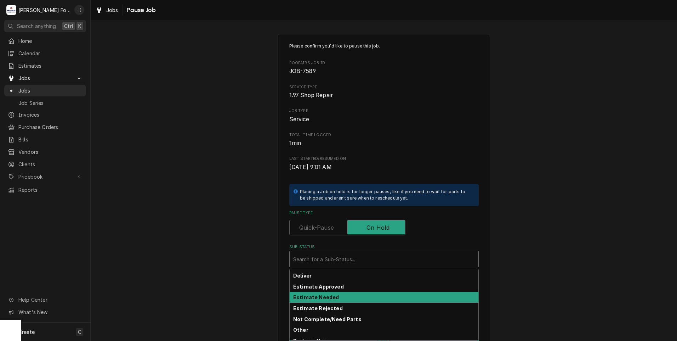
click at [329, 296] on strong "Estimate Needed" at bounding box center [316, 297] width 46 height 6
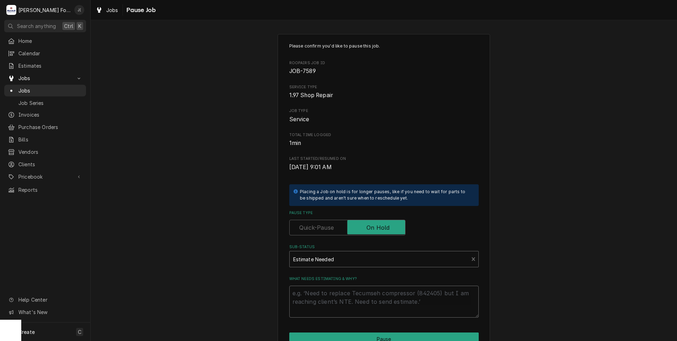
click at [332, 304] on textarea "What needs estimating & why?" at bounding box center [383, 301] width 189 height 32
type textarea "x"
type textarea "P"
type textarea "x"
type textarea "PR"
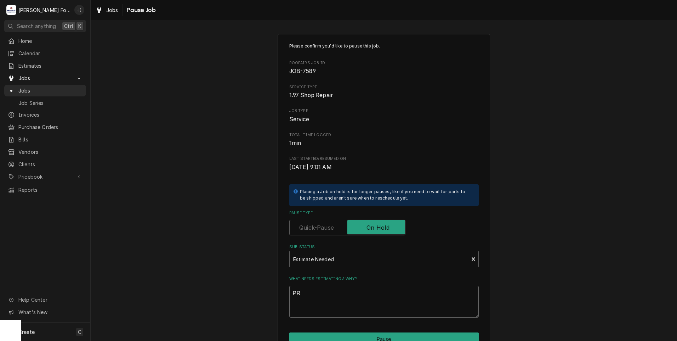
type textarea "x"
type textarea "PRI"
type textarea "x"
type textarea "PRIC"
type textarea "x"
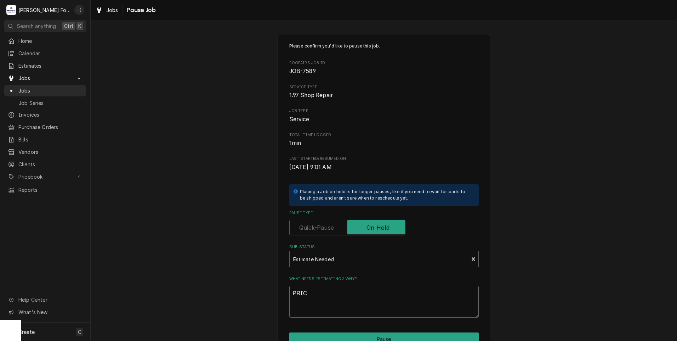
type textarea "PRICE"
type textarea "x"
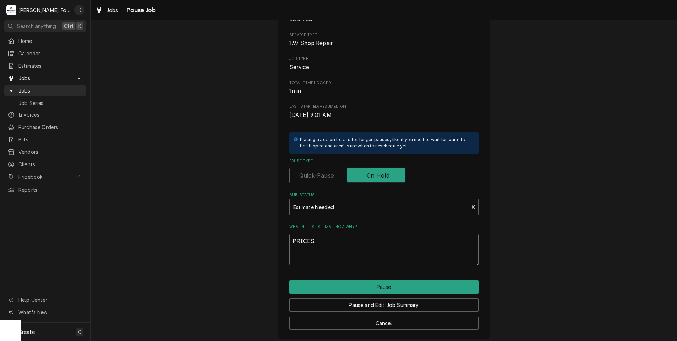
scroll to position [56, 0]
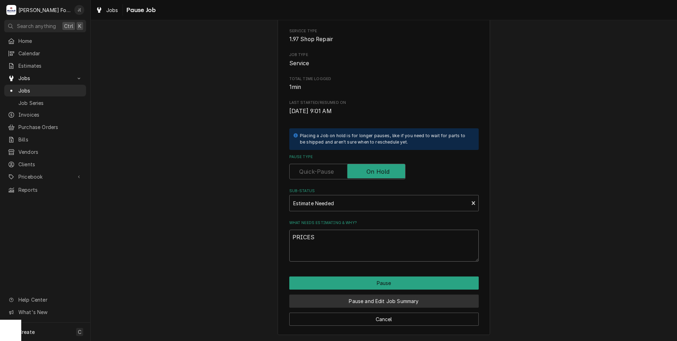
type textarea "PRICES"
click at [338, 301] on button "Pause and Edit Job Summary" at bounding box center [383, 300] width 189 height 13
type textarea "x"
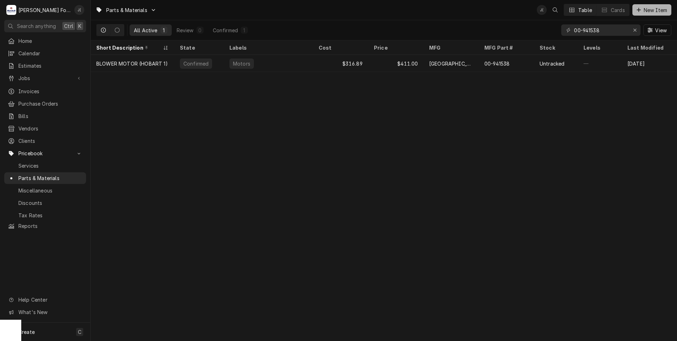
click at [638, 13] on div "Dynamic Content Wrapper" at bounding box center [638, 9] width 7 height 7
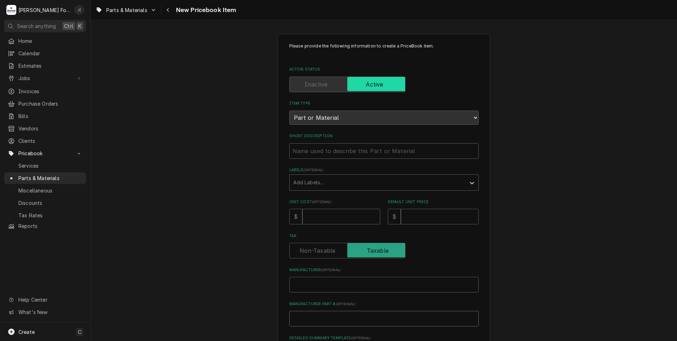
click at [318, 317] on input "Manufacturer Part # ( optional )" at bounding box center [383, 319] width 189 height 16
paste input "2U-85286"
type textarea "x"
type input "2U-85286"
click at [322, 288] on input "Manufacturer ( optional )" at bounding box center [383, 285] width 189 height 16
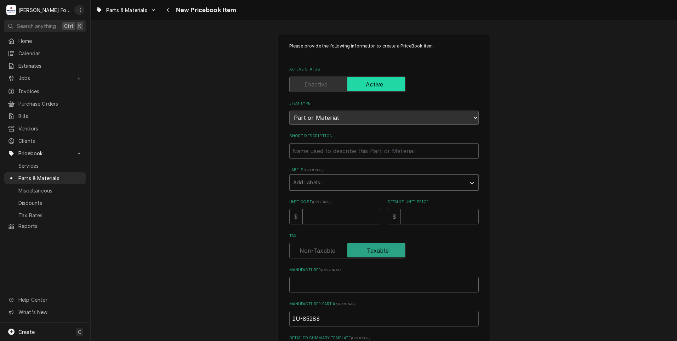
type textarea "x"
type input "A"
type textarea "x"
type input "AP"
type textarea "x"
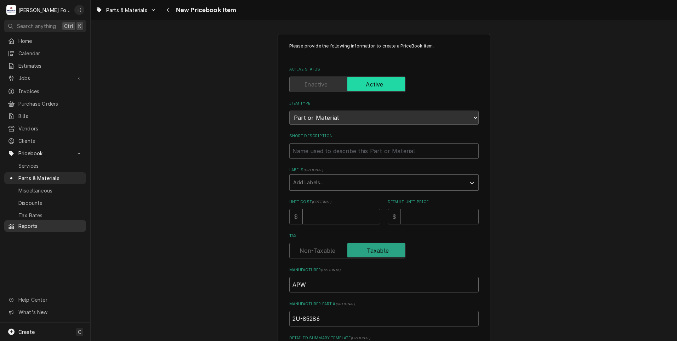
type input "APW"
click at [322, 217] on input "Unit Cost ( optional )" at bounding box center [341, 217] width 78 height 16
type textarea "x"
type input "4"
type textarea "x"
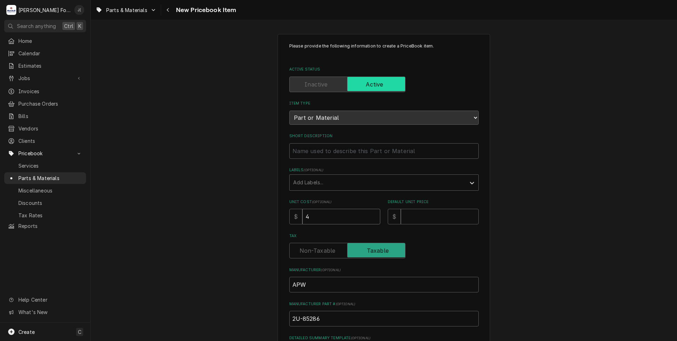
type input "40"
type textarea "x"
type input "40.5"
type textarea "x"
type input "40.51"
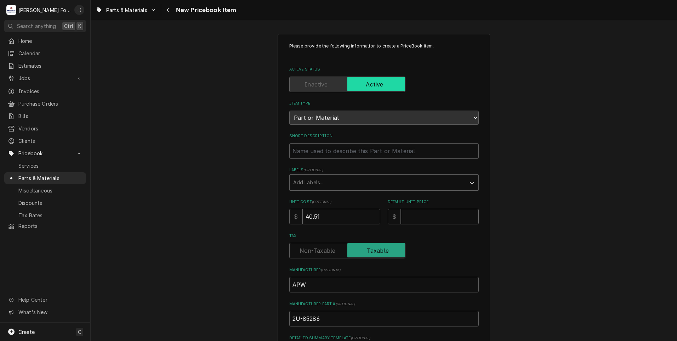
click at [430, 213] on input "Default Unit Price" at bounding box center [440, 217] width 78 height 16
type textarea "x"
type input "1"
type textarea "x"
type input "19"
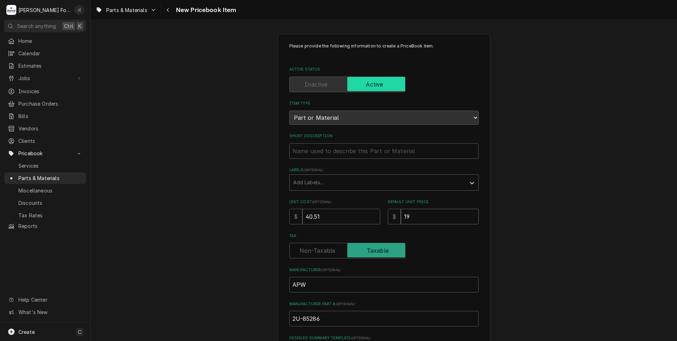
type textarea "x"
type input "197"
type textarea "x"
type input "197.0"
type textarea "x"
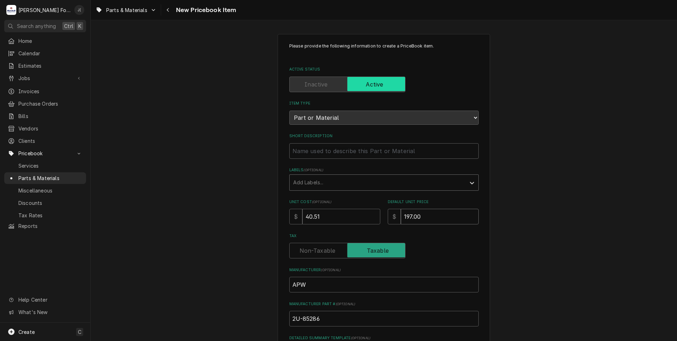
type input "197.00"
click at [353, 185] on div "Labels" at bounding box center [377, 182] width 169 height 13
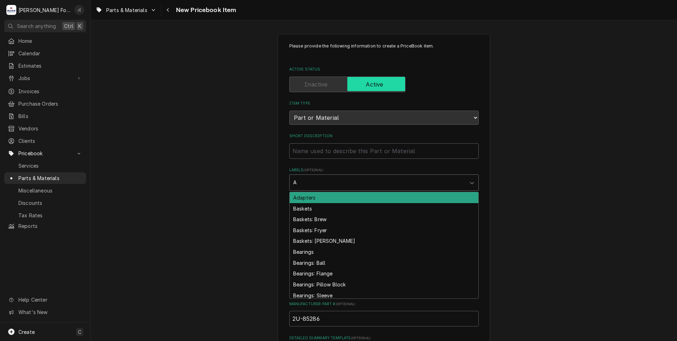
type input "AX"
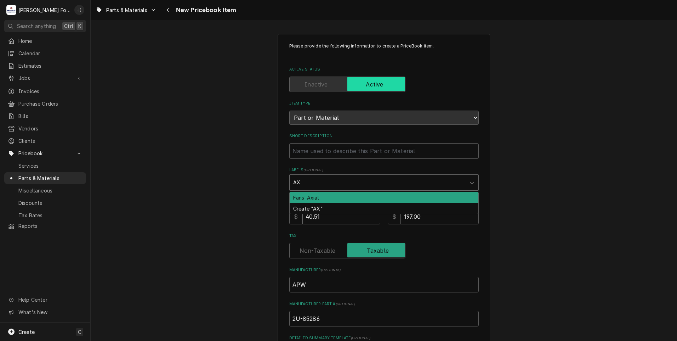
click at [332, 196] on div "Fans: Axial" at bounding box center [384, 197] width 189 height 11
type textarea "x"
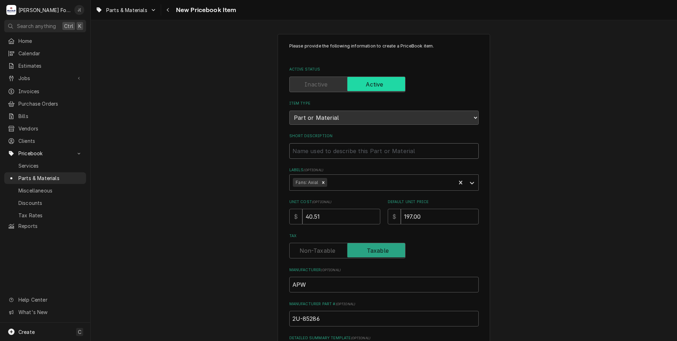
click at [313, 148] on input "Short Description" at bounding box center [383, 151] width 189 height 16
paste input "FAN, COOLING, 4.5DIA, 105CFM 120V"
type textarea "x"
type input "FAN, COOLING, 4.5DIA, 105CFM 120V"
click at [218, 171] on div "Please provide the following information to create a PriceBook item. Active Sta…" at bounding box center [384, 265] width 586 height 475
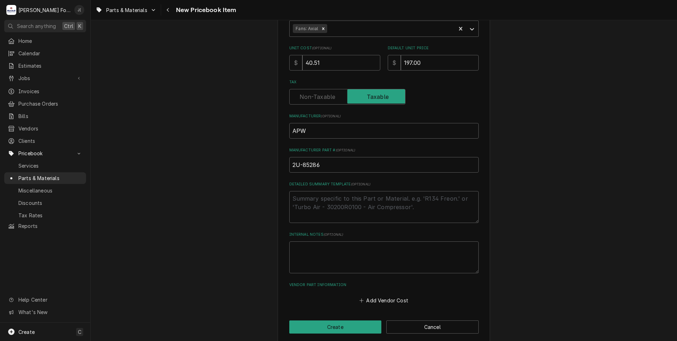
scroll to position [160, 0]
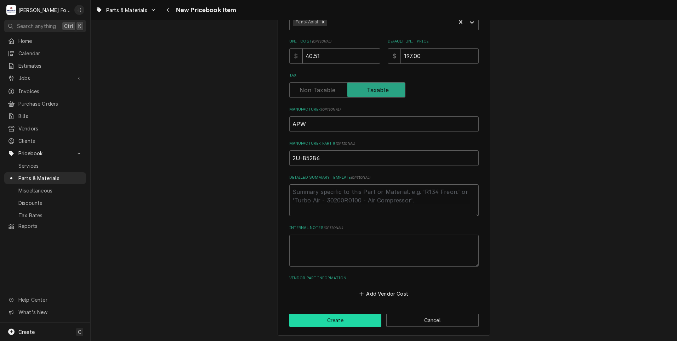
click at [364, 318] on button "Create" at bounding box center [335, 319] width 92 height 13
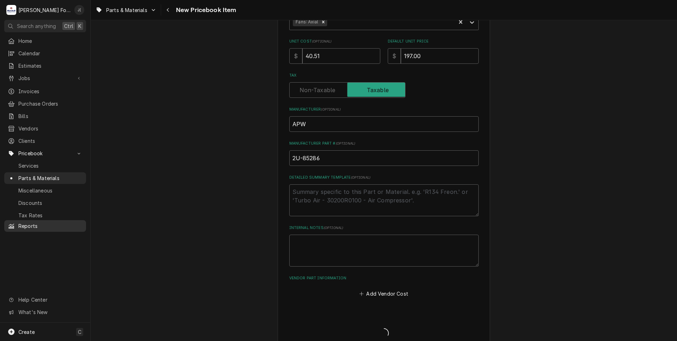
type textarea "x"
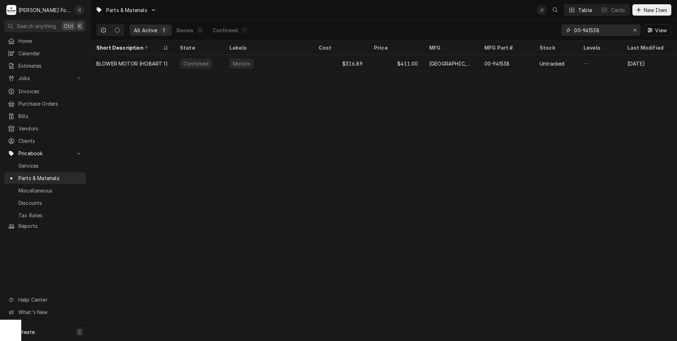
click at [636, 30] on icon "Erase input" at bounding box center [635, 30] width 4 height 5
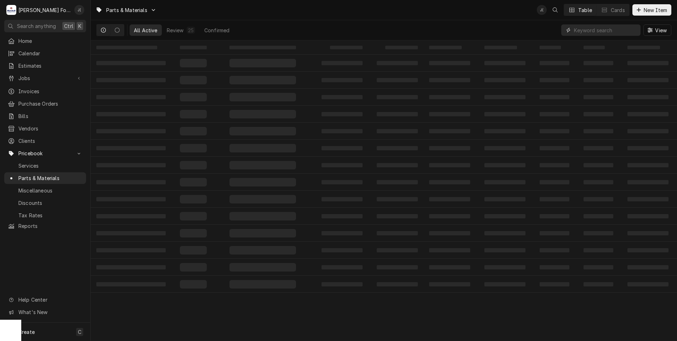
paste input "2U-85152"
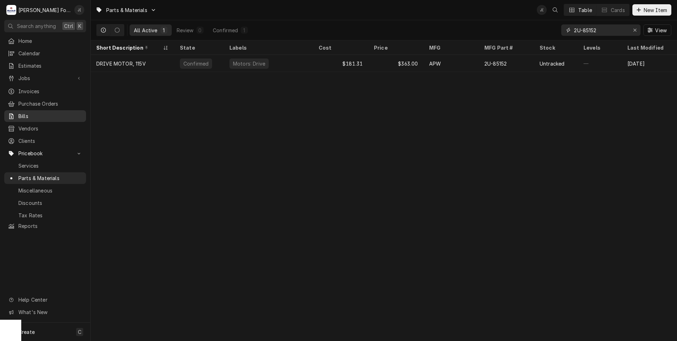
type input "2U-85152"
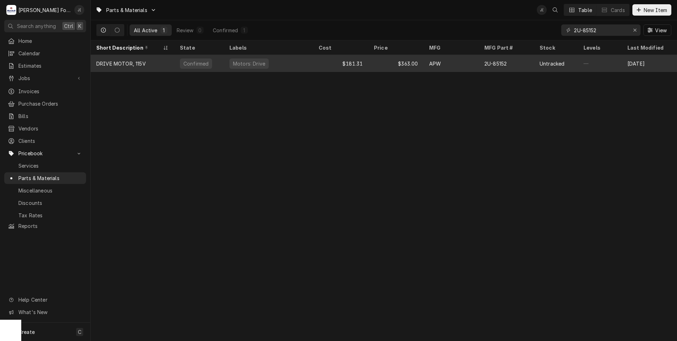
click at [281, 63] on div "Motors: Drive" at bounding box center [268, 63] width 89 height 17
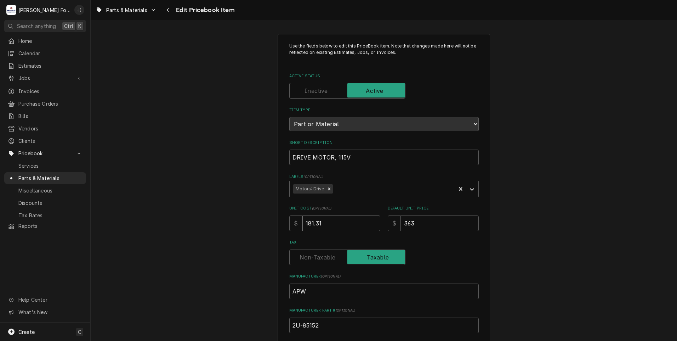
drag, startPoint x: 285, startPoint y: 223, endPoint x: 214, endPoint y: 222, distance: 70.8
click at [232, 220] on div "Use the fields below to edit this PriceBook item. Note that changes made here w…" at bounding box center [384, 277] width 586 height 499
type textarea "x"
type input "1"
type textarea "x"
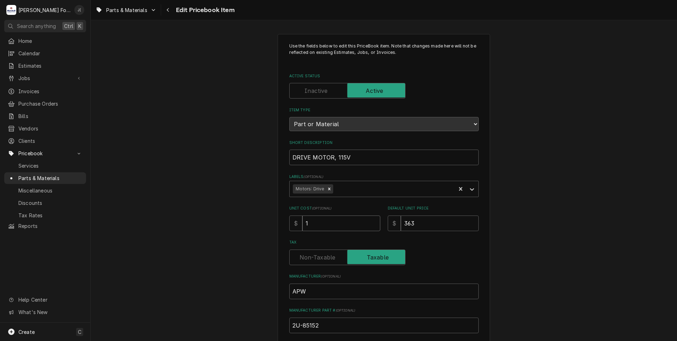
type input "19"
type textarea "x"
type input "192"
type textarea "x"
type input "192.1"
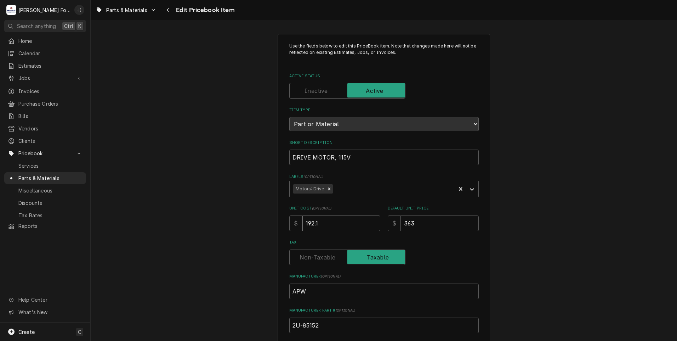
type textarea "x"
type input "192.19"
type textarea "x"
type input "3"
type textarea "x"
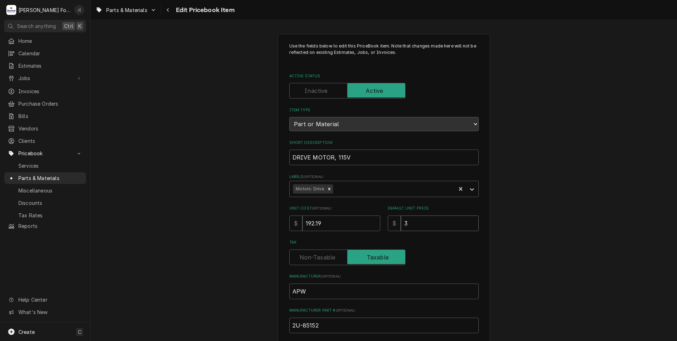
type input "38"
type textarea "x"
type input "385"
type textarea "x"
type input "385.0"
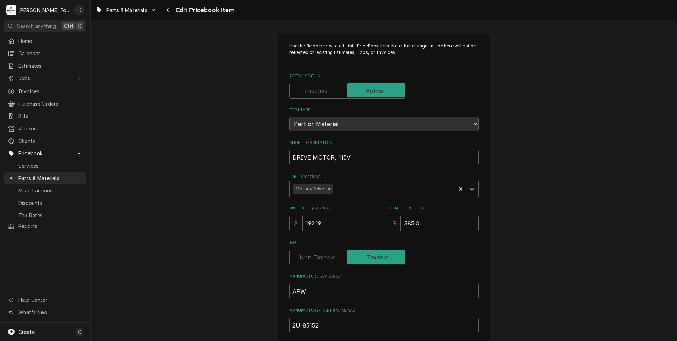
type textarea "x"
type input "385.00"
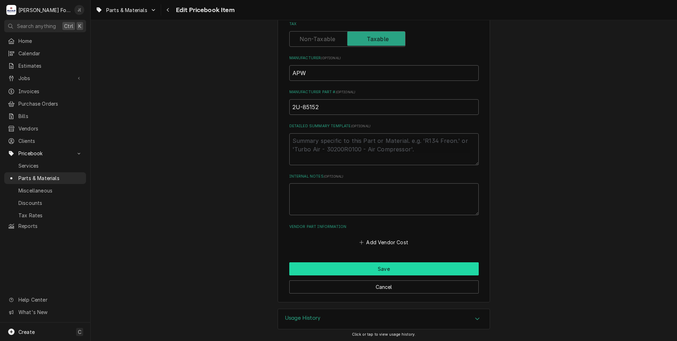
click at [374, 271] on button "Save" at bounding box center [383, 268] width 189 height 13
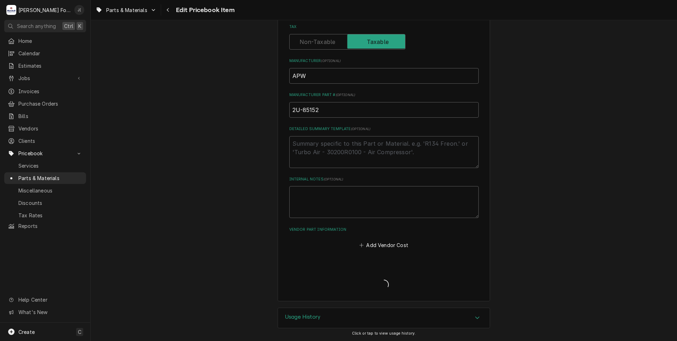
scroll to position [214, 0]
type textarea "x"
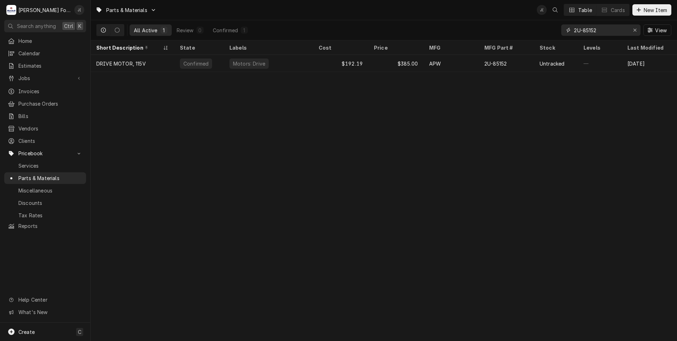
drag, startPoint x: 637, startPoint y: 30, endPoint x: 622, endPoint y: 32, distance: 14.9
click at [635, 30] on icon "Erase input" at bounding box center [635, 30] width 4 height 5
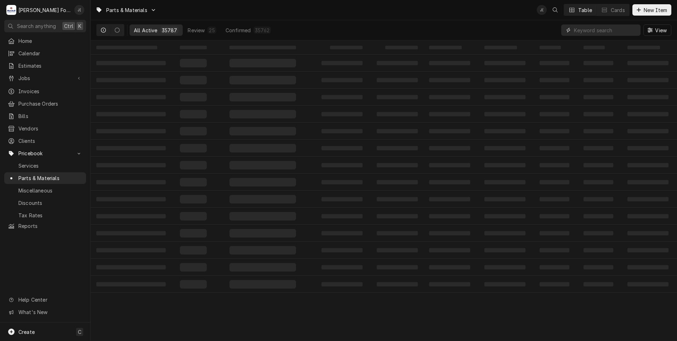
paste input "2A-83267"
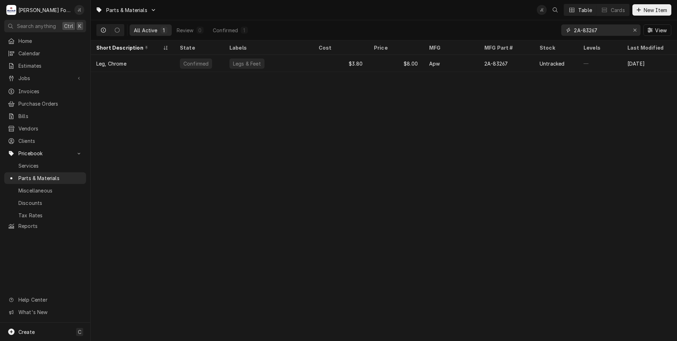
type input "2A-83267"
click at [636, 32] on icon "Erase input" at bounding box center [635, 30] width 4 height 5
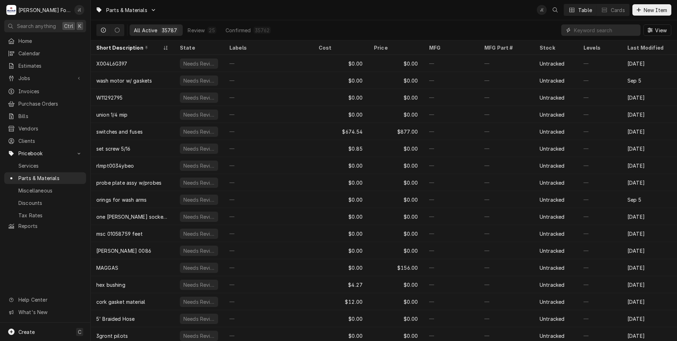
click at [604, 30] on input "Dynamic Content Wrapper" at bounding box center [605, 29] width 63 height 11
paste input "2E-89501"
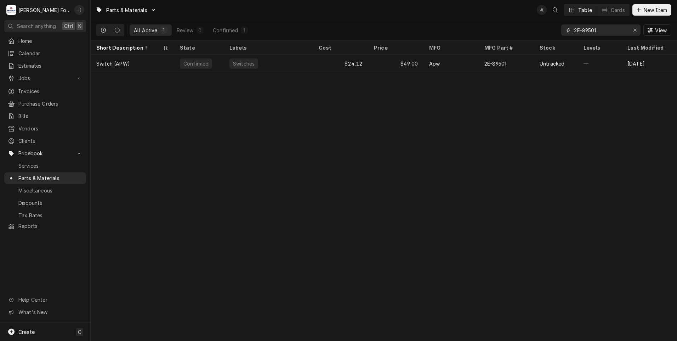
type input "2E-89501"
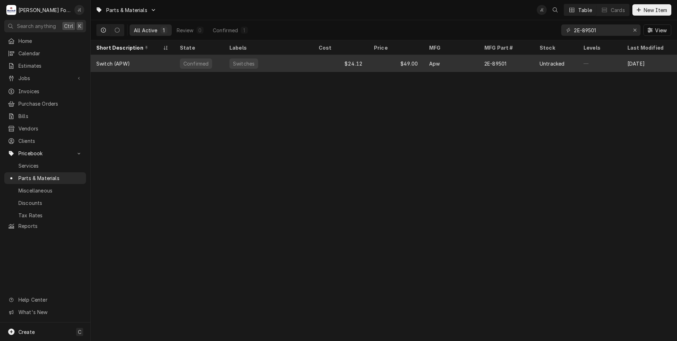
click at [378, 63] on div "$49.00" at bounding box center [395, 63] width 55 height 17
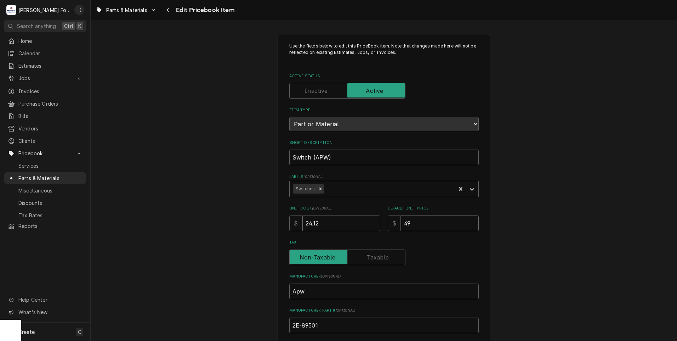
drag, startPoint x: 424, startPoint y: 220, endPoint x: 263, endPoint y: 197, distance: 162.5
click at [263, 197] on div "Use the fields below to edit this PriceBook item. Note that changes made here w…" at bounding box center [384, 277] width 586 height 499
type textarea "x"
type input "5"
type textarea "x"
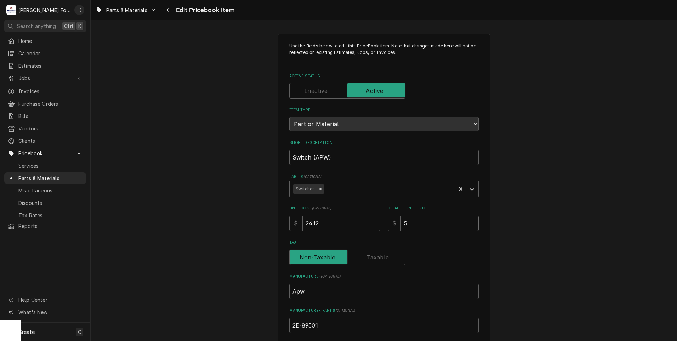
type input "52"
type textarea "x"
type input "52.0"
type textarea "x"
type input "52.00"
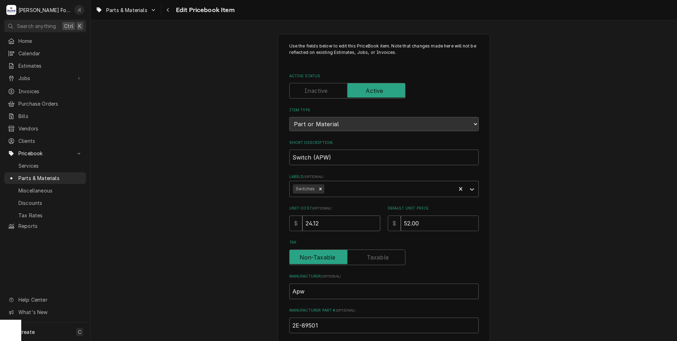
drag, startPoint x: 329, startPoint y: 222, endPoint x: 197, endPoint y: 199, distance: 134.0
click at [217, 208] on div "Use the fields below to edit this PriceBook item. Note that changes made here w…" at bounding box center [384, 277] width 586 height 499
type textarea "x"
type input "2"
type textarea "x"
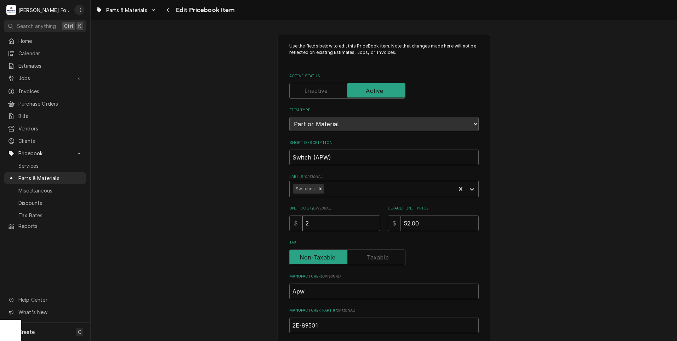
type input "25"
type textarea "x"
type input "25.5"
type textarea "x"
type input "25.56"
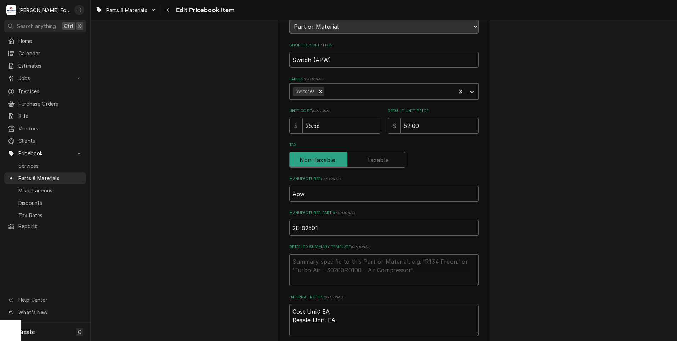
scroll to position [218, 0]
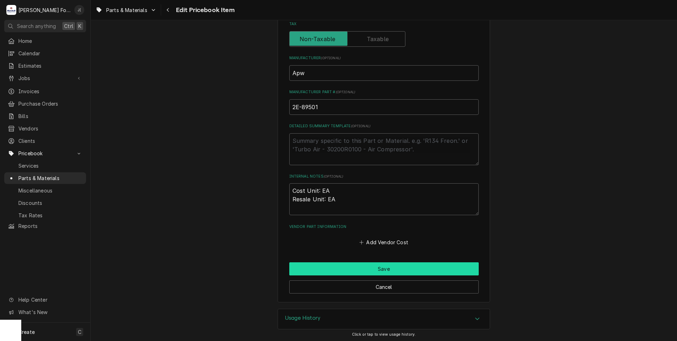
click at [348, 267] on button "Save" at bounding box center [383, 268] width 189 height 13
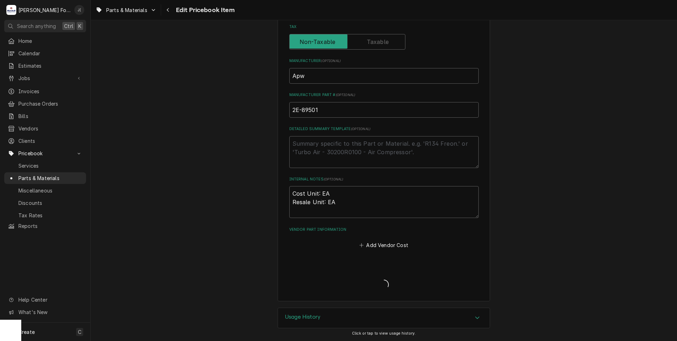
scroll to position [214, 0]
type textarea "x"
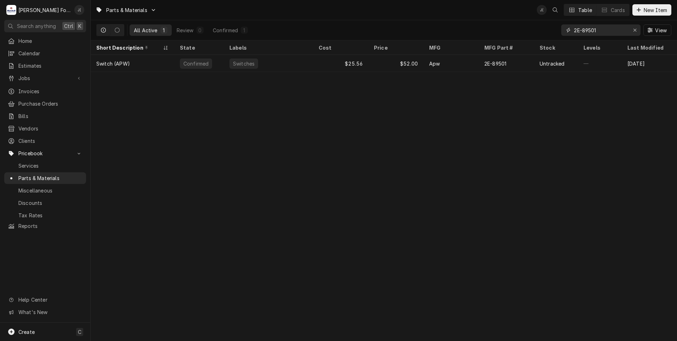
drag, startPoint x: 600, startPoint y: 29, endPoint x: 260, endPoint y: 31, distance: 340.0
click at [327, 25] on div "All Active 1 Review 0 Confirmed 1 2E-89501 View" at bounding box center [383, 30] width 575 height 20
type input "200CH-1211"
click at [218, 62] on div "Confirmed" at bounding box center [199, 63] width 50 height 17
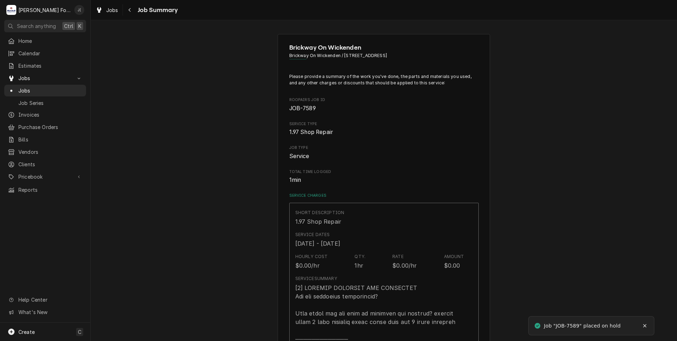
type textarea "x"
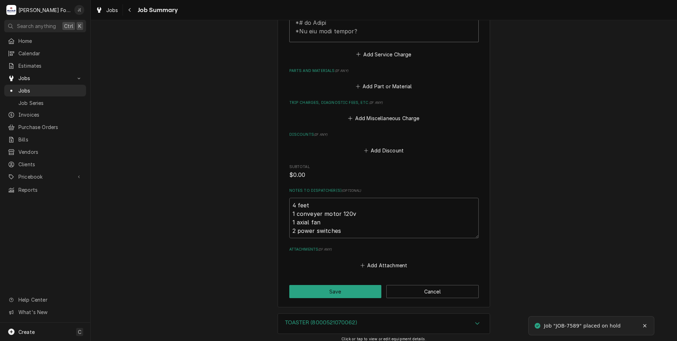
scroll to position [425, 0]
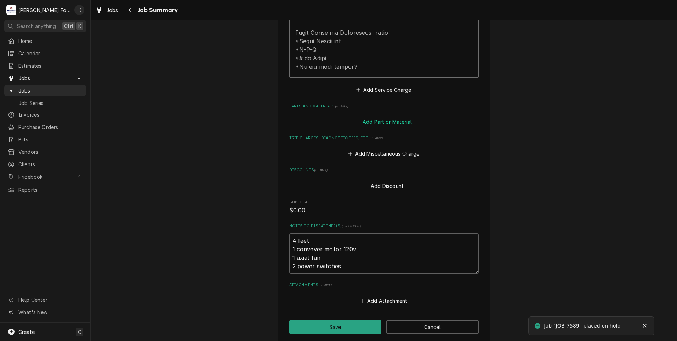
click at [393, 117] on button "Add Part or Material" at bounding box center [383, 122] width 58 height 10
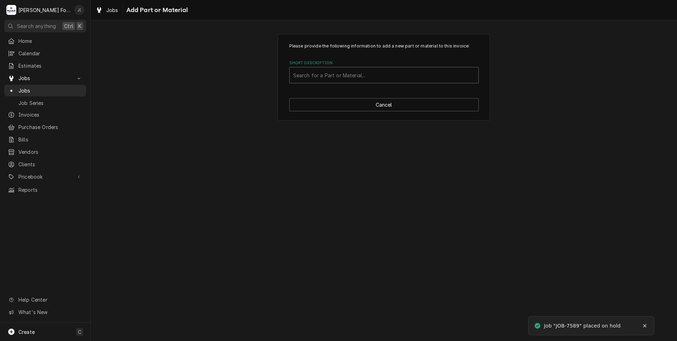
click at [355, 80] on div "Short Description" at bounding box center [384, 75] width 182 height 13
type input "2A-83267"
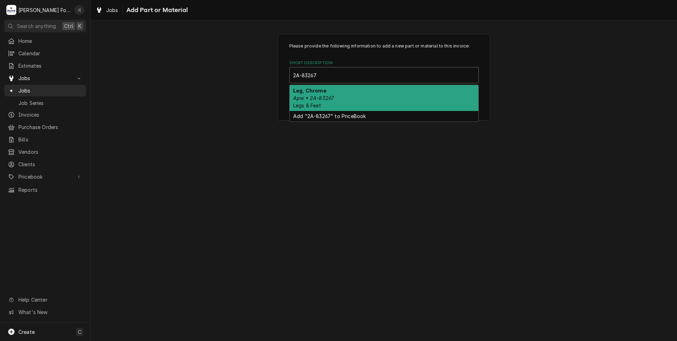
click at [351, 94] on div "Leg, Chrome Apw • 2A-83267 Legs & Feet" at bounding box center [384, 98] width 189 height 26
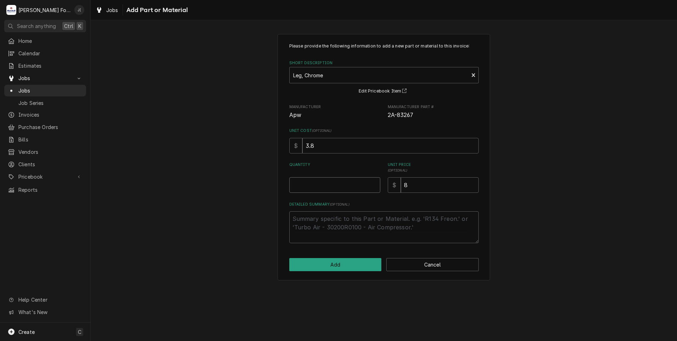
click at [339, 181] on input "Quantity" at bounding box center [334, 185] width 91 height 16
type textarea "x"
type input "4"
click at [347, 265] on button "Add" at bounding box center [335, 264] width 92 height 13
type textarea "x"
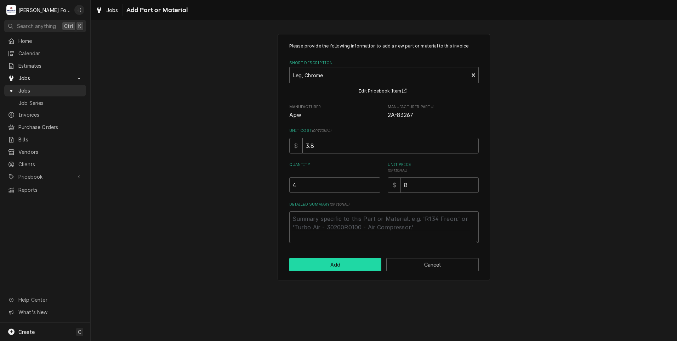
scroll to position [425, 0]
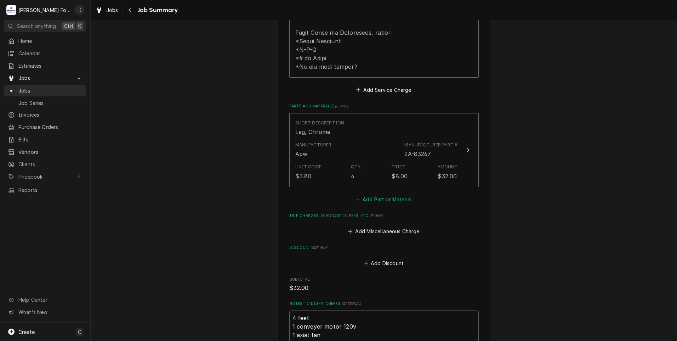
click at [391, 194] on button "Add Part or Material" at bounding box center [383, 199] width 58 height 10
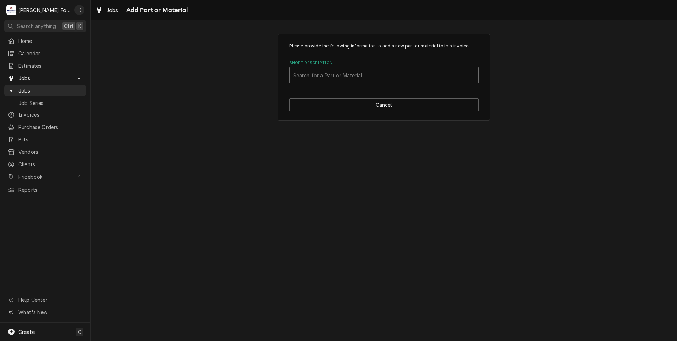
click at [339, 80] on div "Short Description" at bounding box center [384, 75] width 182 height 13
type input "2U-85152"
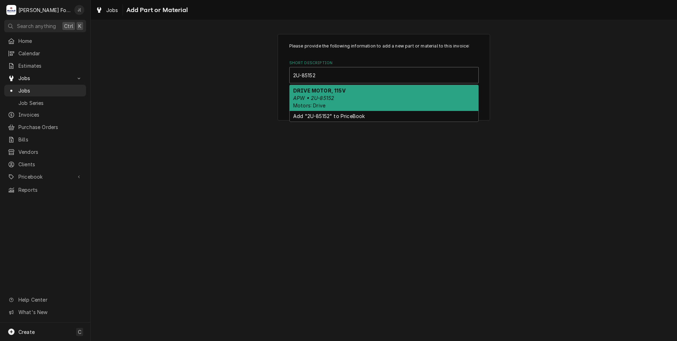
click at [336, 99] on div "DRIVE MOTOR, 115V APW • 2U-85152 Motors: Drive" at bounding box center [384, 98] width 189 height 26
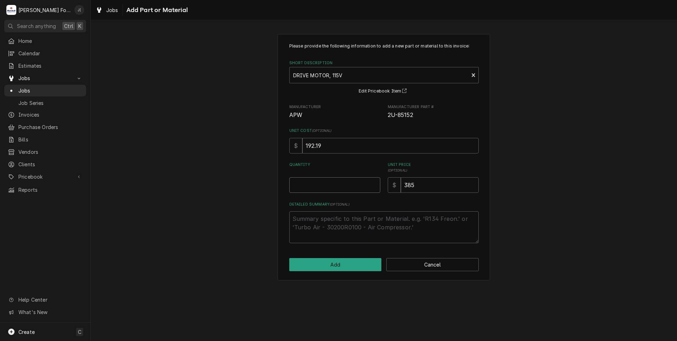
click at [348, 186] on input "Quantity" at bounding box center [334, 185] width 91 height 16
type textarea "x"
type input "1"
click at [341, 262] on button "Add" at bounding box center [335, 264] width 92 height 13
type textarea "x"
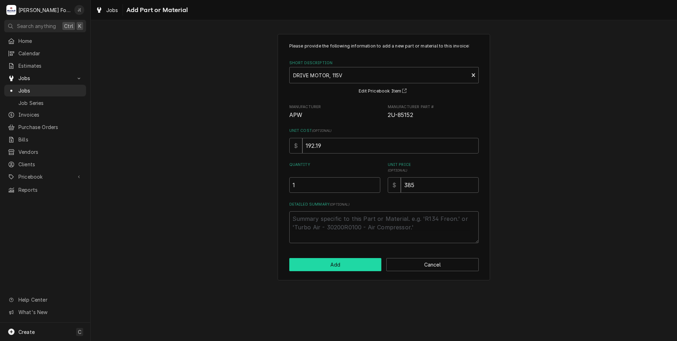
scroll to position [425, 0]
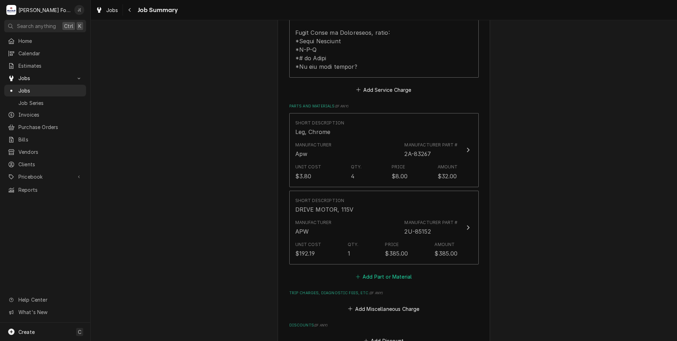
click at [382, 272] on button "Add Part or Material" at bounding box center [383, 277] width 58 height 10
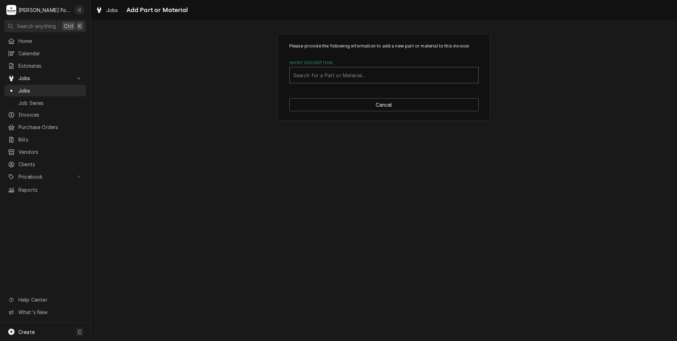
click at [383, 78] on div "Short Description" at bounding box center [384, 75] width 182 height 13
type input "2U-85286"
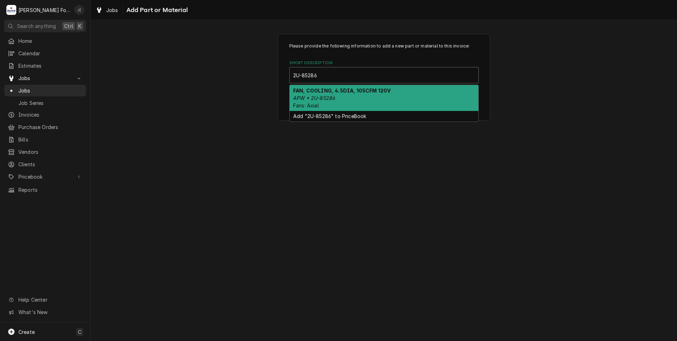
click at [363, 98] on div "FAN, COOLING, 4.5DIA, 105CFM 120V APW • 2U-85286 Fans: Axial" at bounding box center [384, 98] width 189 height 26
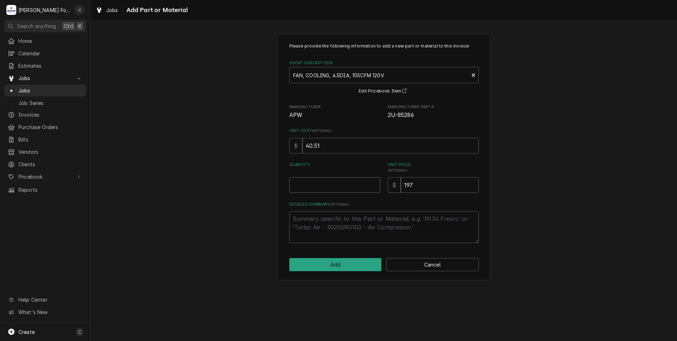
click at [350, 181] on input "Quantity" at bounding box center [334, 185] width 91 height 16
type textarea "x"
type input "1"
click at [336, 264] on button "Add" at bounding box center [335, 264] width 92 height 13
type textarea "x"
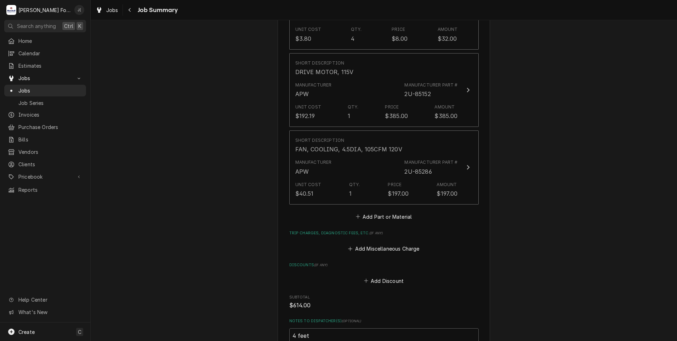
scroll to position [567, 0]
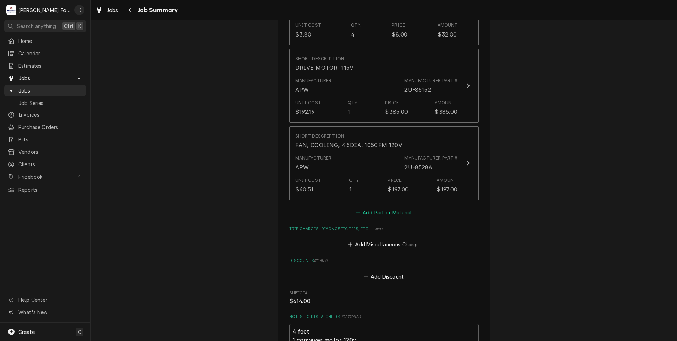
click at [393, 207] on button "Add Part or Material" at bounding box center [383, 212] width 58 height 10
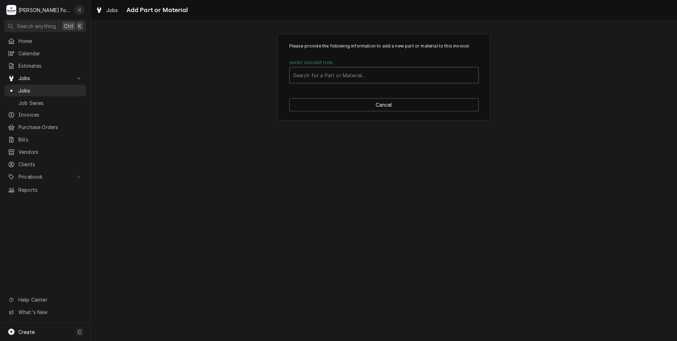
click at [331, 77] on div "Short Description" at bounding box center [384, 75] width 182 height 13
type input "2E-89501"
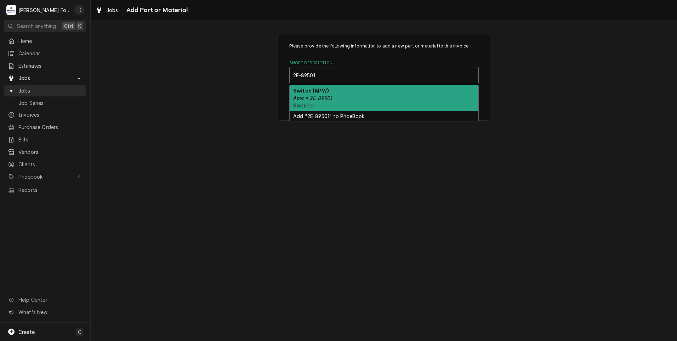
click at [331, 92] on div "Switch (APW) Apw • 2E-89501 Switches" at bounding box center [384, 98] width 189 height 26
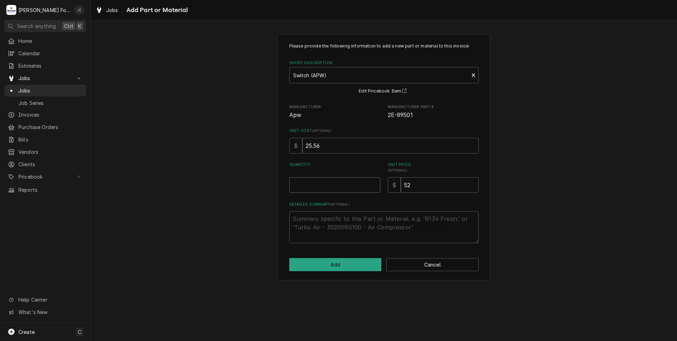
click at [357, 189] on input "Quantity" at bounding box center [334, 185] width 91 height 16
type textarea "x"
type input "2"
click at [351, 269] on button "Add" at bounding box center [335, 264] width 92 height 13
type textarea "x"
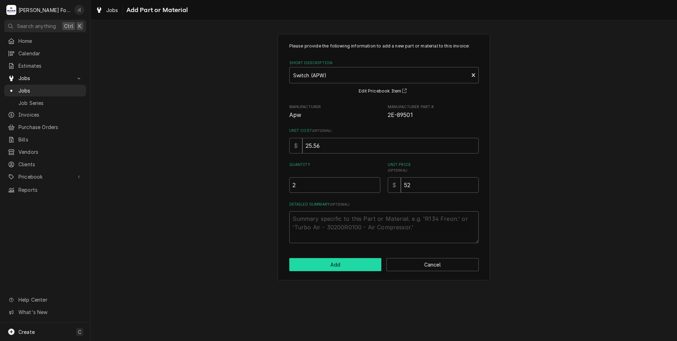
scroll to position [567, 0]
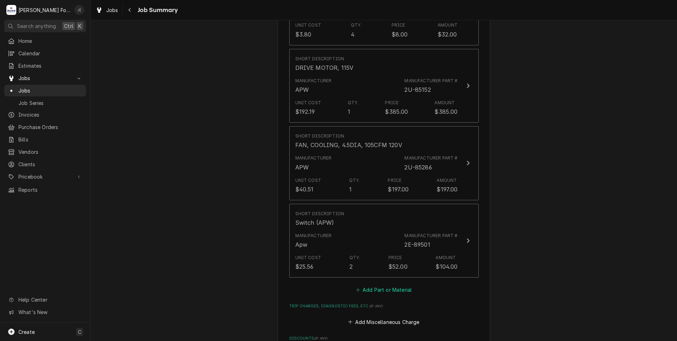
click at [364, 285] on button "Add Part or Material" at bounding box center [383, 290] width 58 height 10
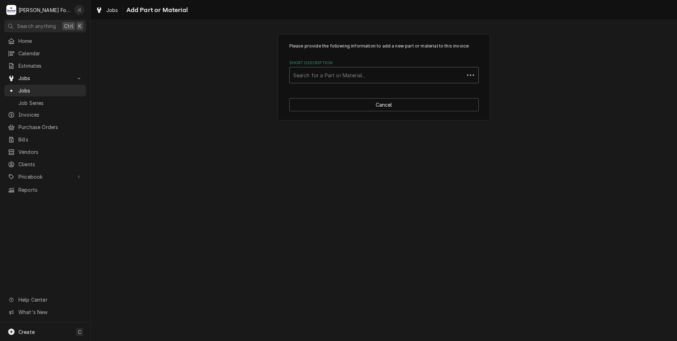
click at [348, 74] on div "Short Description" at bounding box center [377, 75] width 168 height 13
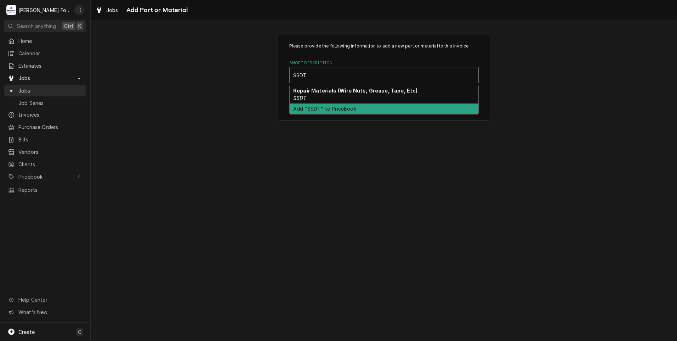
type input "SSDT"
click at [311, 149] on div "Please provide the following information to add a new part or material to this …" at bounding box center [384, 180] width 586 height 320
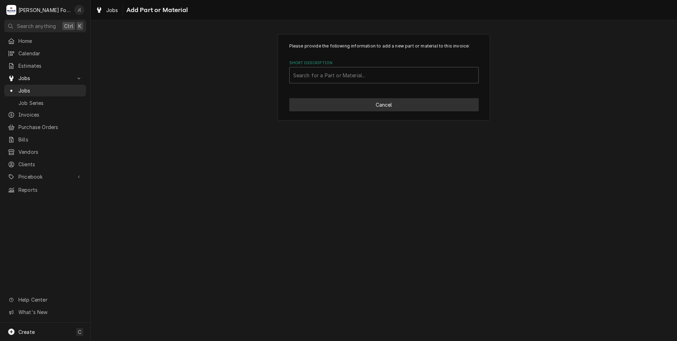
click at [362, 105] on button "Cancel" at bounding box center [383, 104] width 189 height 13
type textarea "x"
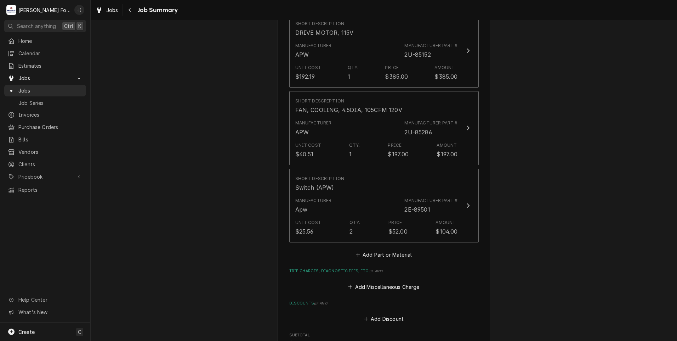
scroll to position [708, 0]
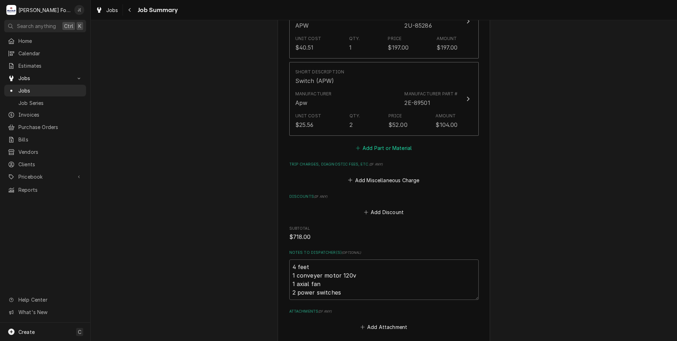
click at [379, 143] on button "Add Part or Material" at bounding box center [383, 148] width 58 height 10
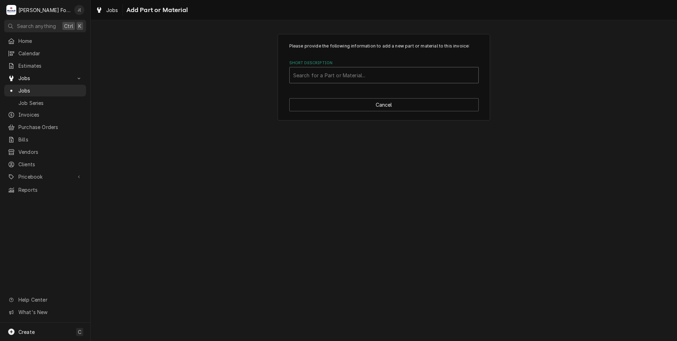
click at [386, 76] on div "Short Description" at bounding box center [384, 75] width 182 height 13
type input "SSDT"
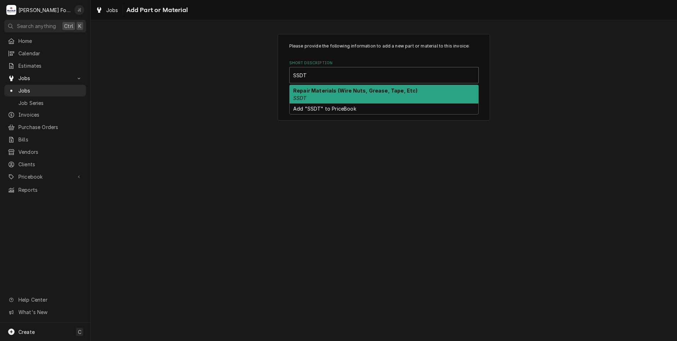
click at [382, 95] on div "Repair Materials (Wire Nuts, Grease, Tape, Etc) SSDT" at bounding box center [384, 94] width 189 height 18
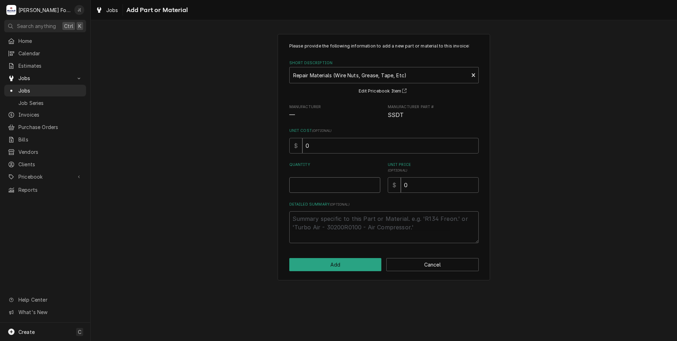
click at [350, 185] on input "Quantity" at bounding box center [334, 185] width 91 height 16
type textarea "x"
type input "1"
type textarea "x"
type input "1"
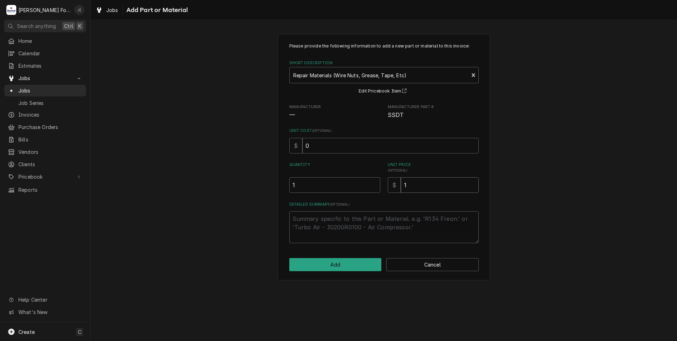
type textarea "x"
type input "16"
click at [360, 265] on button "Add" at bounding box center [335, 264] width 92 height 13
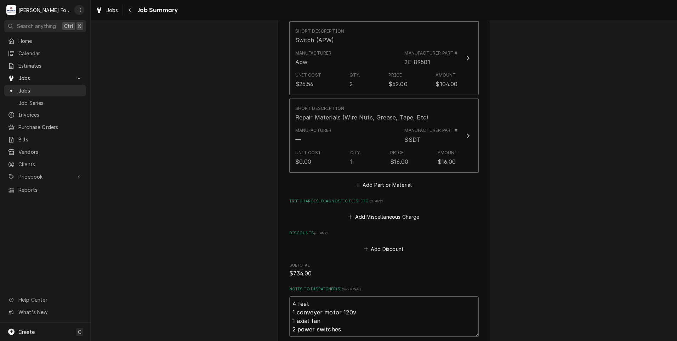
scroll to position [878, 0]
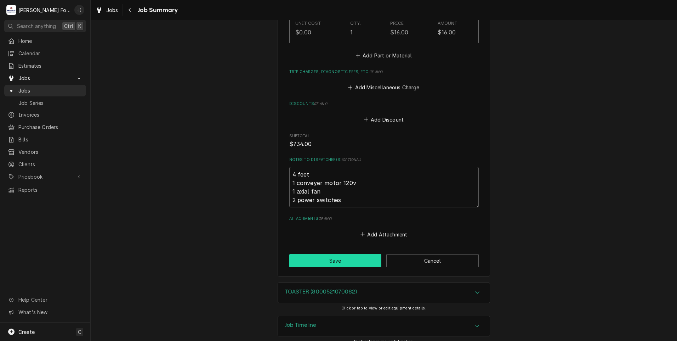
click at [310, 254] on button "Save" at bounding box center [335, 260] width 92 height 13
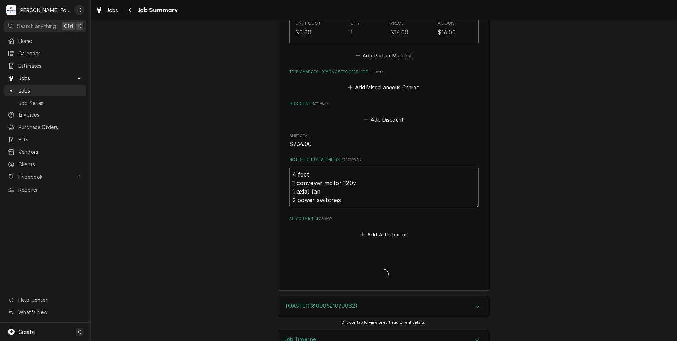
type textarea "x"
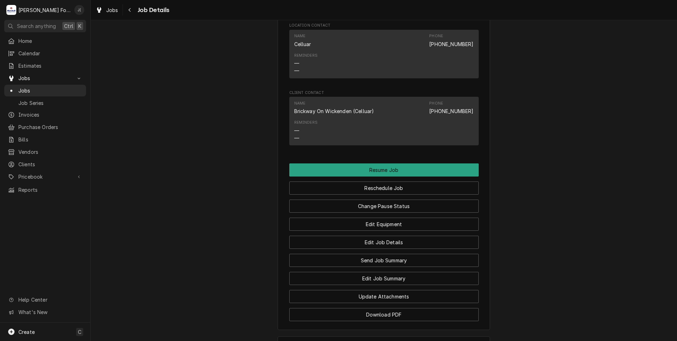
scroll to position [744, 0]
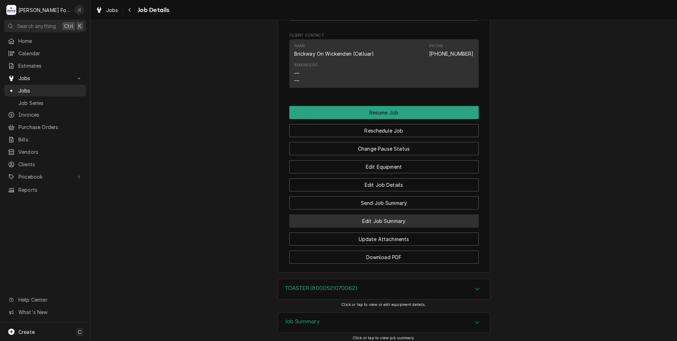
click at [373, 227] on button "Edit Job Summary" at bounding box center [383, 220] width 189 height 13
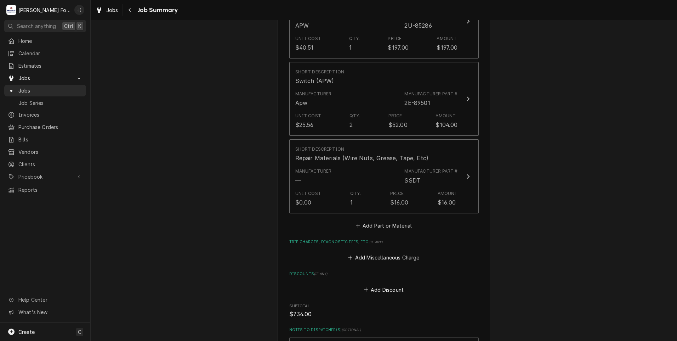
scroll to position [878, 0]
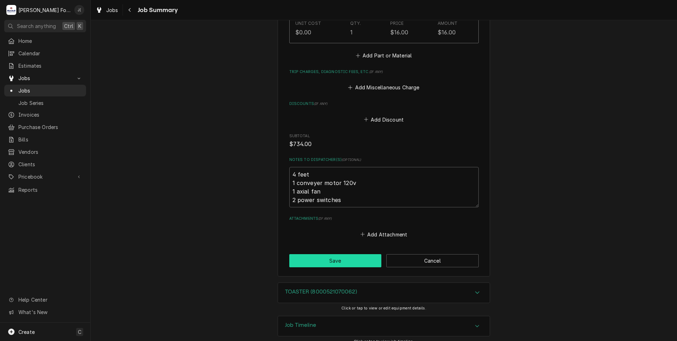
drag, startPoint x: 322, startPoint y: 250, endPoint x: 166, endPoint y: 234, distance: 156.9
click at [322, 254] on button "Save" at bounding box center [335, 260] width 92 height 13
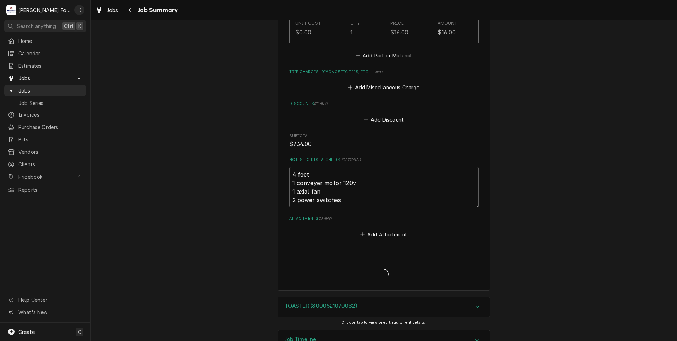
type textarea "x"
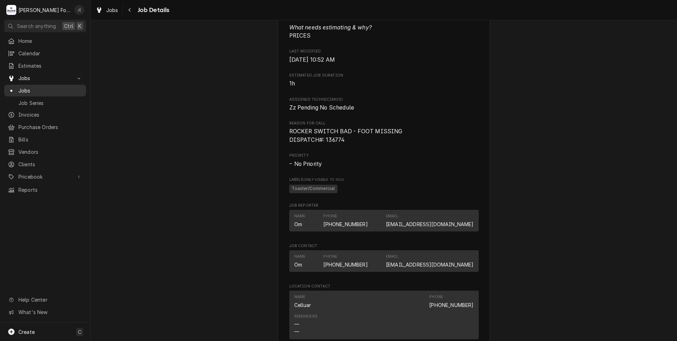
scroll to position [425, 0]
click at [30, 89] on span "Jobs" at bounding box center [50, 90] width 64 height 7
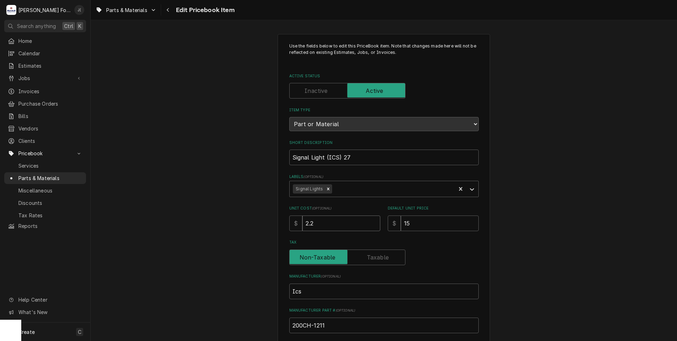
drag, startPoint x: 339, startPoint y: 224, endPoint x: 172, endPoint y: 214, distance: 166.8
click at [179, 214] on div "Use the fields below to edit this PriceBook item. Note that changes made here w…" at bounding box center [384, 277] width 586 height 499
type textarea "x"
type input "3"
type textarea "x"
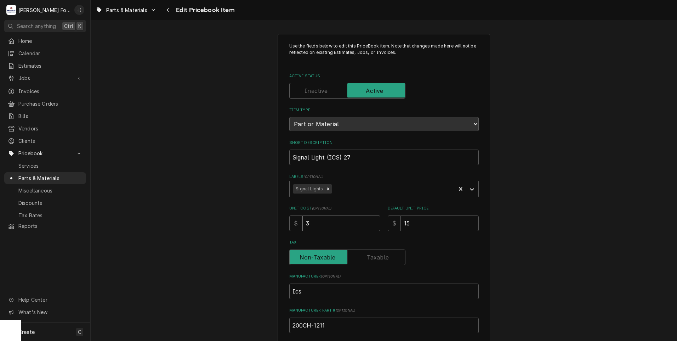
type input "3.6"
type textarea "x"
type input "3.62"
type textarea "x"
type input "1"
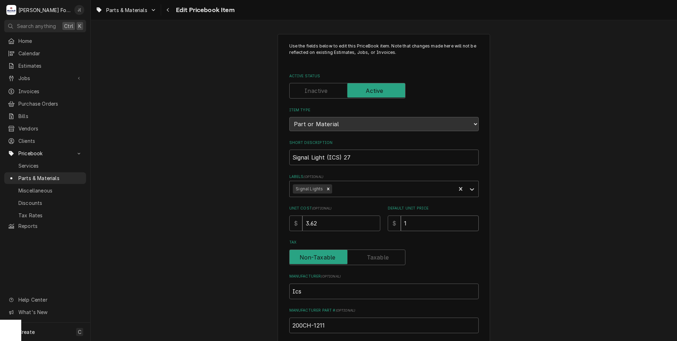
type textarea "x"
type input "12"
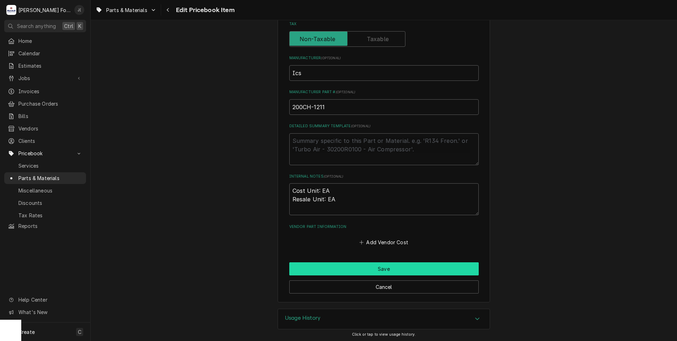
click at [340, 273] on button "Save" at bounding box center [383, 268] width 189 height 13
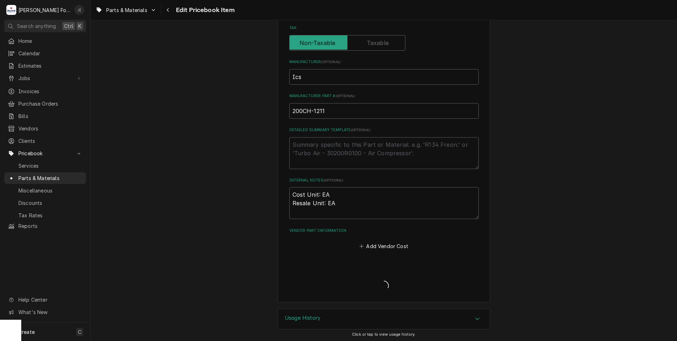
type textarea "x"
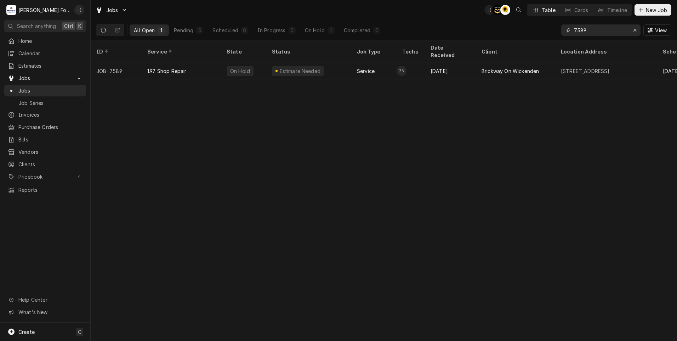
drag, startPoint x: 636, startPoint y: 30, endPoint x: 627, endPoint y: 30, distance: 9.6
click at [636, 30] on icon "Erase input" at bounding box center [635, 30] width 4 height 5
click at [623, 29] on input "Dynamic Content Wrapper" at bounding box center [607, 29] width 67 height 11
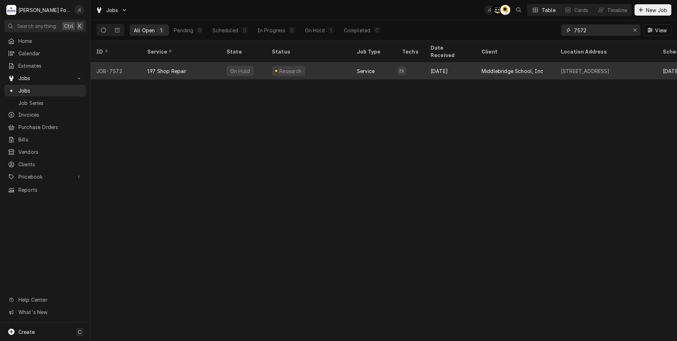
type input "7572"
click at [229, 67] on div "On Hold" at bounding box center [239, 70] width 21 height 7
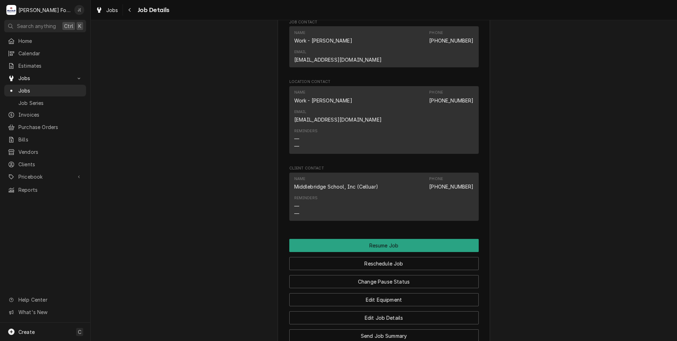
scroll to position [776, 0]
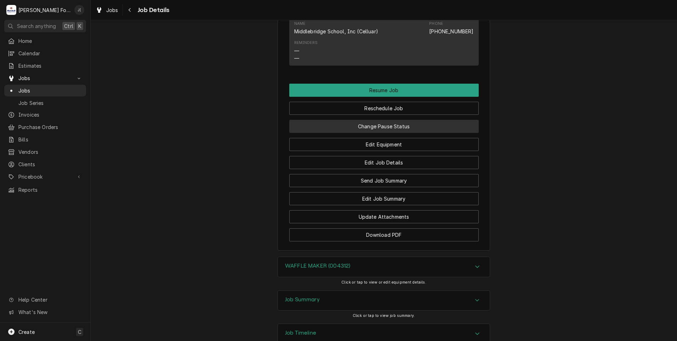
click at [378, 120] on button "Change Pause Status" at bounding box center [383, 126] width 189 height 13
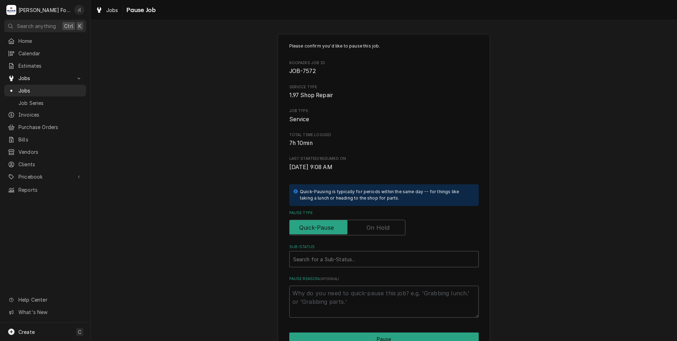
click at [368, 226] on label "Pause Type" at bounding box center [347, 228] width 116 height 16
click at [368, 226] on input "Pause Type" at bounding box center [348, 228] width 110 height 16
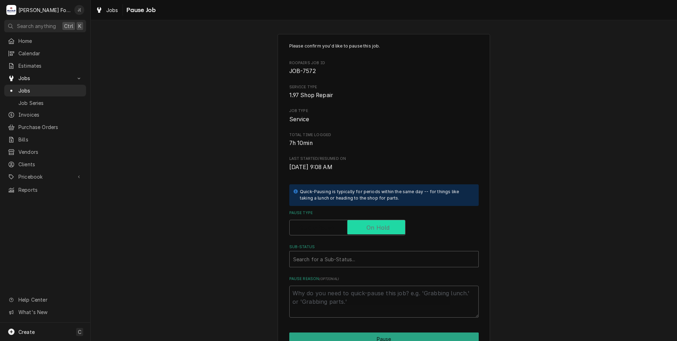
checkbox input "true"
click at [348, 255] on div "Sub-Status" at bounding box center [384, 258] width 182 height 13
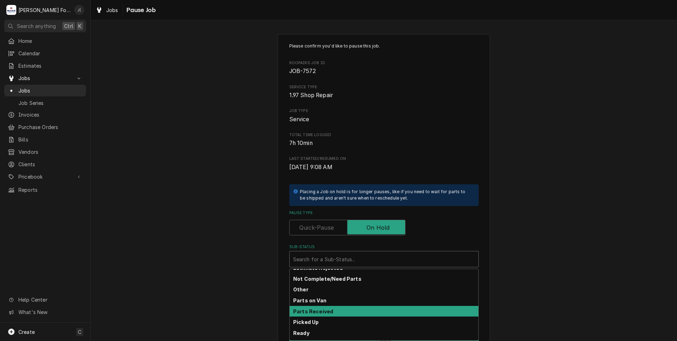
scroll to position [42, 0]
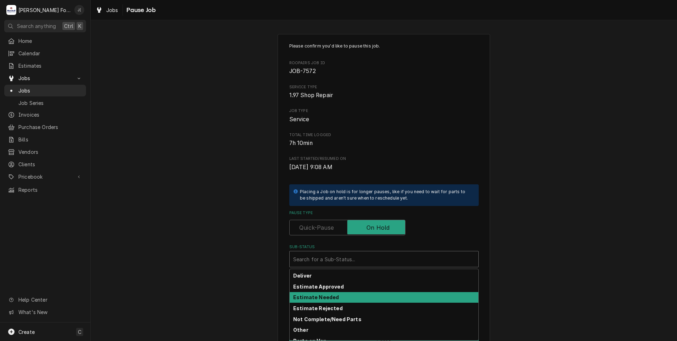
click at [323, 296] on strong "Estimate Needed" at bounding box center [316, 297] width 46 height 6
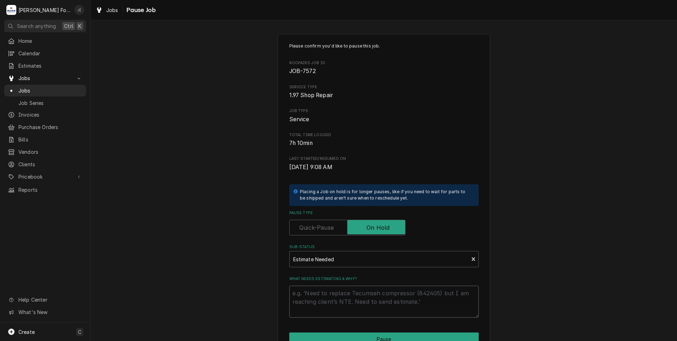
click at [317, 300] on textarea "What needs estimating & why?" at bounding box center [383, 301] width 189 height 32
type textarea "x"
type textarea "P"
type textarea "x"
type textarea "PR"
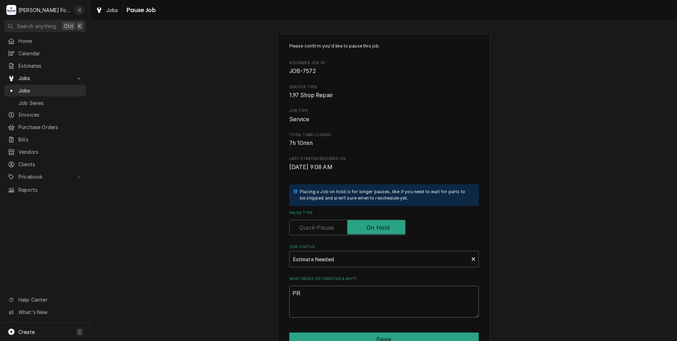
type textarea "x"
type textarea "PRI"
type textarea "x"
type textarea "PRIC"
type textarea "x"
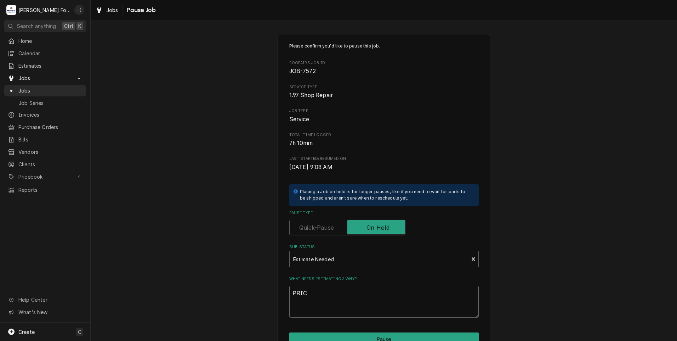
type textarea "PRICE"
type textarea "x"
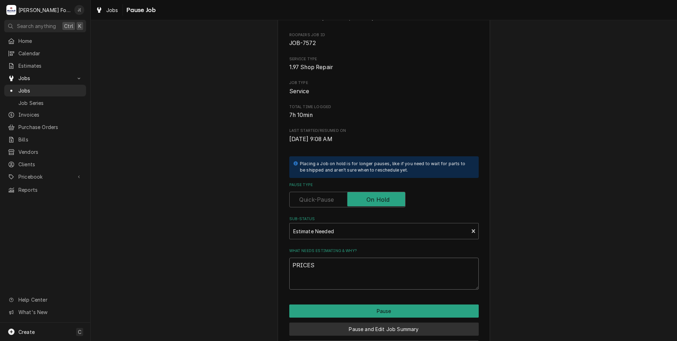
scroll to position [56, 0]
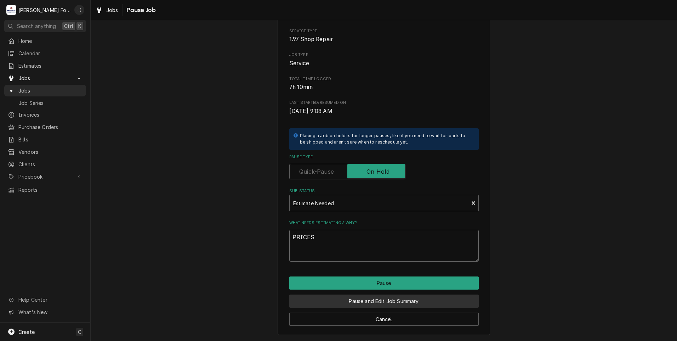
type textarea "PRICES"
click at [357, 303] on button "Pause and Edit Job Summary" at bounding box center [383, 300] width 189 height 13
type textarea "x"
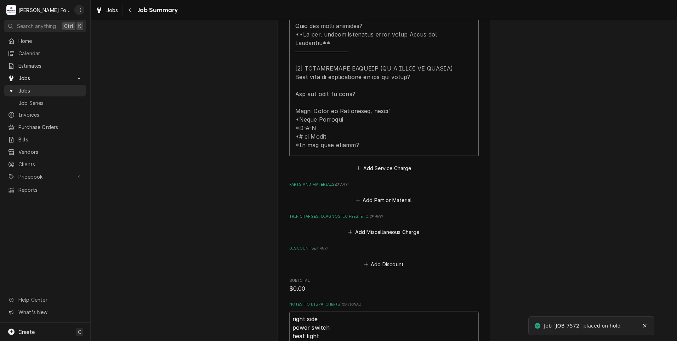
scroll to position [460, 0]
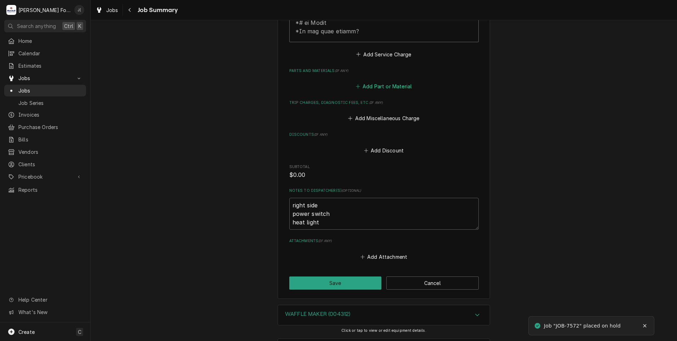
click at [380, 81] on button "Add Part or Material" at bounding box center [383, 86] width 58 height 10
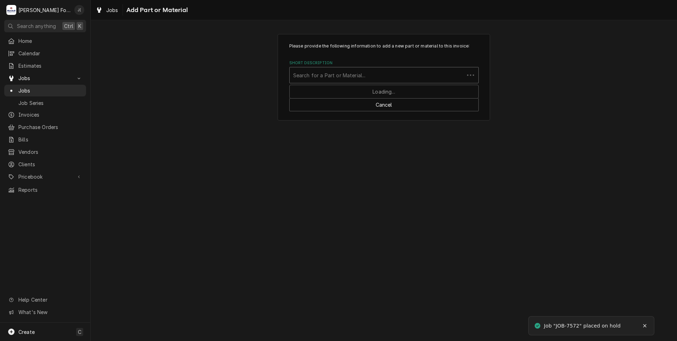
click at [321, 69] on div "Short Description" at bounding box center [377, 75] width 168 height 13
type input "78-184"
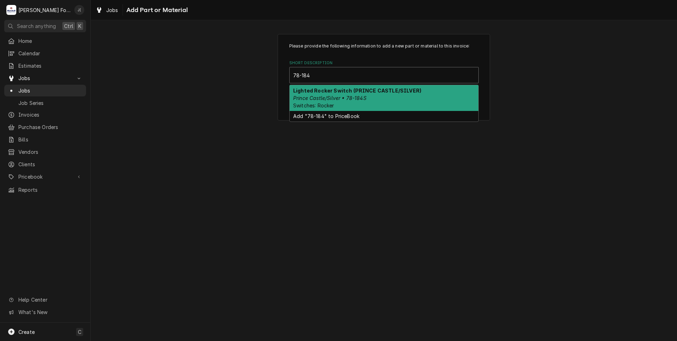
drag, startPoint x: 324, startPoint y: 95, endPoint x: 330, endPoint y: 108, distance: 14.4
click at [325, 96] on em "Prince Castle/Silver • 78-184S" at bounding box center [329, 98] width 73 height 6
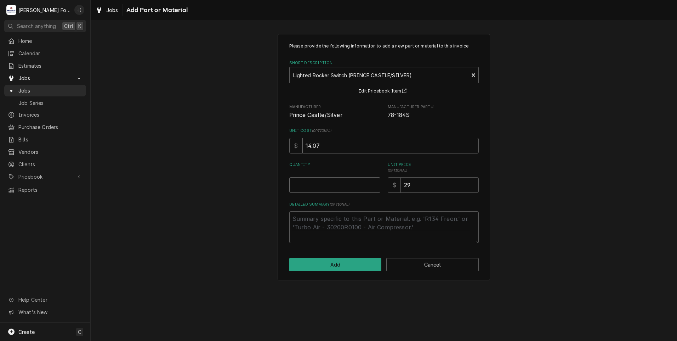
click at [335, 182] on input "Quantity" at bounding box center [334, 185] width 91 height 16
type textarea "x"
type input "1"
click at [332, 267] on button "Add" at bounding box center [335, 264] width 92 height 13
type textarea "x"
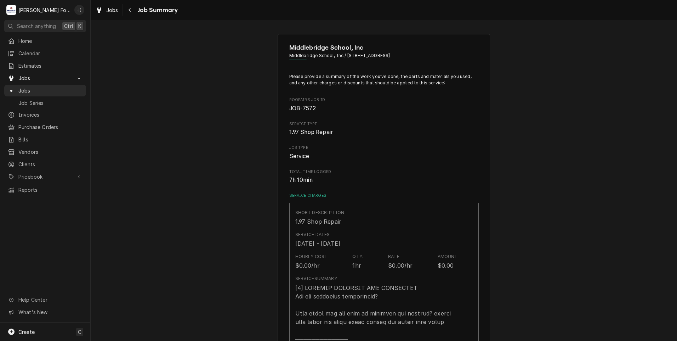
scroll to position [460, 0]
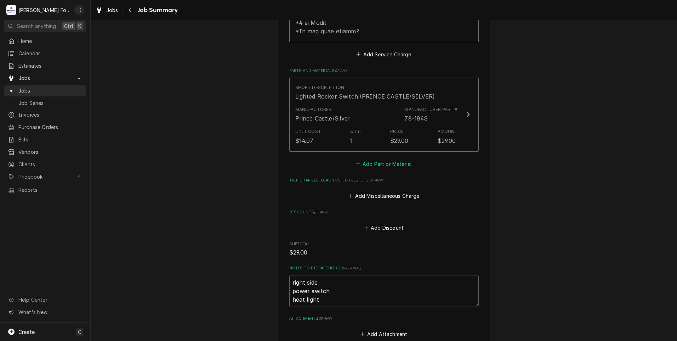
click at [385, 159] on button "Add Part or Material" at bounding box center [383, 164] width 58 height 10
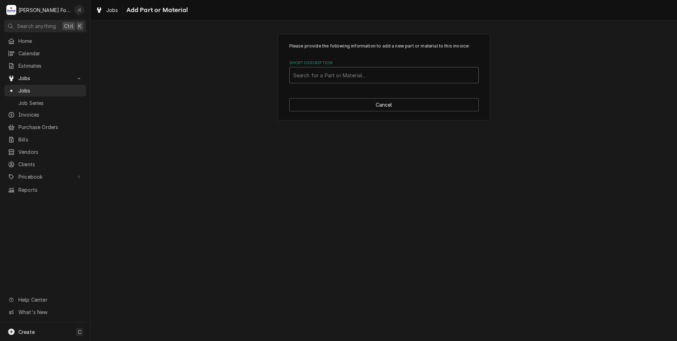
click at [369, 73] on div "Short Description" at bounding box center [384, 75] width 182 height 13
type input "200CH-1211"
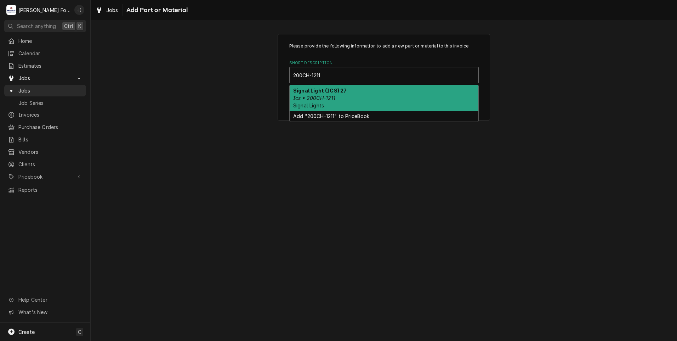
click at [337, 93] on div "Signal Light (ICS) 27 Ics • 200CH-1211 Signal Lights" at bounding box center [384, 98] width 189 height 26
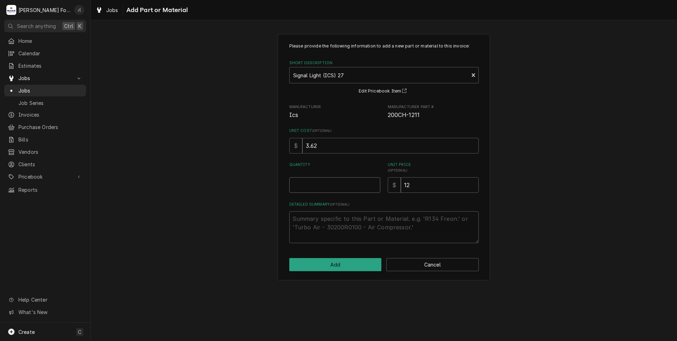
click at [332, 180] on input "Quantity" at bounding box center [334, 185] width 91 height 16
type textarea "x"
type input "2"
click at [331, 263] on button "Add" at bounding box center [335, 264] width 92 height 13
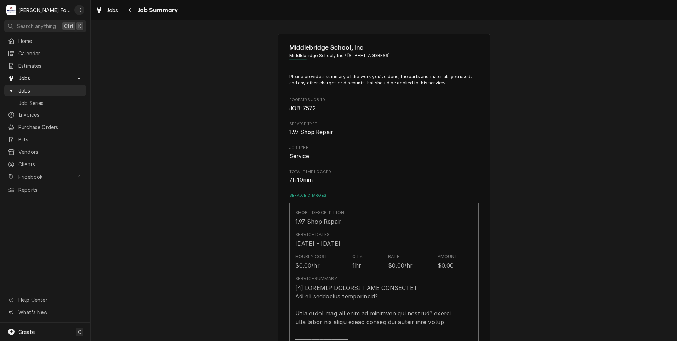
type textarea "x"
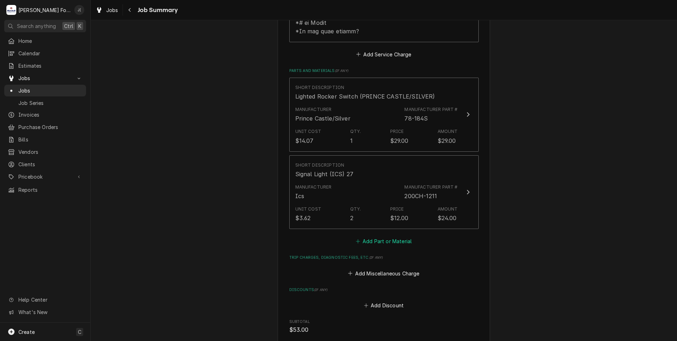
click at [375, 236] on button "Add Part or Material" at bounding box center [383, 241] width 58 height 10
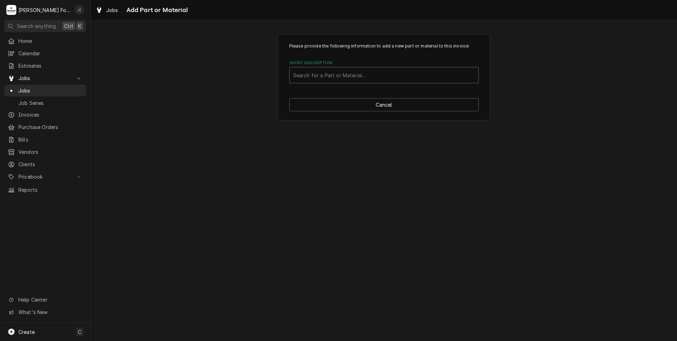
click at [364, 77] on div "Short Description" at bounding box center [384, 75] width 182 height 13
type input "SSDT"
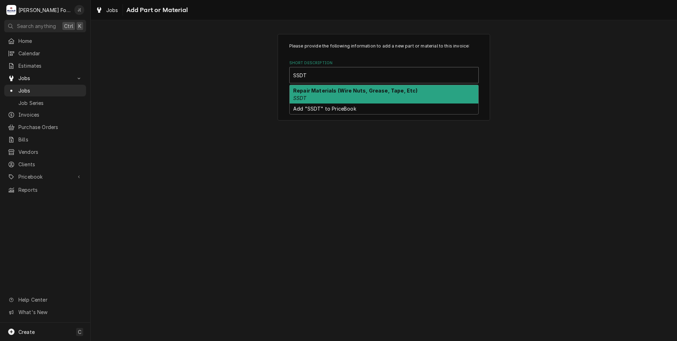
click at [333, 95] on div "Repair Materials (Wire Nuts, Grease, Tape, Etc) SSDT" at bounding box center [384, 94] width 189 height 18
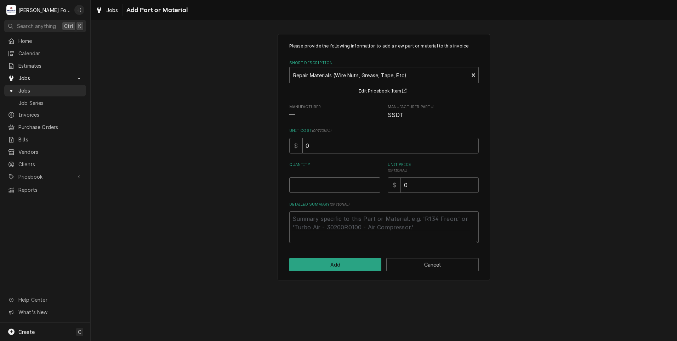
click at [352, 184] on input "Quantity" at bounding box center [334, 185] width 91 height 16
type textarea "x"
type input "1"
type textarea "x"
type input "2"
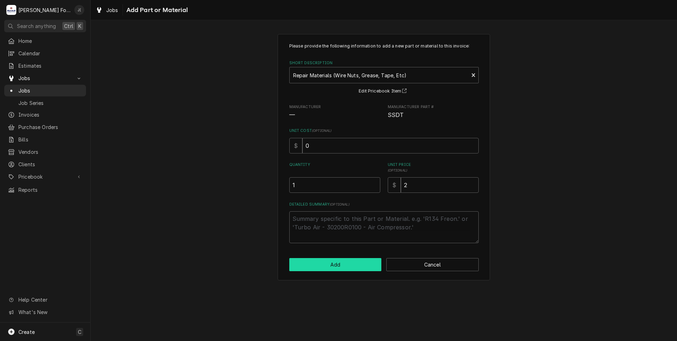
click at [322, 261] on button "Add" at bounding box center [335, 264] width 92 height 13
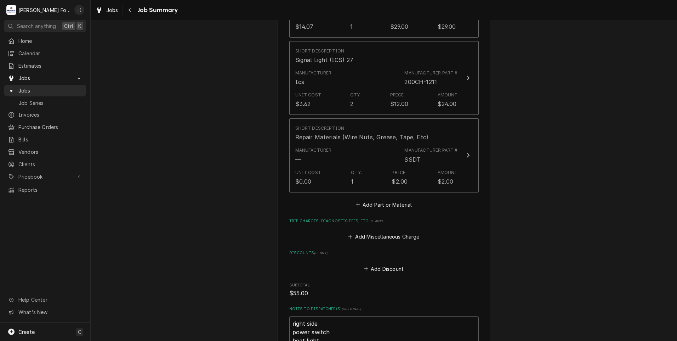
scroll to position [673, 0]
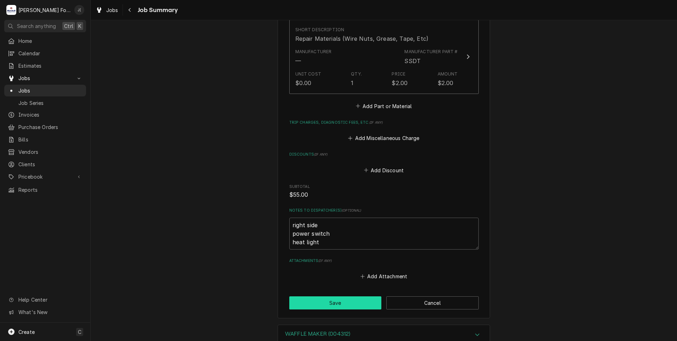
click at [345, 296] on button "Save" at bounding box center [335, 302] width 92 height 13
type textarea "x"
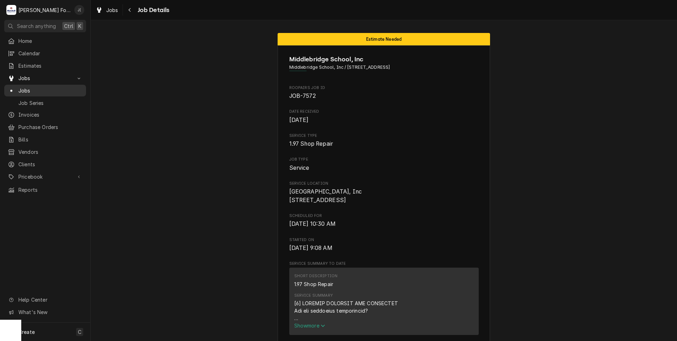
click at [44, 87] on span "Jobs" at bounding box center [50, 90] width 64 height 7
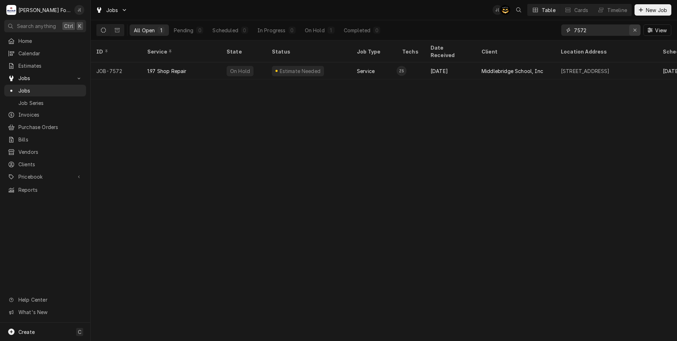
click at [636, 31] on icon "Erase input" at bounding box center [635, 30] width 4 height 5
click at [623, 31] on input "Dynamic Content Wrapper" at bounding box center [607, 29] width 67 height 11
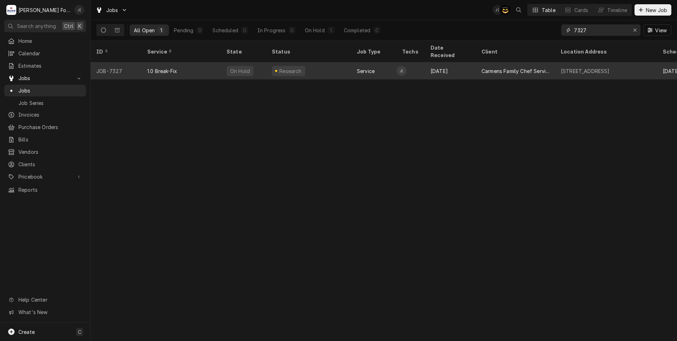
type input "7327"
click at [280, 67] on div "Research" at bounding box center [308, 70] width 85 height 17
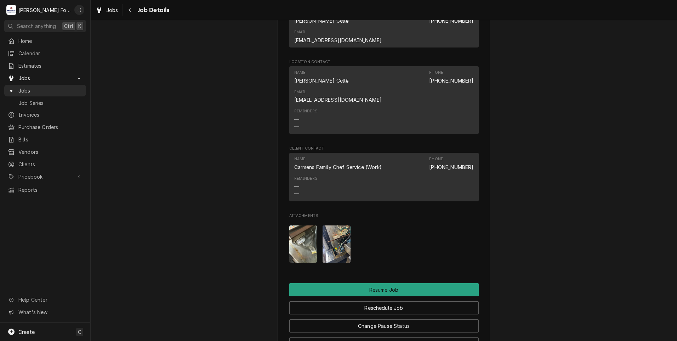
scroll to position [744, 0]
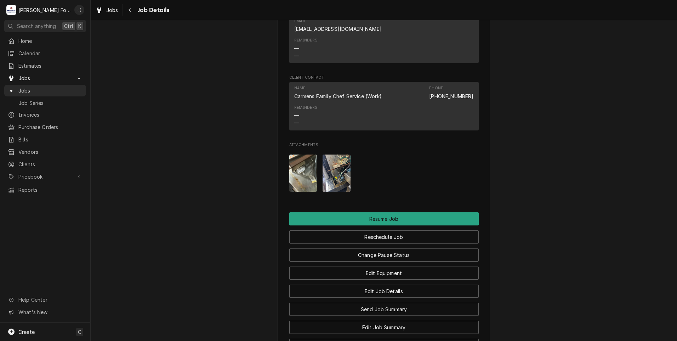
click at [303, 154] on img "Attachments" at bounding box center [303, 172] width 28 height 37
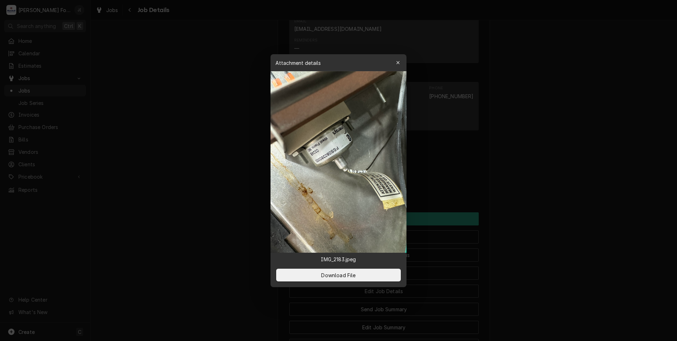
click at [398, 70] on div "Attachment details Close" at bounding box center [339, 62] width 136 height 17
click at [399, 64] on icon "button" at bounding box center [398, 62] width 4 height 5
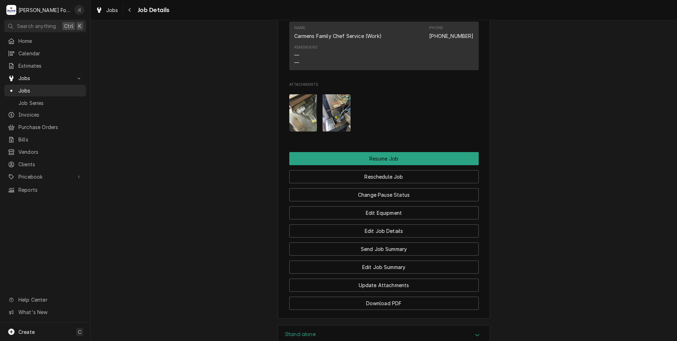
scroll to position [872, 0]
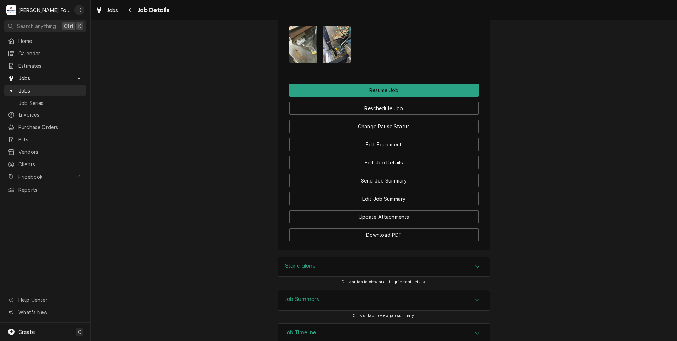
click at [327, 257] on div "Stand alone" at bounding box center [384, 267] width 212 height 20
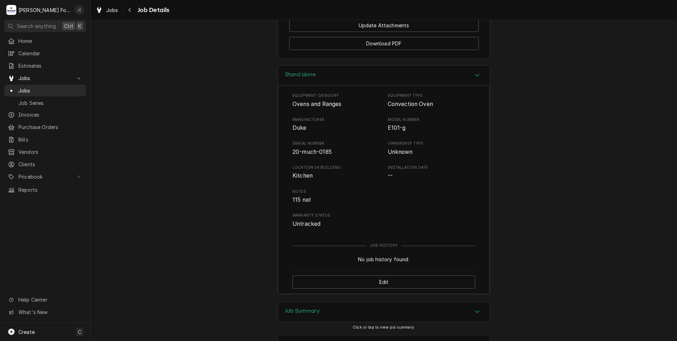
scroll to position [1075, 0]
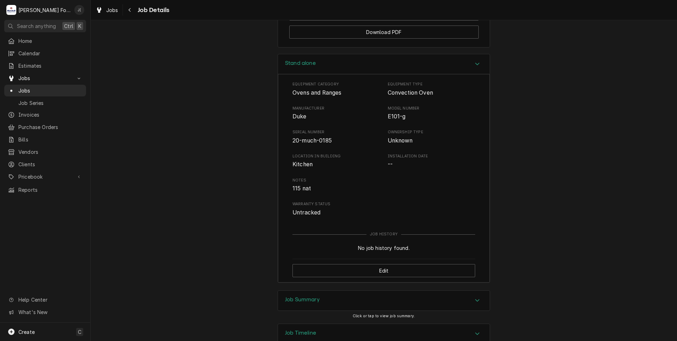
click at [307, 296] on h3 "Job Summary" at bounding box center [302, 299] width 35 height 7
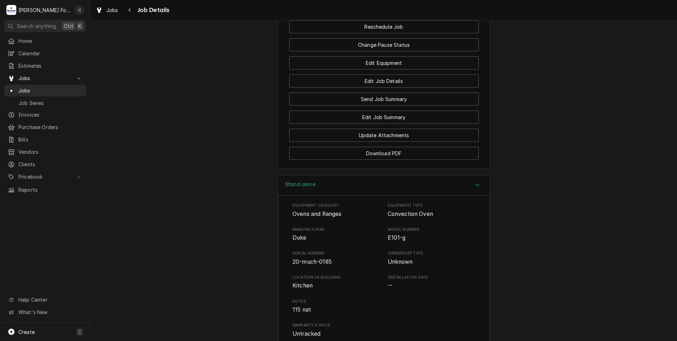
scroll to position [944, 0]
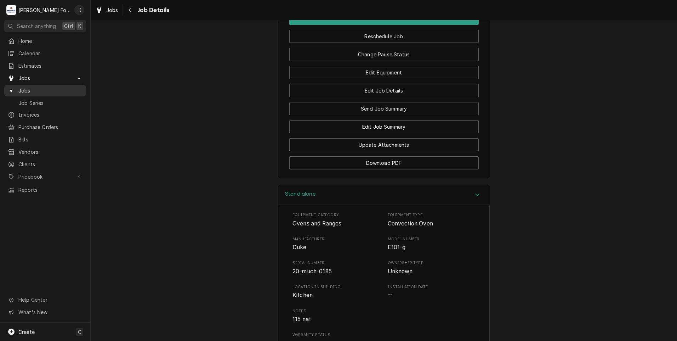
click at [45, 87] on span "Jobs" at bounding box center [50, 90] width 64 height 7
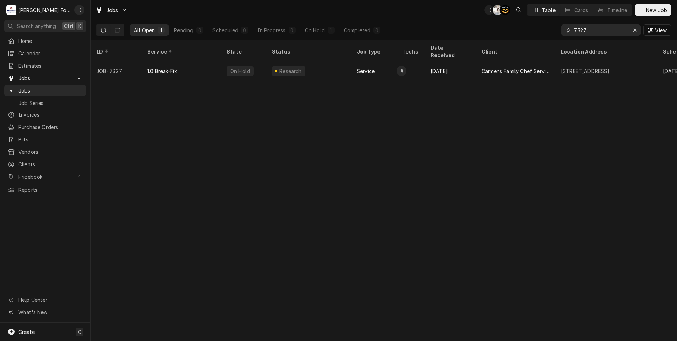
drag, startPoint x: 607, startPoint y: 28, endPoint x: 166, endPoint y: 81, distance: 443.7
click at [238, 48] on div "Jobs J( K( AT Table Cards Timeline New Job All Open 1 Pending 0 Scheduled 0 In …" at bounding box center [384, 170] width 586 height 341
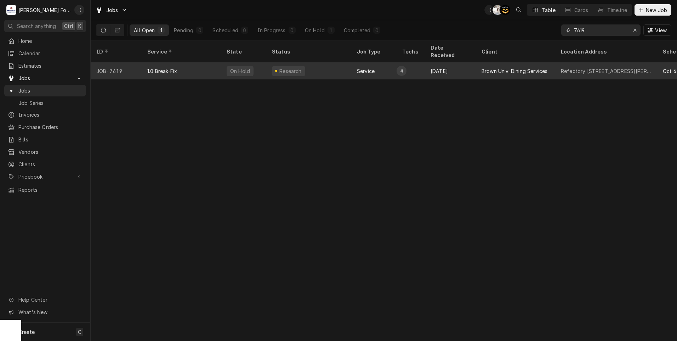
type input "7619"
click at [139, 64] on div "JOB-7619" at bounding box center [116, 70] width 51 height 17
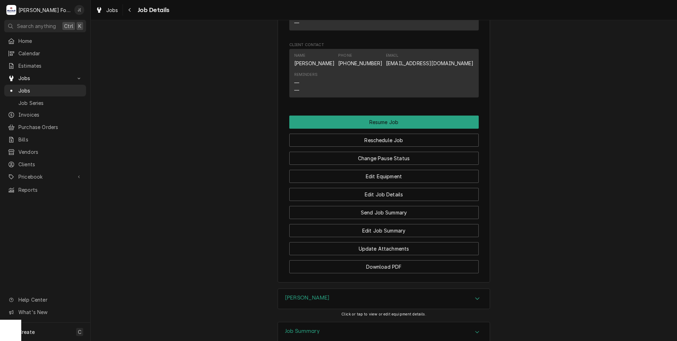
scroll to position [992, 0]
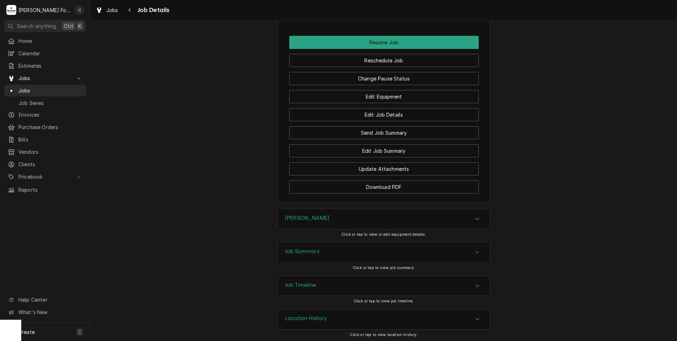
click at [306, 220] on h3 "[PERSON_NAME]" at bounding box center [307, 218] width 44 height 7
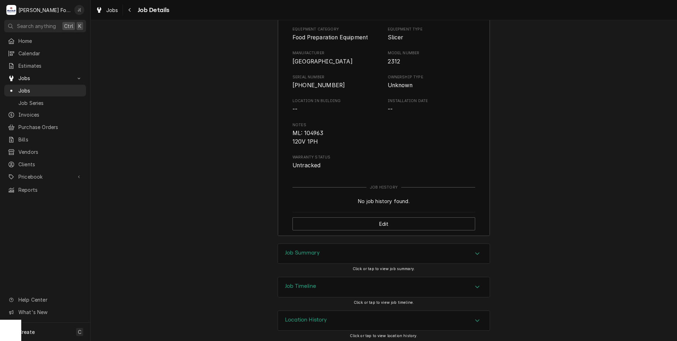
scroll to position [1204, 0]
click at [327, 252] on div "Job Summary" at bounding box center [384, 251] width 212 height 20
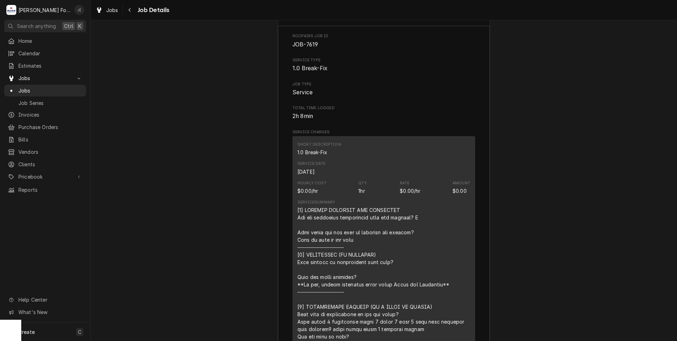
scroll to position [1262, 0]
